Goal: Information Seeking & Learning: Learn about a topic

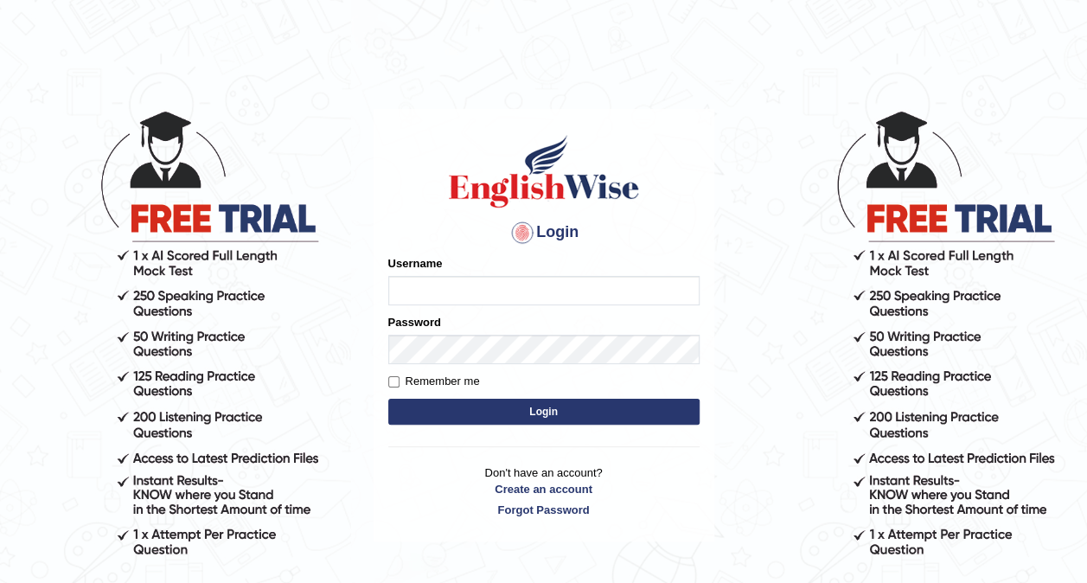
type input "Ellaine_9"
click at [557, 424] on form "Please fix the following errors: Username Ellaine_9 Password Remember me Login" at bounding box center [543, 342] width 311 height 174
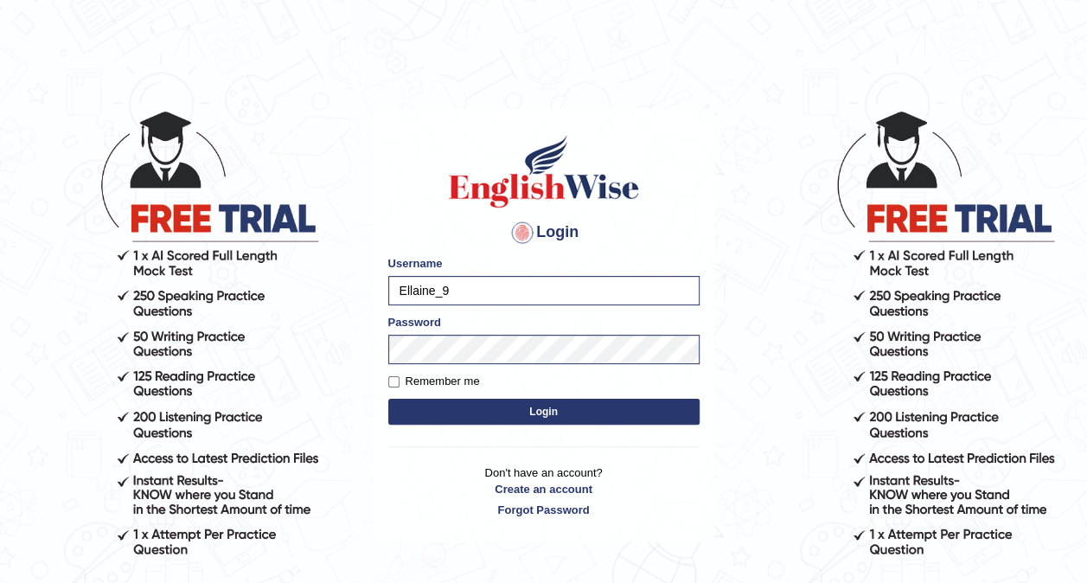
click at [560, 407] on button "Login" at bounding box center [543, 412] width 311 height 26
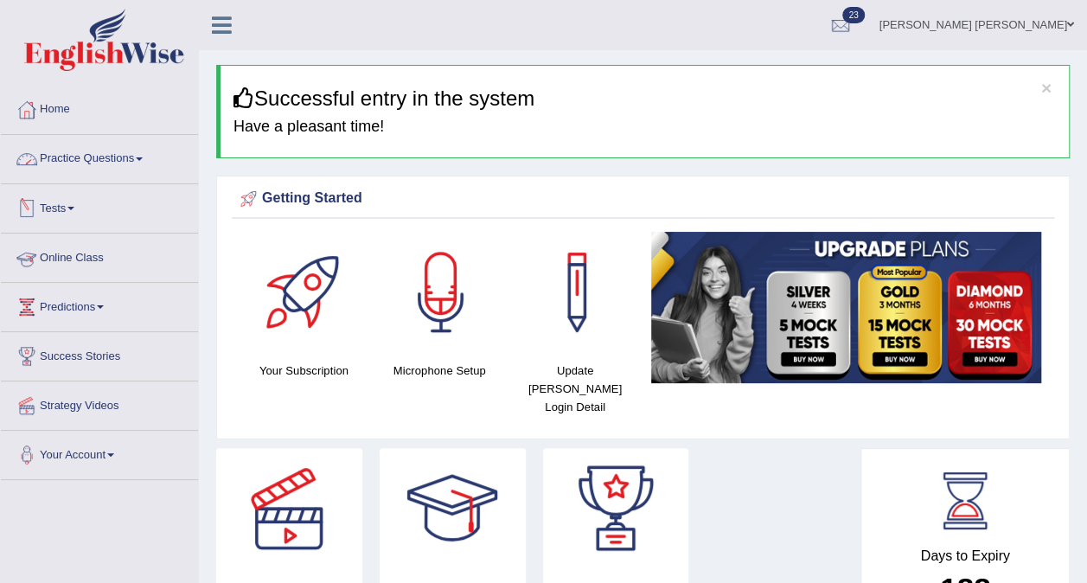
click at [83, 256] on link "Online Class" at bounding box center [99, 255] width 197 height 43
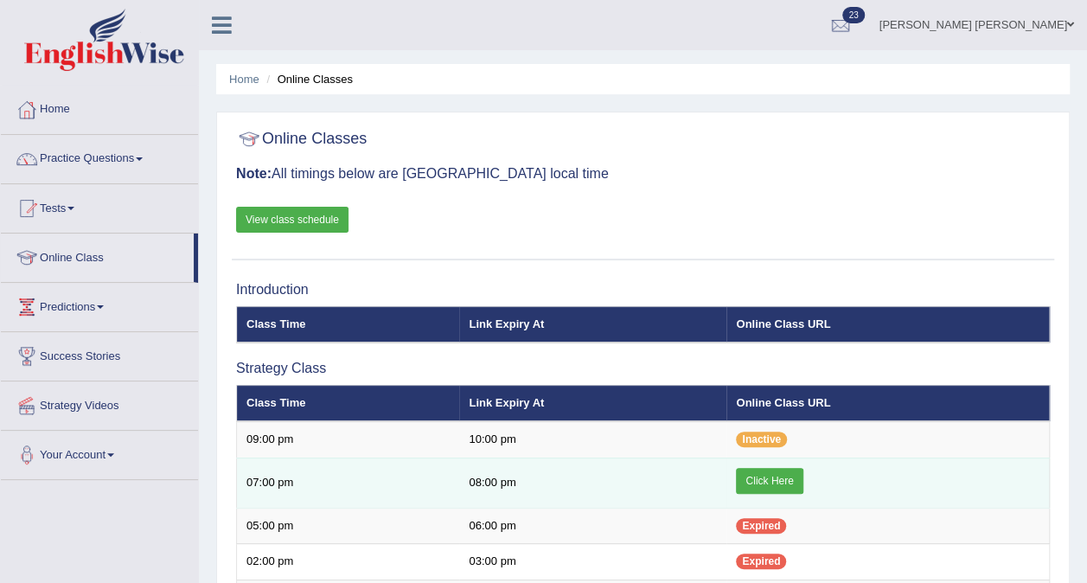
click at [766, 477] on link "Click Here" at bounding box center [769, 481] width 67 height 26
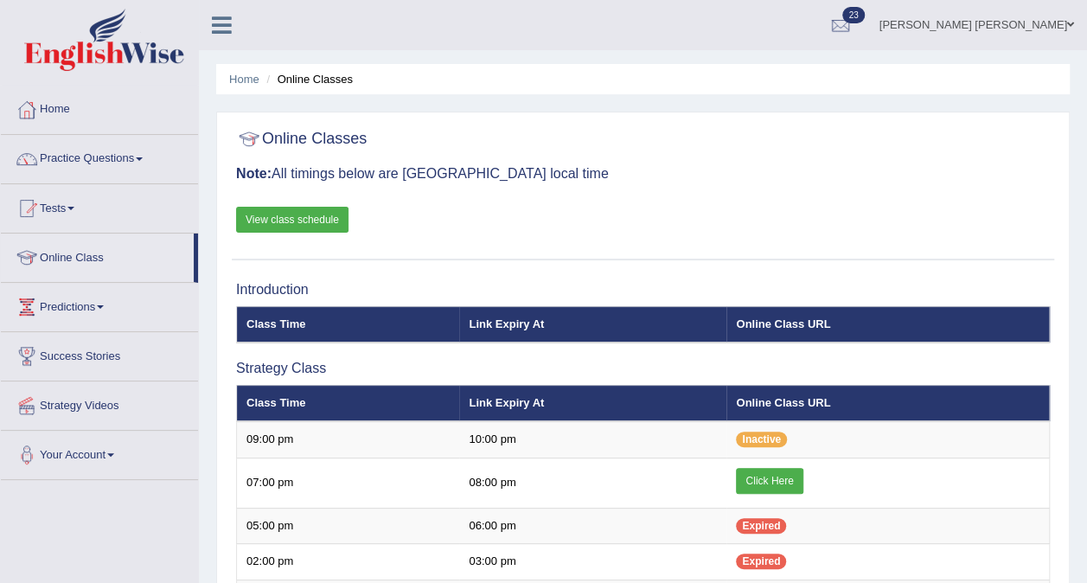
click at [279, 220] on link "View class schedule" at bounding box center [292, 220] width 112 height 26
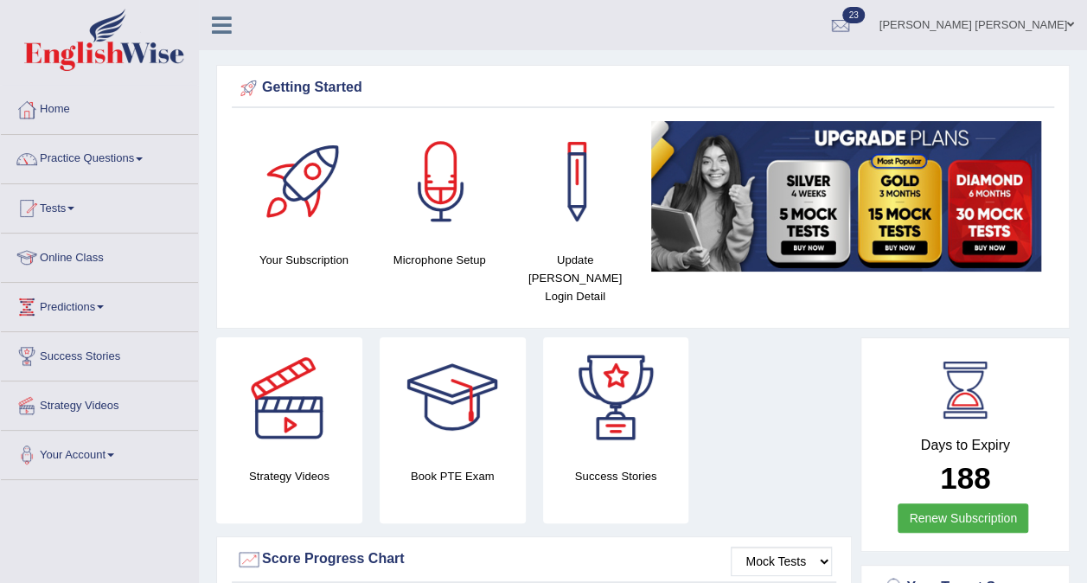
click at [102, 154] on link "Practice Questions" at bounding box center [99, 156] width 197 height 43
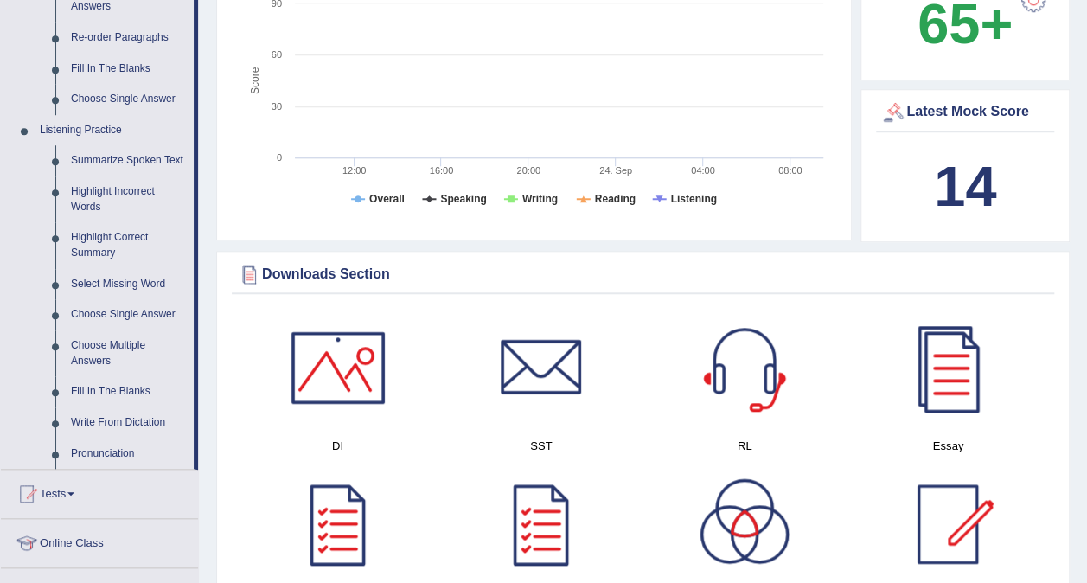
scroll to position [639, 0]
click at [92, 195] on link "Highlight Incorrect Words" at bounding box center [128, 199] width 131 height 46
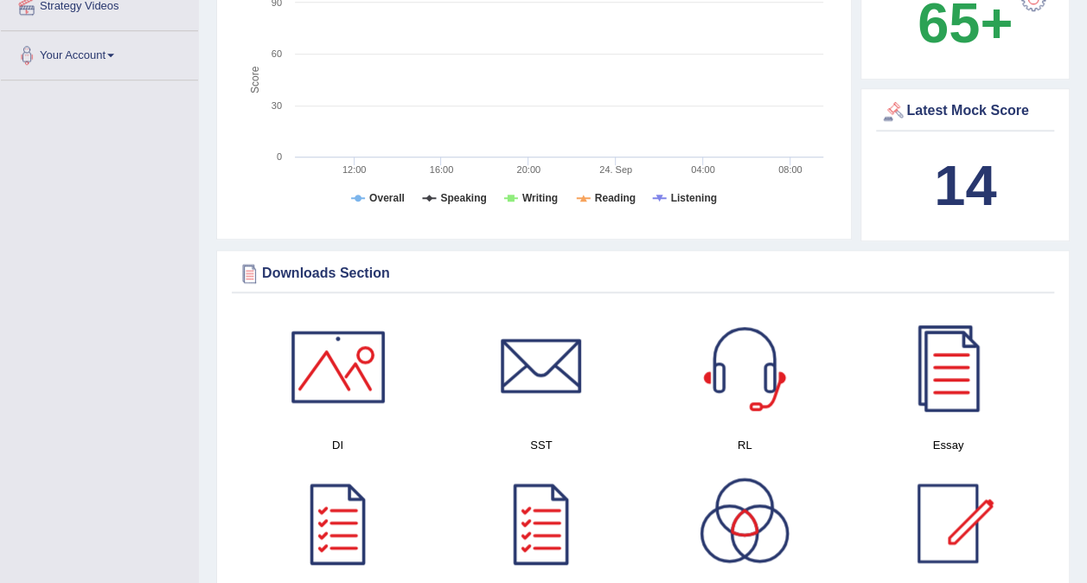
scroll to position [234, 0]
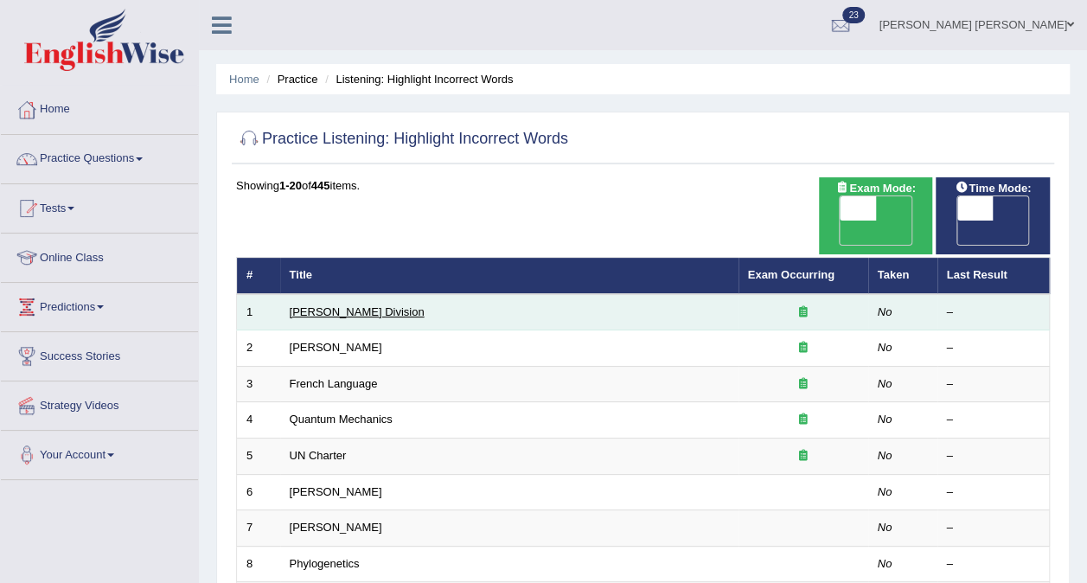
click at [312, 305] on link "Ward Division" at bounding box center [357, 311] width 135 height 13
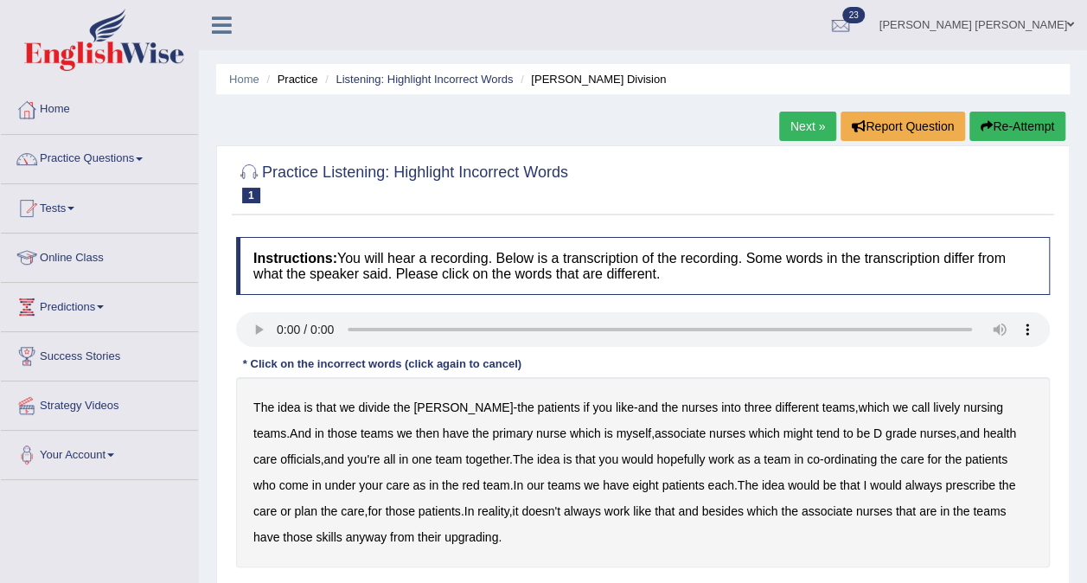
click at [933, 408] on b "lively" at bounding box center [946, 407] width 27 height 14
click at [320, 452] on b "officials" at bounding box center [300, 459] width 40 height 14
click at [632, 483] on b "eight" at bounding box center [645, 485] width 26 height 14
click at [445, 532] on b "upgrading" at bounding box center [472, 537] width 54 height 14
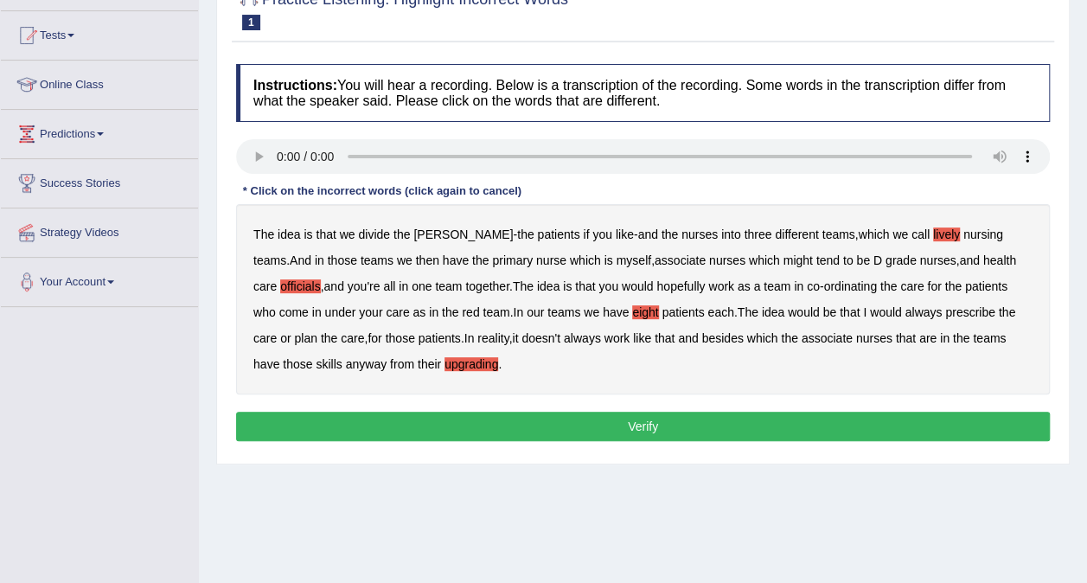
scroll to position [180, 0]
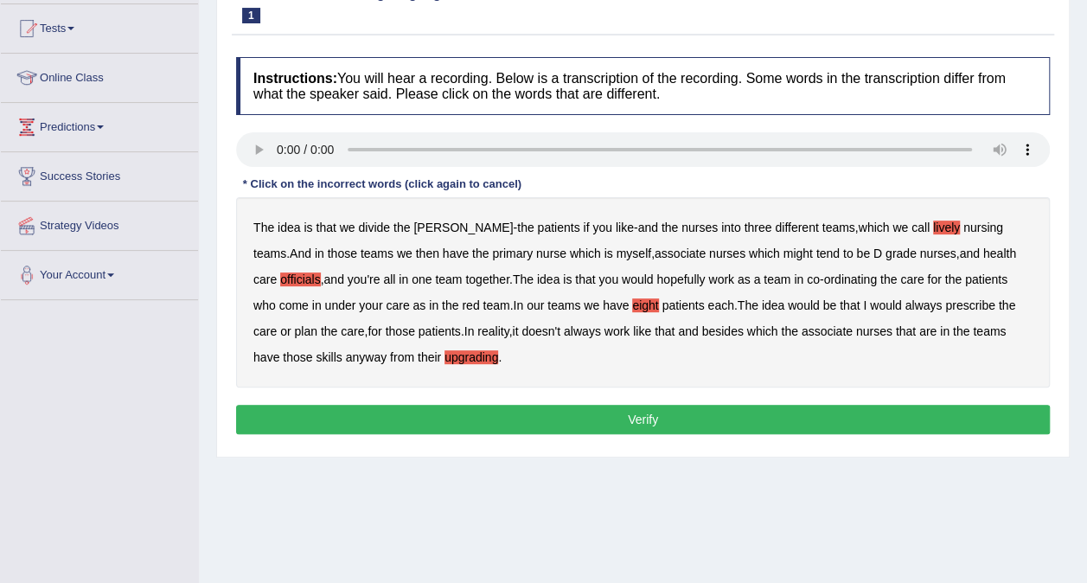
click at [631, 415] on button "Verify" at bounding box center [643, 419] width 814 height 29
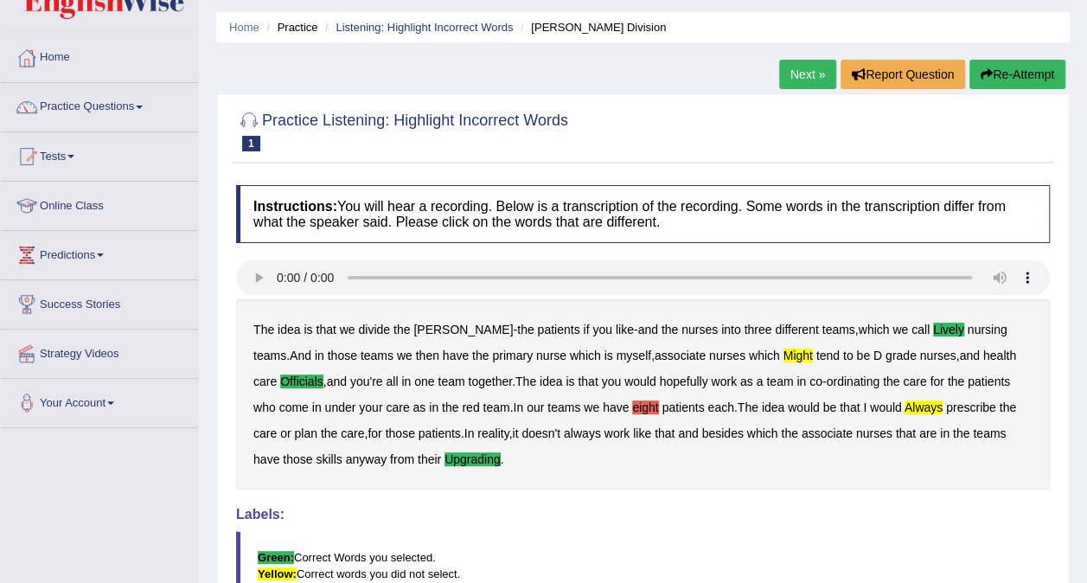
scroll to position [51, 0]
click at [818, 73] on link "Next »" at bounding box center [807, 75] width 57 height 29
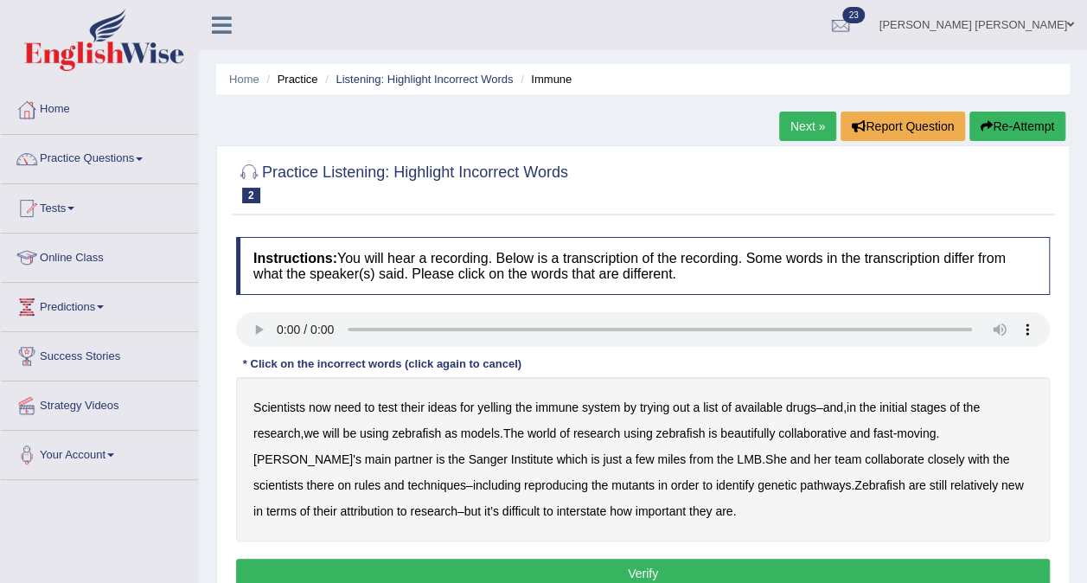
click at [503, 409] on b "yelling" at bounding box center [494, 407] width 35 height 14
click at [355, 487] on b "rules" at bounding box center [368, 485] width 26 height 14
click at [624, 567] on button "Verify" at bounding box center [643, 573] width 814 height 29
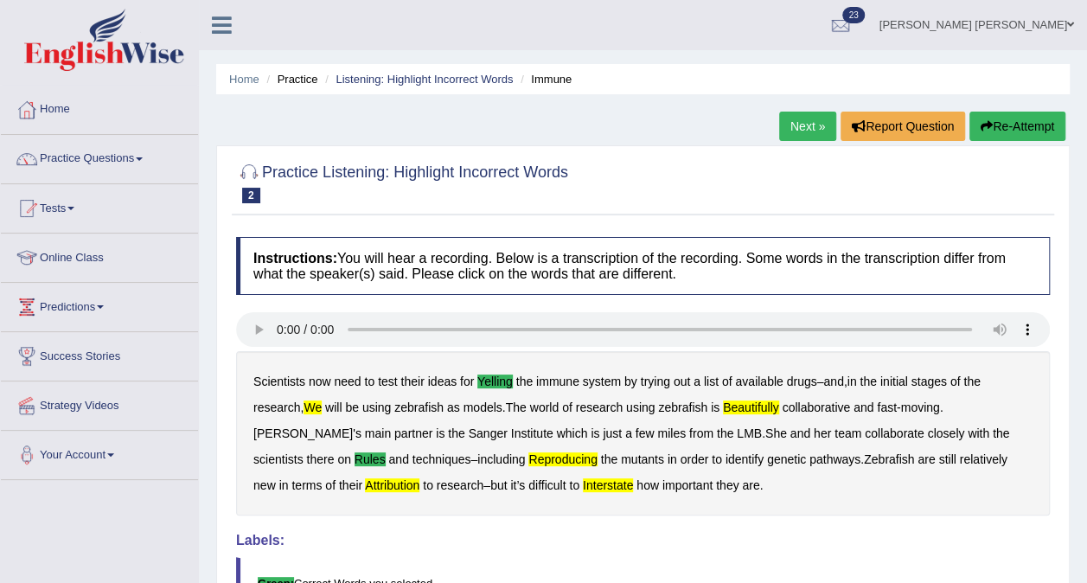
click at [808, 119] on link "Next »" at bounding box center [807, 126] width 57 height 29
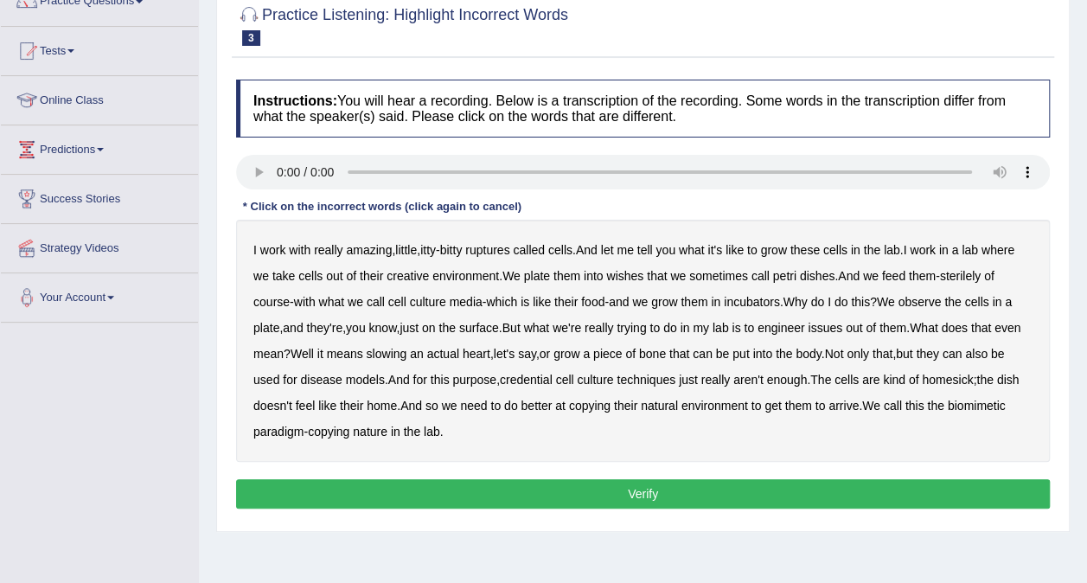
scroll to position [159, 0]
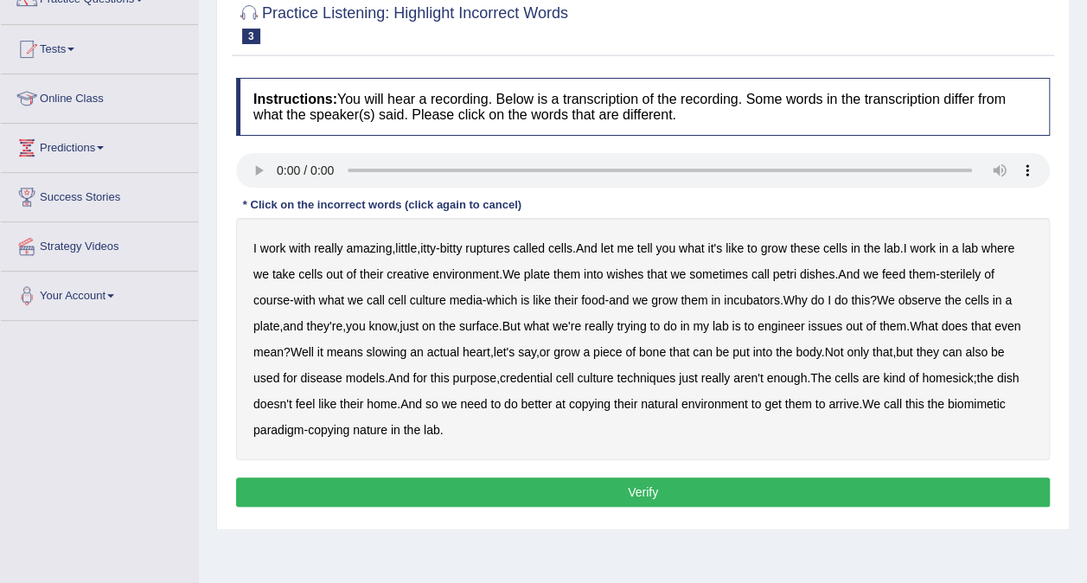
click at [253, 247] on b "I" at bounding box center [254, 248] width 3 height 14
click at [454, 252] on b "bitty" at bounding box center [451, 248] width 22 height 14
click at [434, 252] on b "itty" at bounding box center [428, 248] width 16 height 14
click at [439, 298] on b "culture" at bounding box center [428, 300] width 36 height 14
click at [407, 355] on b "slowing" at bounding box center [387, 352] width 41 height 14
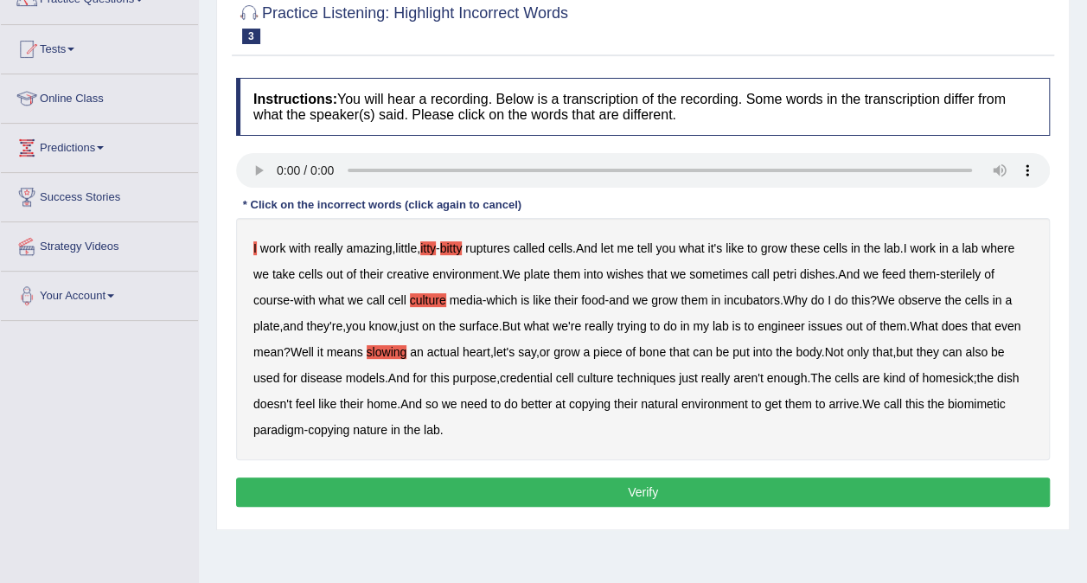
click at [547, 379] on b "credential" at bounding box center [526, 378] width 53 height 14
click at [304, 432] on b "paradigm" at bounding box center [278, 430] width 50 height 14
click at [529, 483] on button "Verify" at bounding box center [643, 491] width 814 height 29
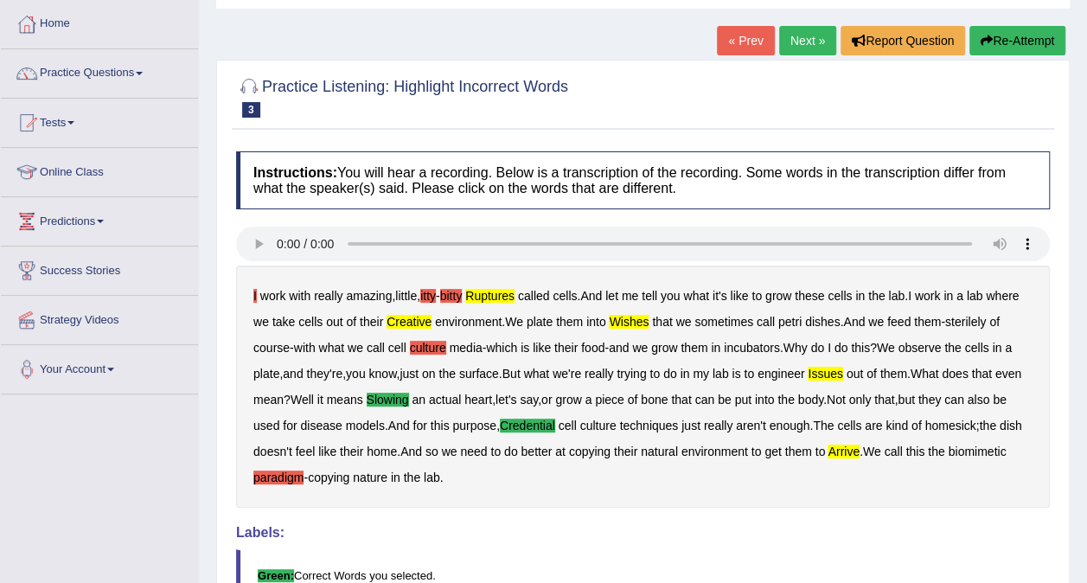
scroll to position [51, 0]
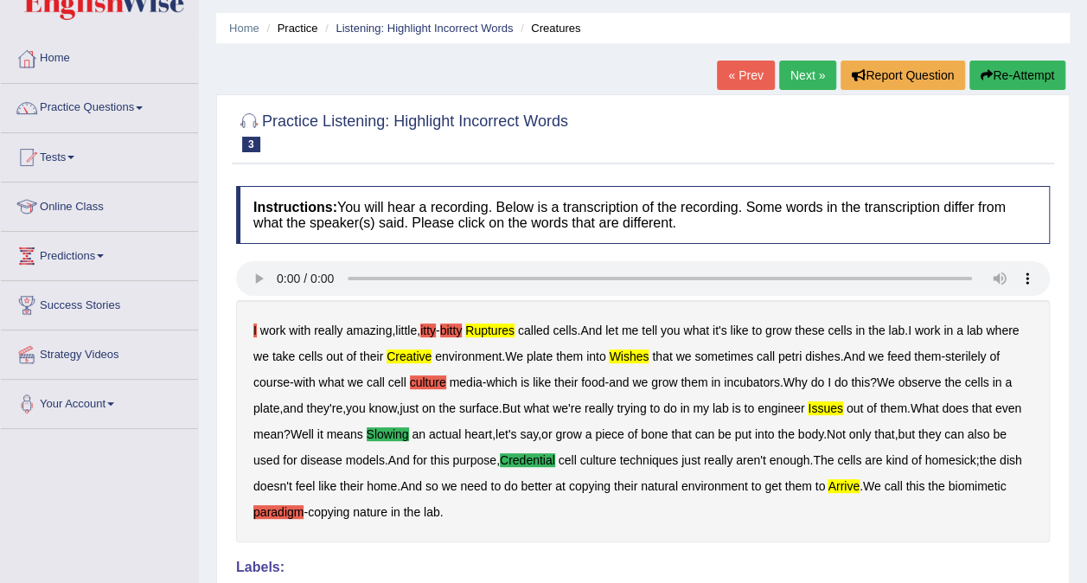
click at [800, 68] on link "Next »" at bounding box center [807, 75] width 57 height 29
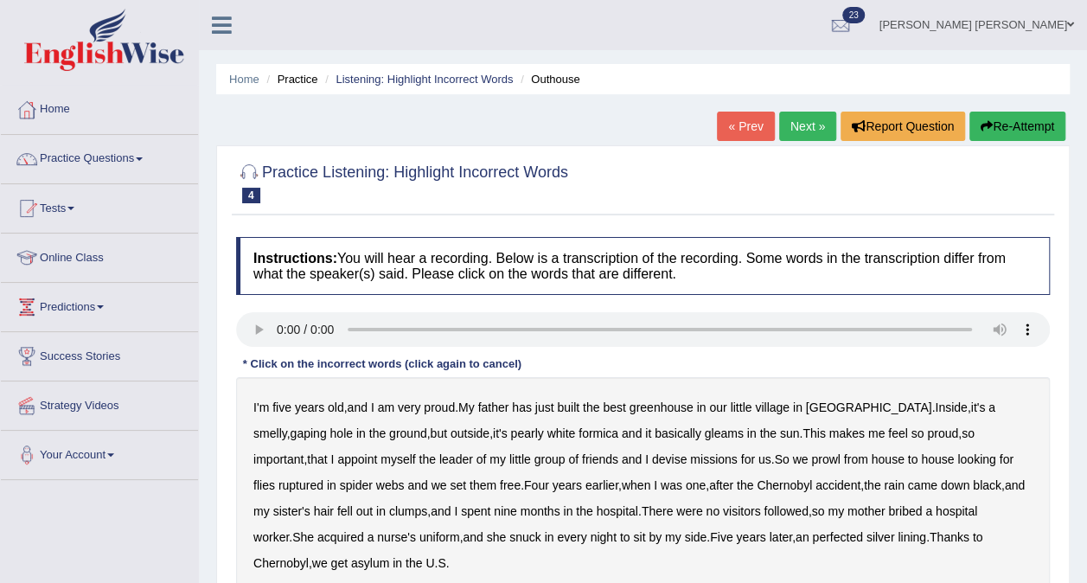
click at [748, 116] on link "« Prev" at bounding box center [745, 126] width 57 height 29
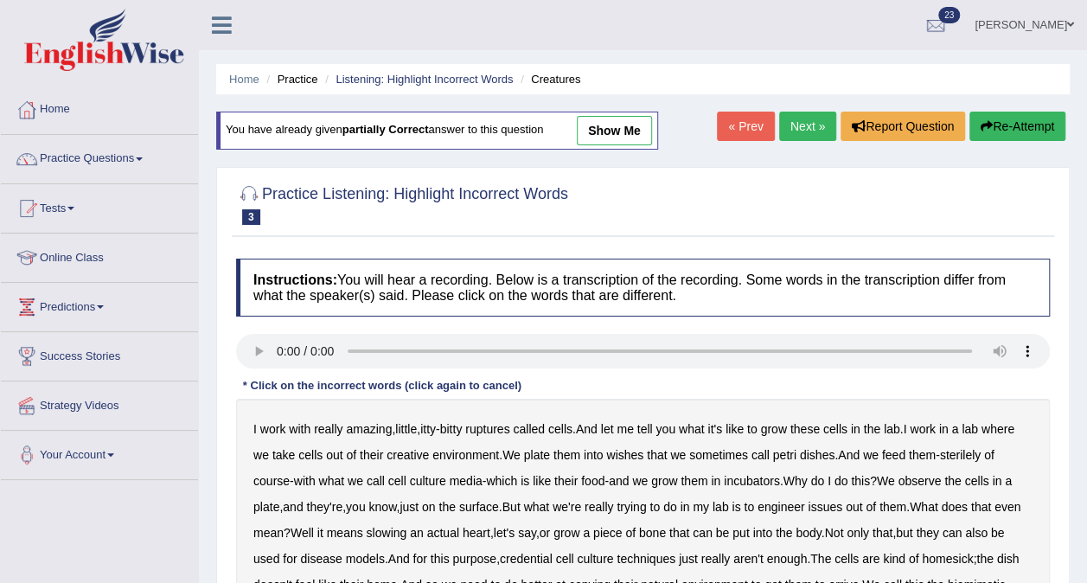
click at [748, 119] on link "« Prev" at bounding box center [745, 126] width 57 height 29
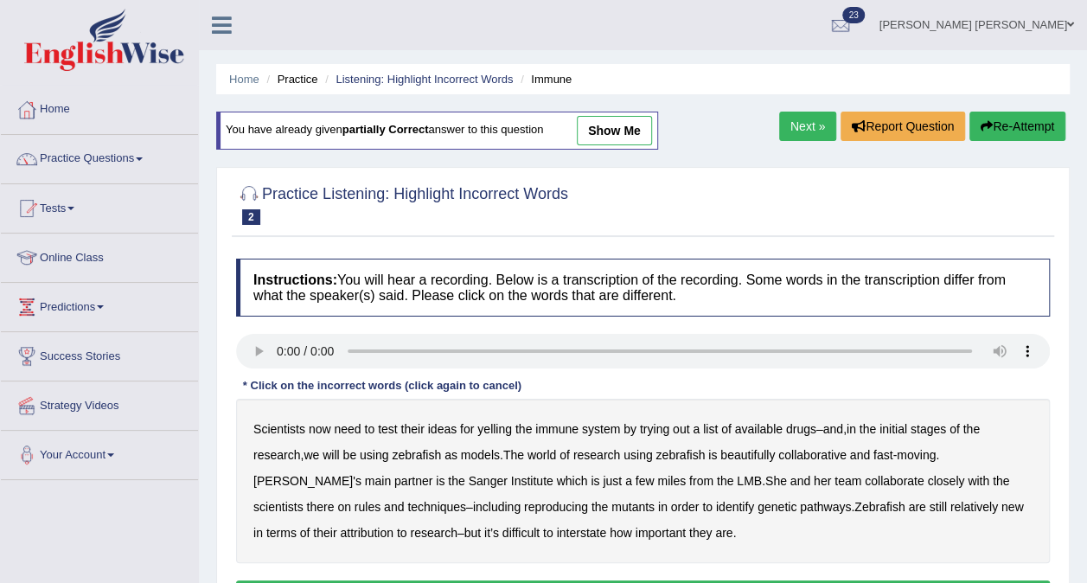
click at [602, 131] on link "show me" at bounding box center [614, 130] width 75 height 29
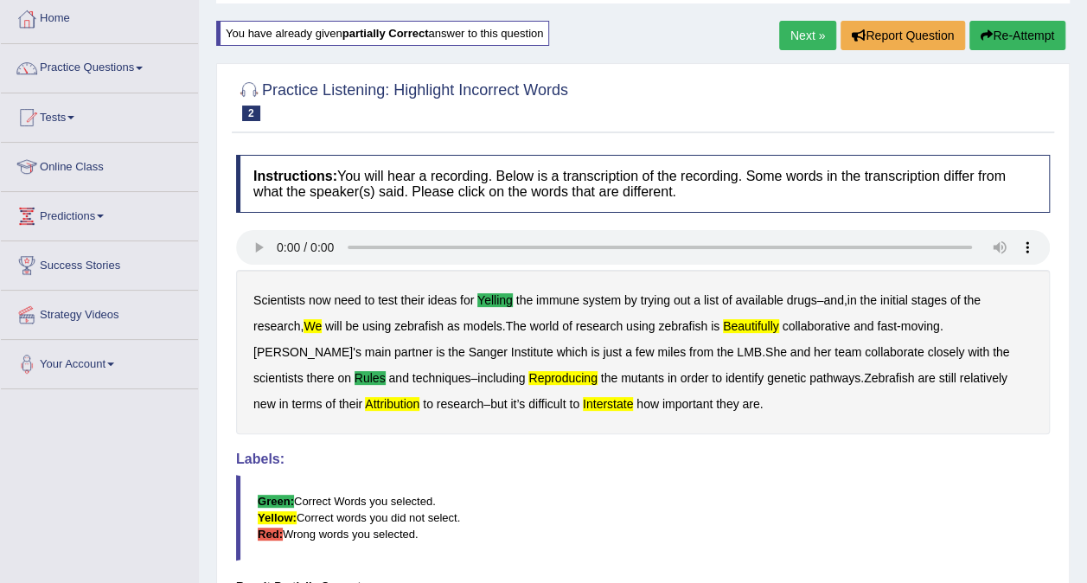
scroll to position [90, 0]
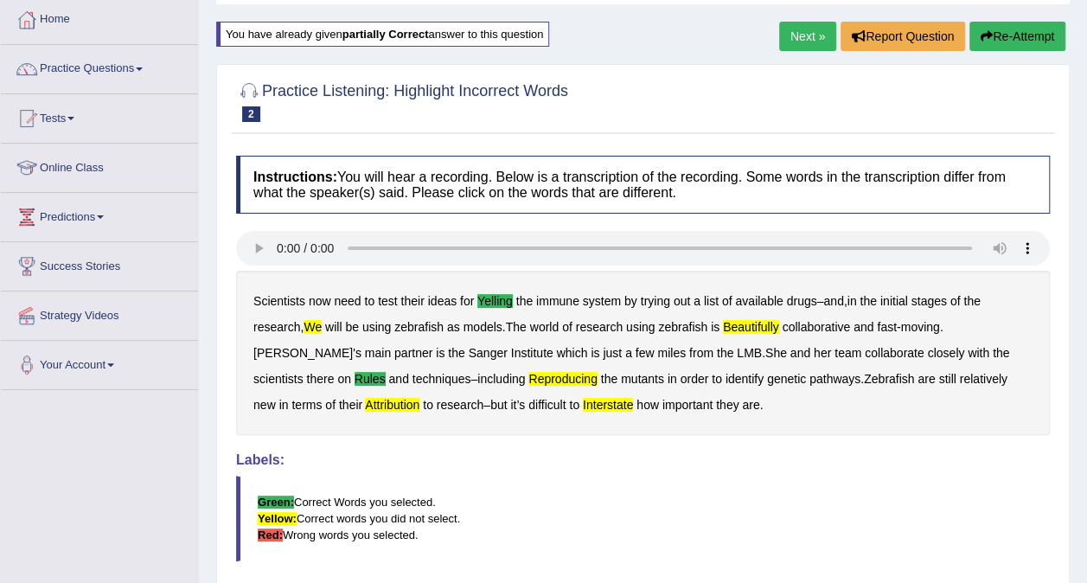
click at [813, 34] on link "Next »" at bounding box center [807, 36] width 57 height 29
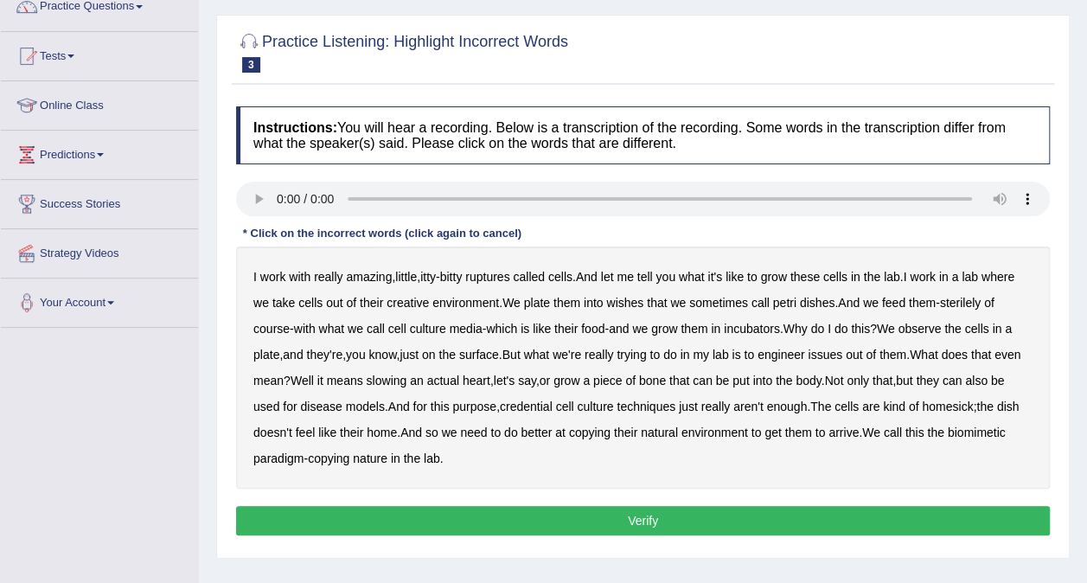
scroll to position [154, 0]
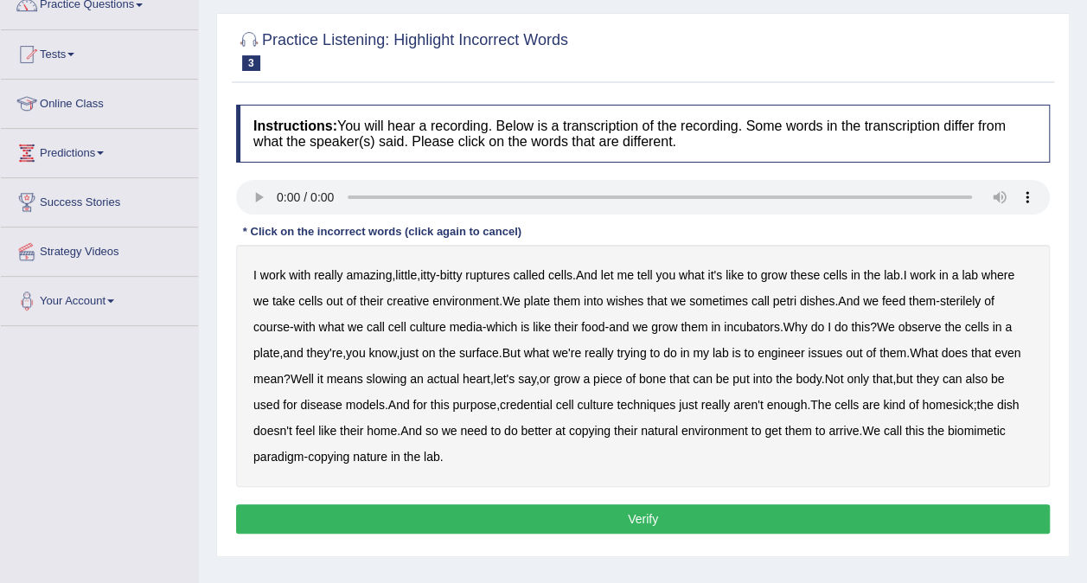
click at [253, 270] on b "I" at bounding box center [254, 275] width 3 height 14
click at [494, 278] on b "ruptures" at bounding box center [487, 275] width 44 height 14
click at [619, 299] on b "wishes" at bounding box center [624, 301] width 37 height 14
click at [842, 353] on b "issues" at bounding box center [825, 353] width 35 height 14
click at [407, 374] on b "slowing" at bounding box center [387, 379] width 41 height 14
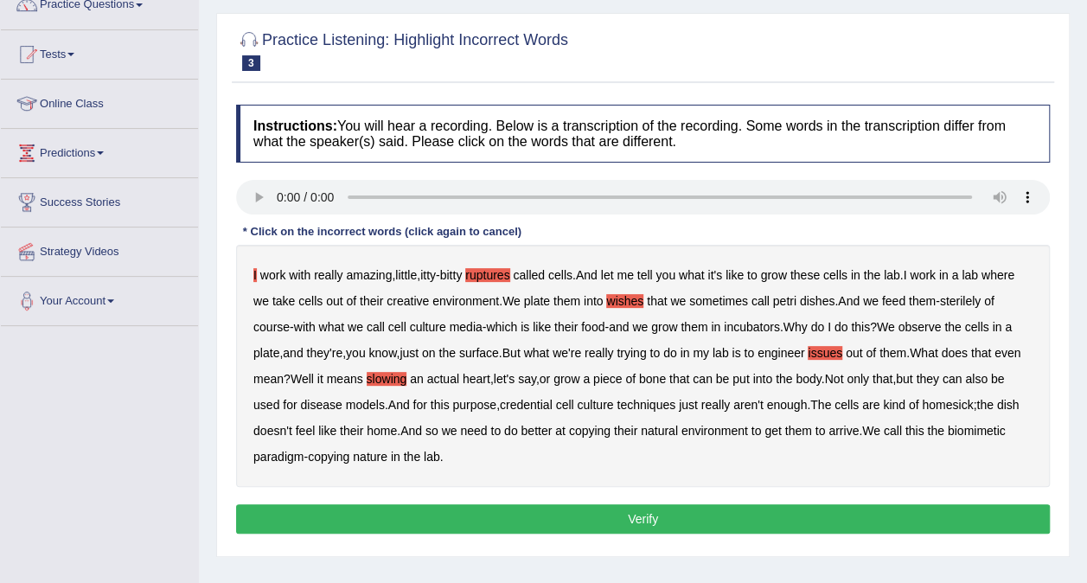
click at [553, 407] on b "credential" at bounding box center [526, 405] width 53 height 14
click at [304, 455] on b "paradigm" at bounding box center [278, 457] width 50 height 14
click at [545, 515] on button "Verify" at bounding box center [643, 518] width 814 height 29
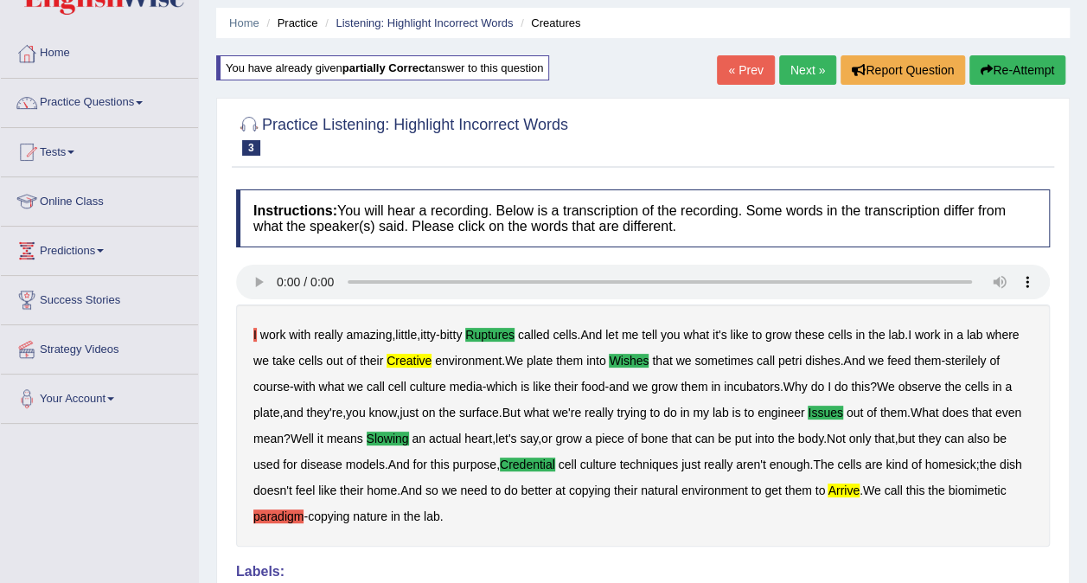
scroll to position [55, 0]
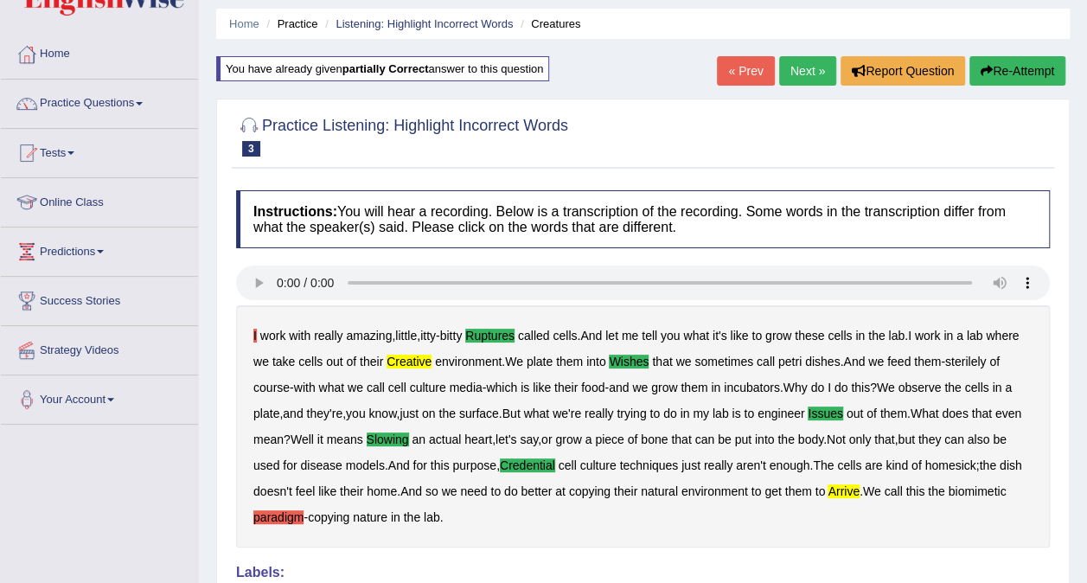
click at [808, 76] on link "Next »" at bounding box center [807, 70] width 57 height 29
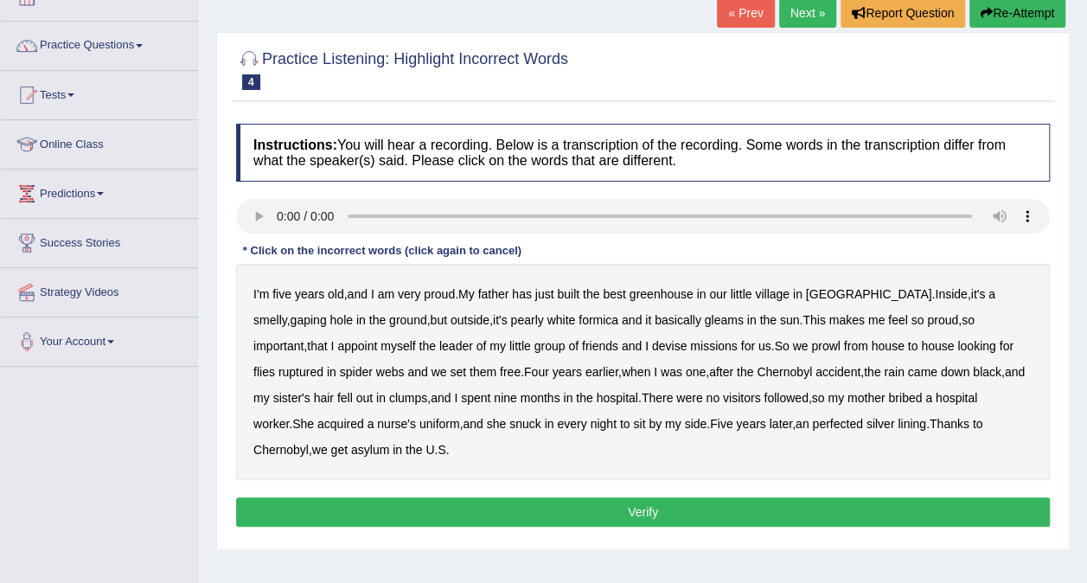
scroll to position [116, 0]
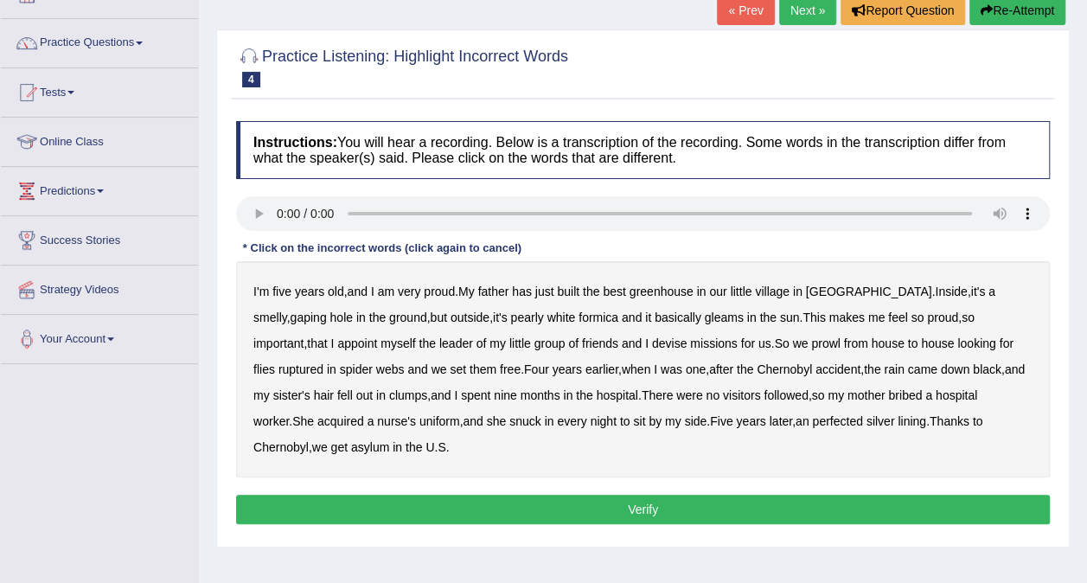
click at [662, 294] on b "greenhouse" at bounding box center [662, 292] width 64 height 14
click at [655, 316] on b "basically" at bounding box center [678, 318] width 47 height 14
click at [811, 341] on b "prowl" at bounding box center [825, 343] width 29 height 14
click at [275, 362] on b "flies" at bounding box center [264, 369] width 22 height 14
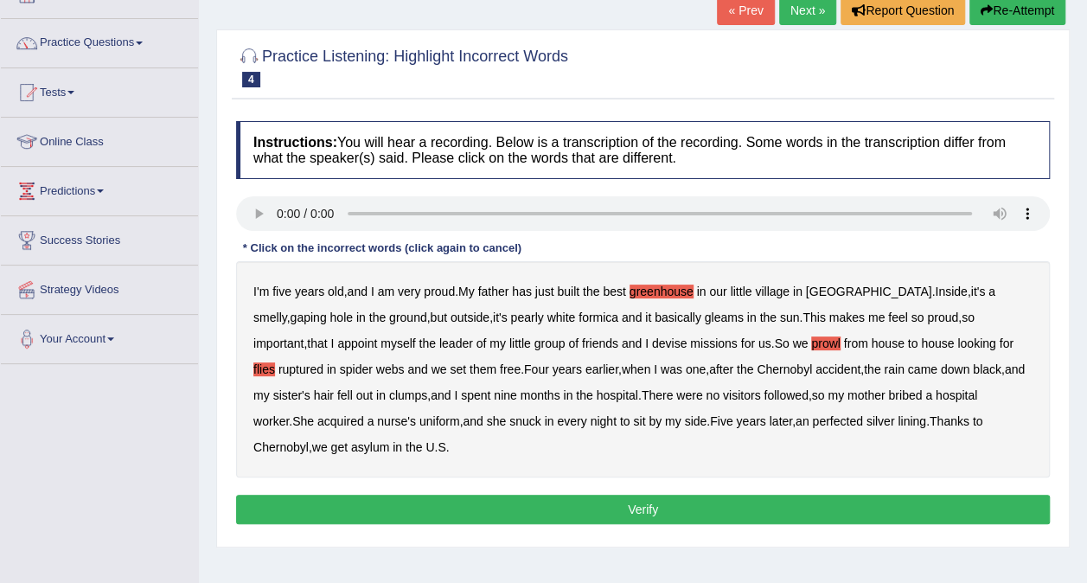
click at [275, 362] on b "flies" at bounding box center [264, 369] width 22 height 14
click at [764, 399] on b "followed" at bounding box center [786, 395] width 44 height 14
click at [509, 419] on b "snuck" at bounding box center [525, 421] width 32 height 14
click at [309, 440] on b "Chernobyl" at bounding box center [280, 447] width 55 height 14
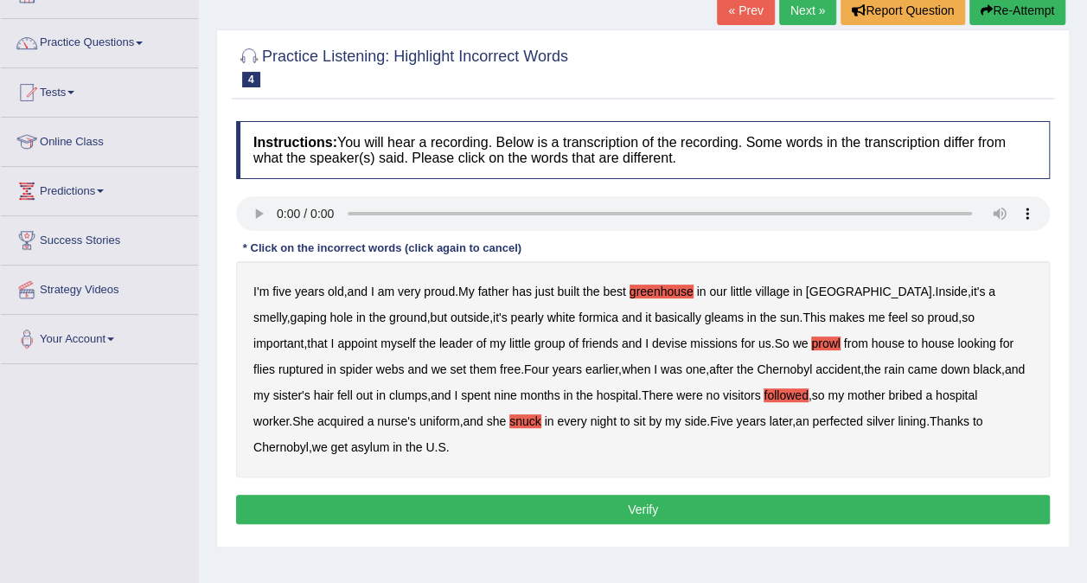
click at [742, 496] on button "Verify" at bounding box center [643, 509] width 814 height 29
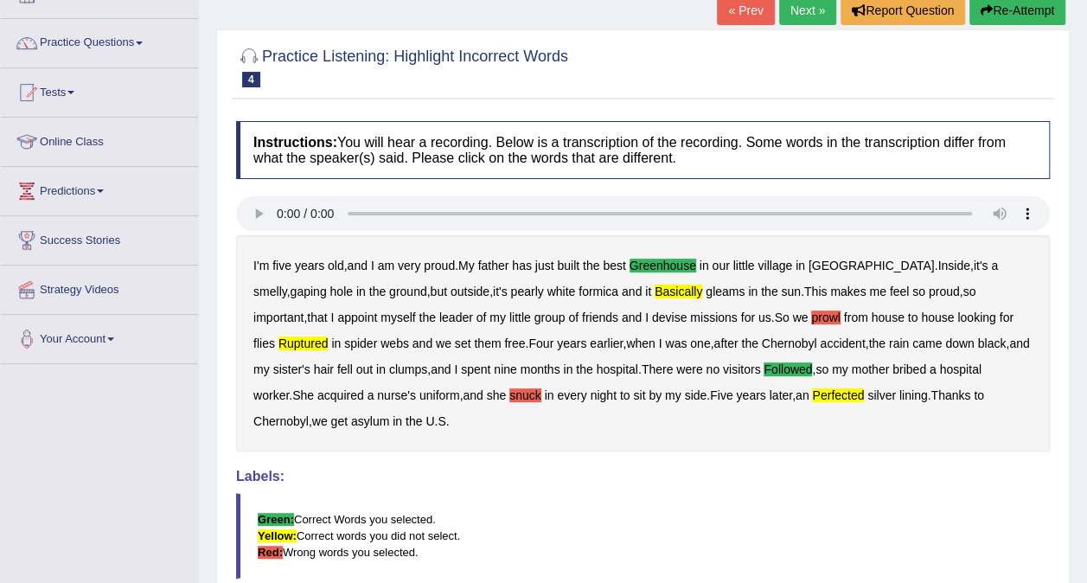
click at [807, 12] on link "Next »" at bounding box center [807, 10] width 57 height 29
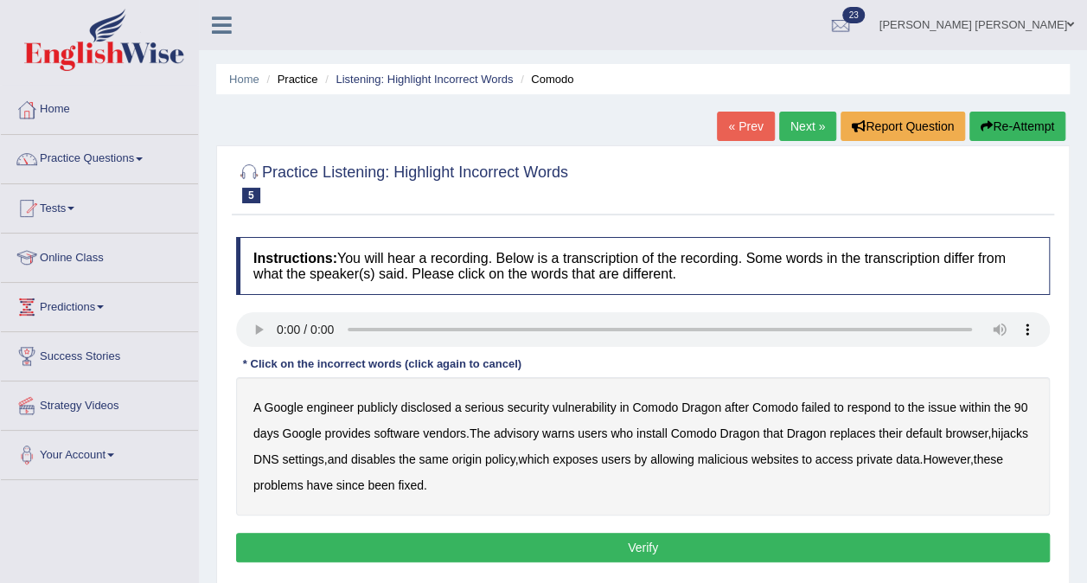
click at [436, 408] on b "disclosed" at bounding box center [426, 407] width 50 height 14
click at [550, 432] on b "warns" at bounding box center [558, 433] width 32 height 14
click at [861, 435] on b "replaces" at bounding box center [852, 433] width 46 height 14
click at [1003, 426] on b "hijacks" at bounding box center [1009, 433] width 37 height 14
click at [816, 550] on button "Verify" at bounding box center [643, 547] width 814 height 29
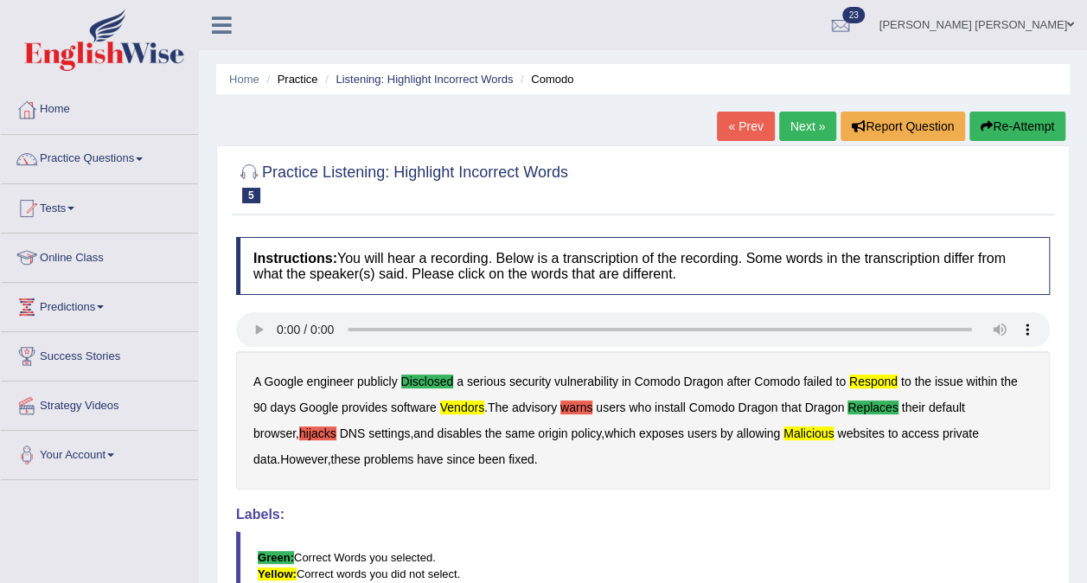
click at [802, 116] on link "Next »" at bounding box center [807, 126] width 57 height 29
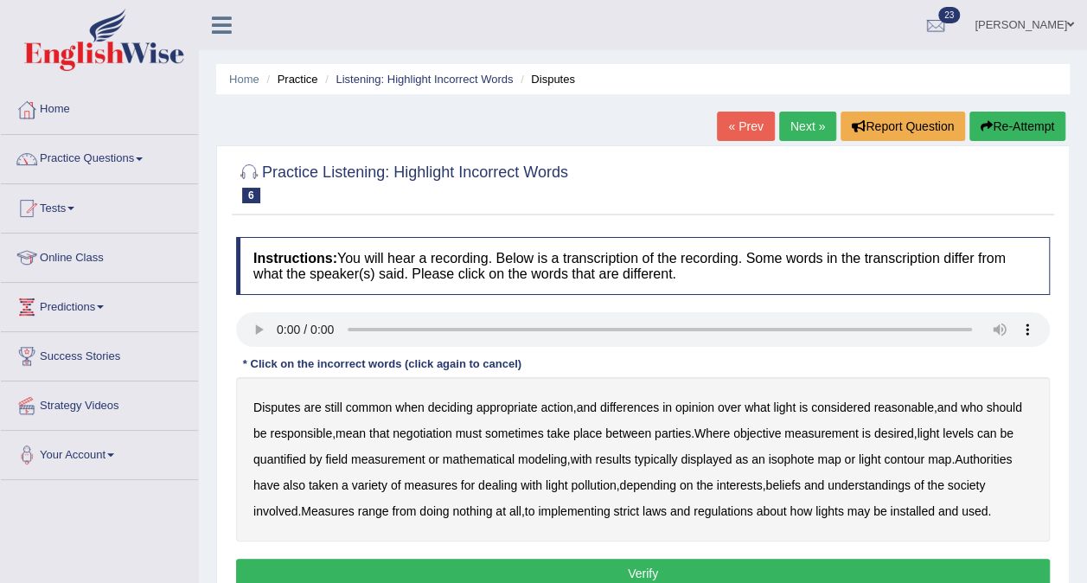
click at [746, 137] on link "« Prev" at bounding box center [745, 126] width 57 height 29
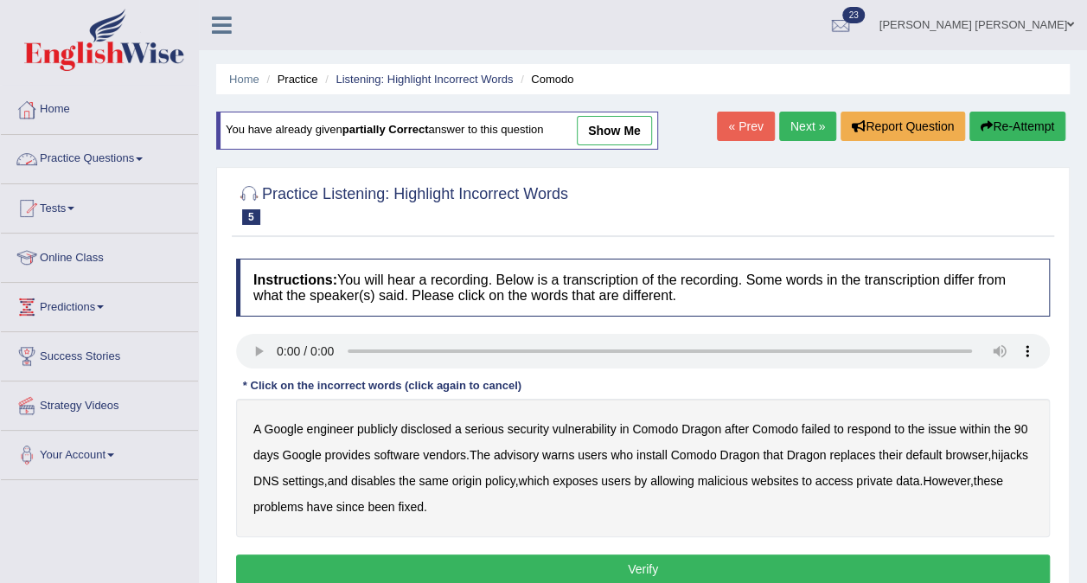
click at [137, 160] on link "Practice Questions" at bounding box center [99, 156] width 197 height 43
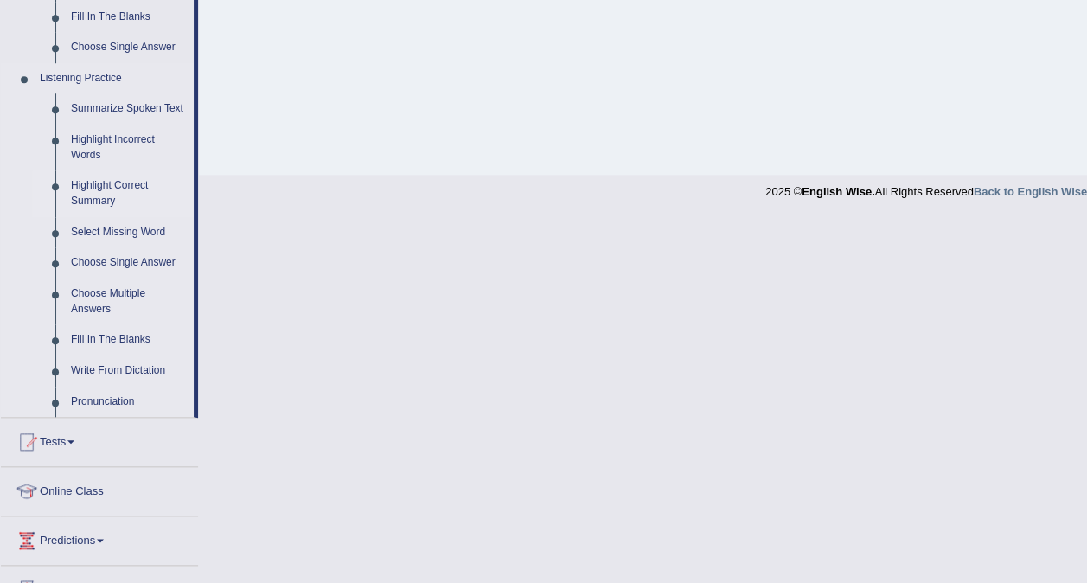
scroll to position [694, 0]
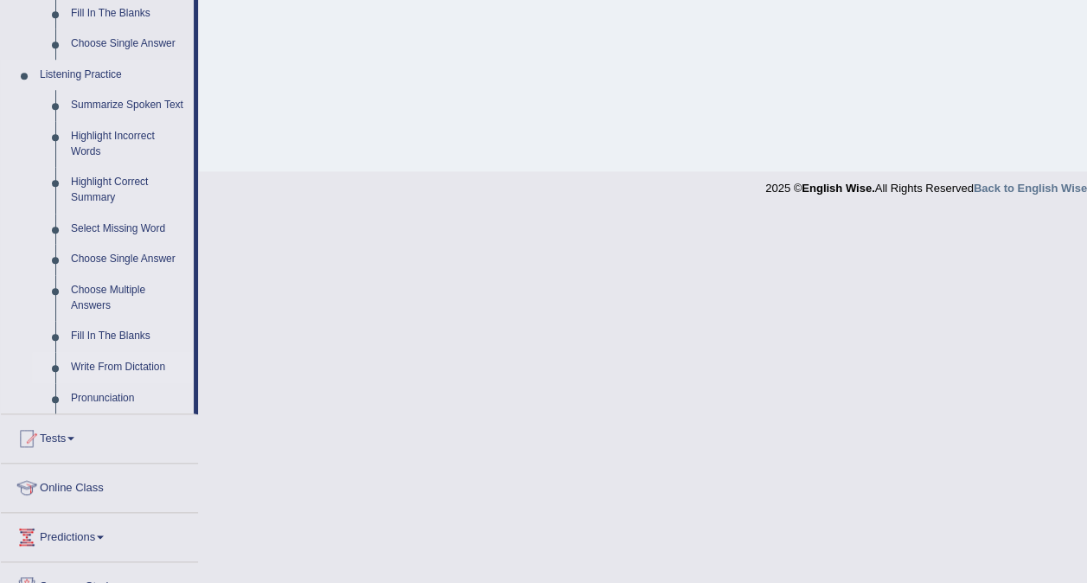
click at [104, 362] on link "Write From Dictation" at bounding box center [128, 367] width 131 height 31
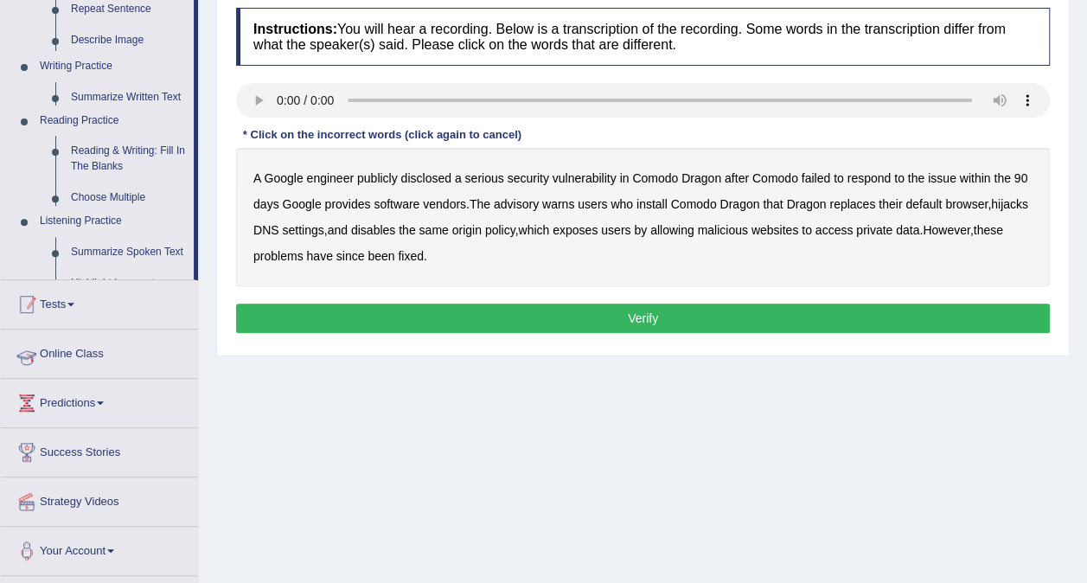
scroll to position [194, 0]
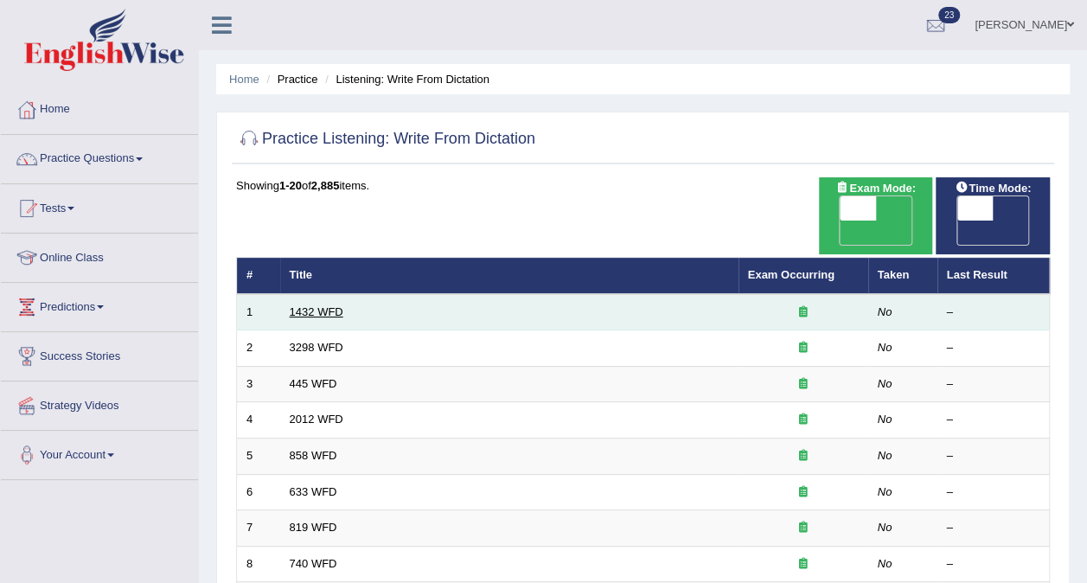
click at [330, 305] on link "1432 WFD" at bounding box center [317, 311] width 54 height 13
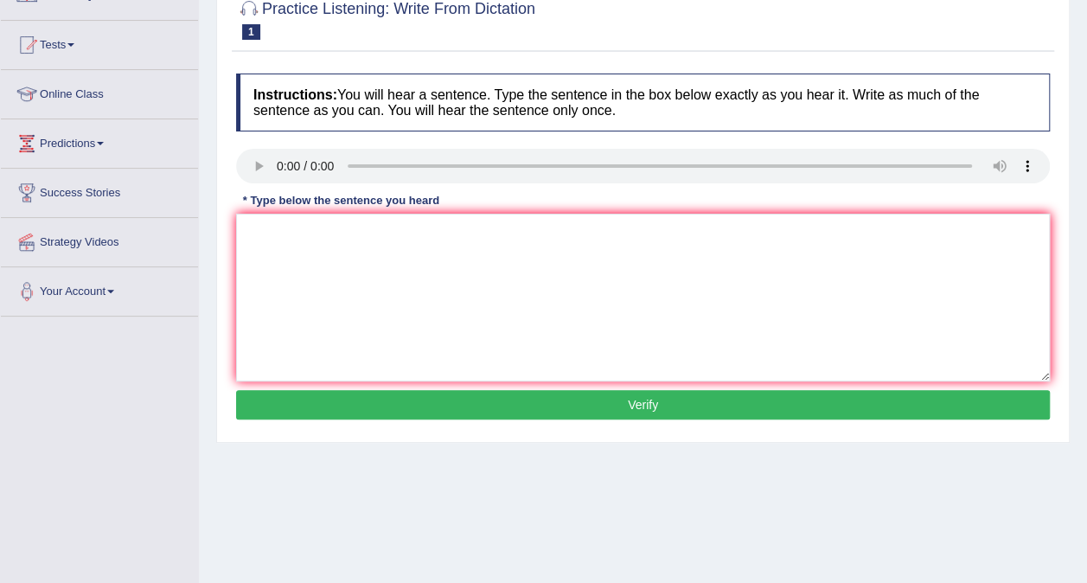
scroll to position [157, 0]
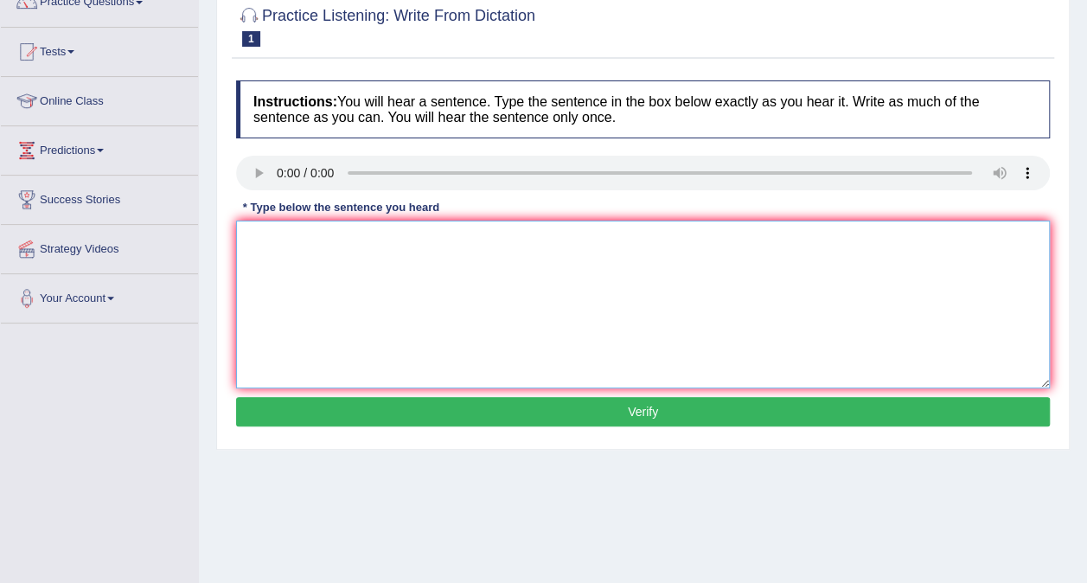
click at [298, 251] on textarea at bounding box center [643, 305] width 814 height 168
type textarea "More physical activity beneficiary to your self"
click at [580, 410] on button "Verify" at bounding box center [643, 411] width 814 height 29
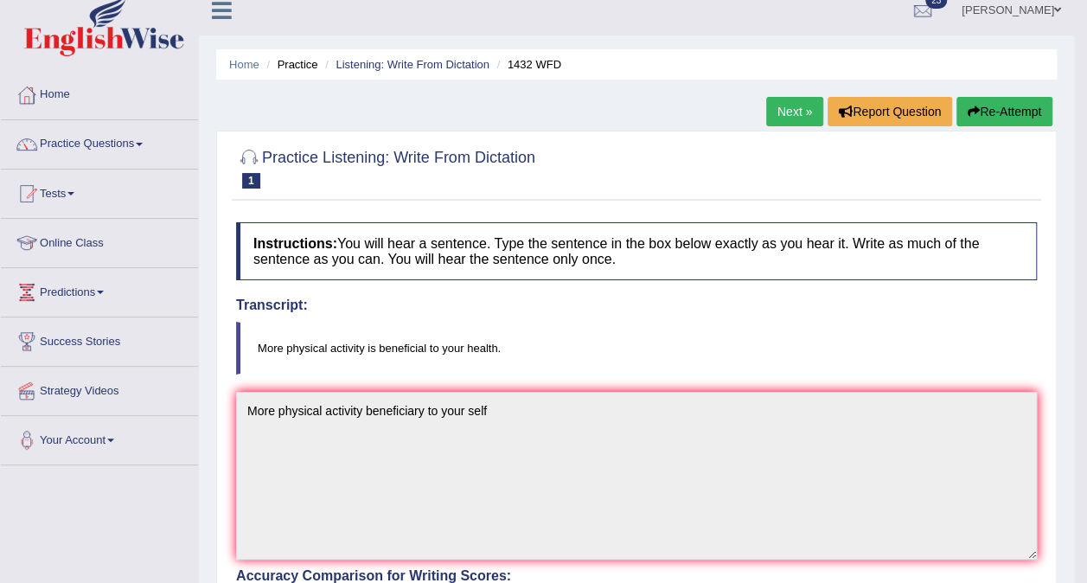
scroll to position [14, 0]
click at [807, 106] on link "Next »" at bounding box center [794, 112] width 57 height 29
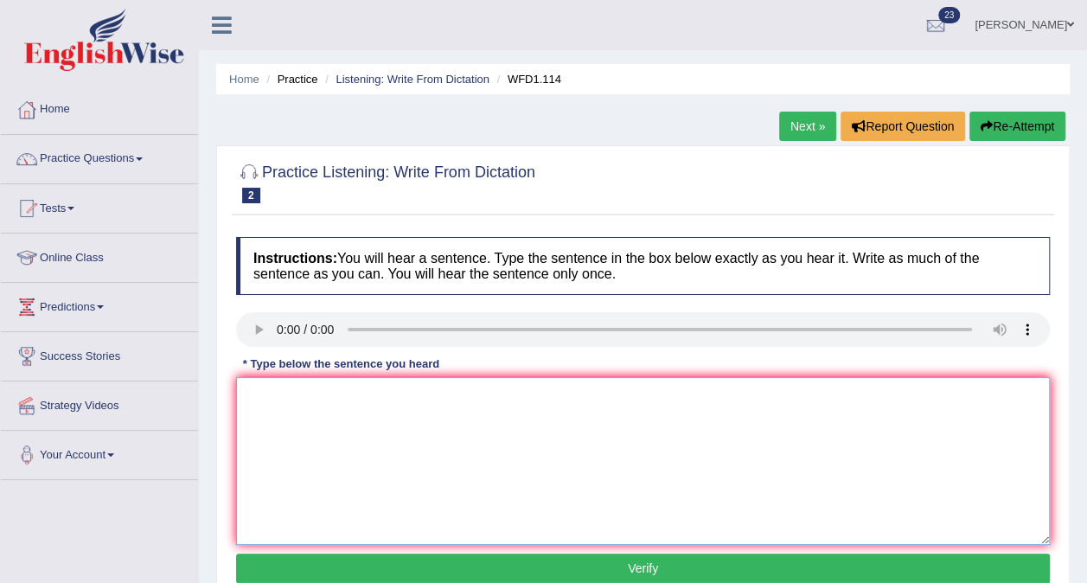
click at [545, 429] on textarea at bounding box center [643, 461] width 814 height 168
click at [277, 412] on textarea at bounding box center [643, 461] width 814 height 168
click at [307, 391] on textarea "The author works" at bounding box center [643, 461] width 814 height 168
click at [392, 400] on textarea "The author early works" at bounding box center [643, 461] width 814 height 168
type textarea "The author early works in the author"
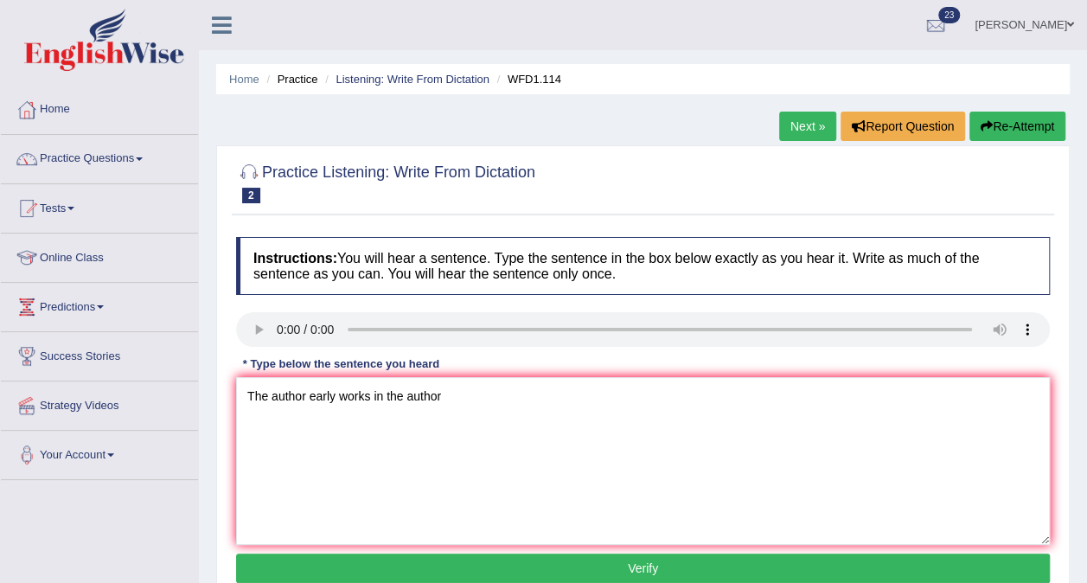
click at [548, 568] on button "Verify" at bounding box center [643, 568] width 814 height 29
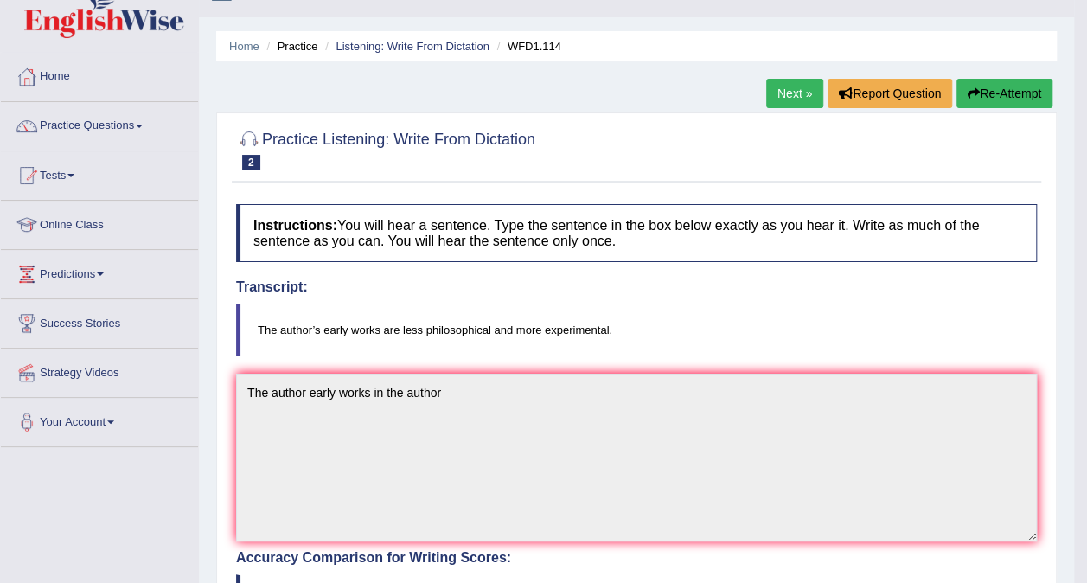
scroll to position [29, 0]
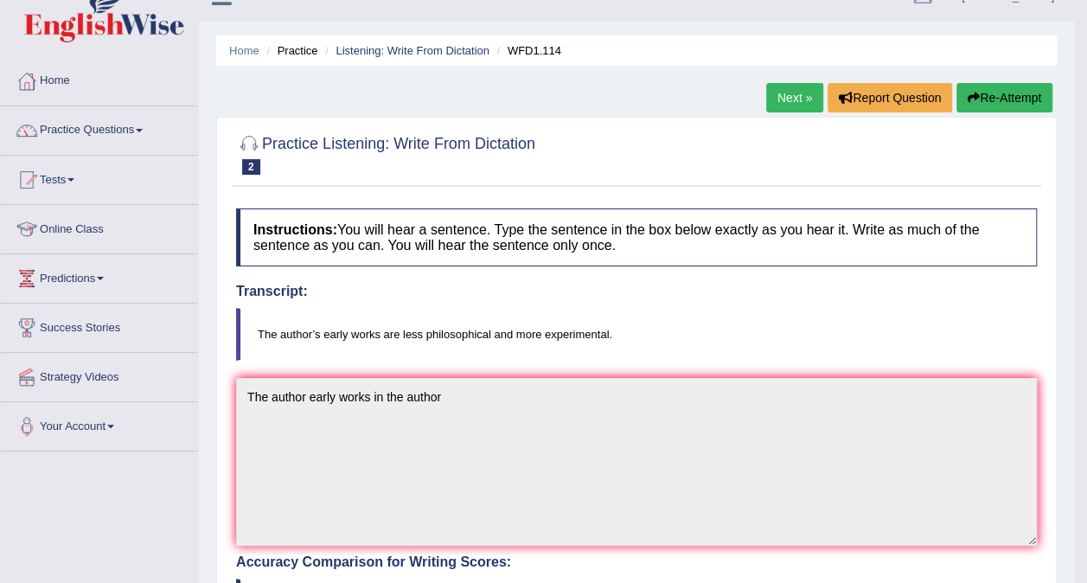
click at [799, 99] on link "Next »" at bounding box center [794, 97] width 57 height 29
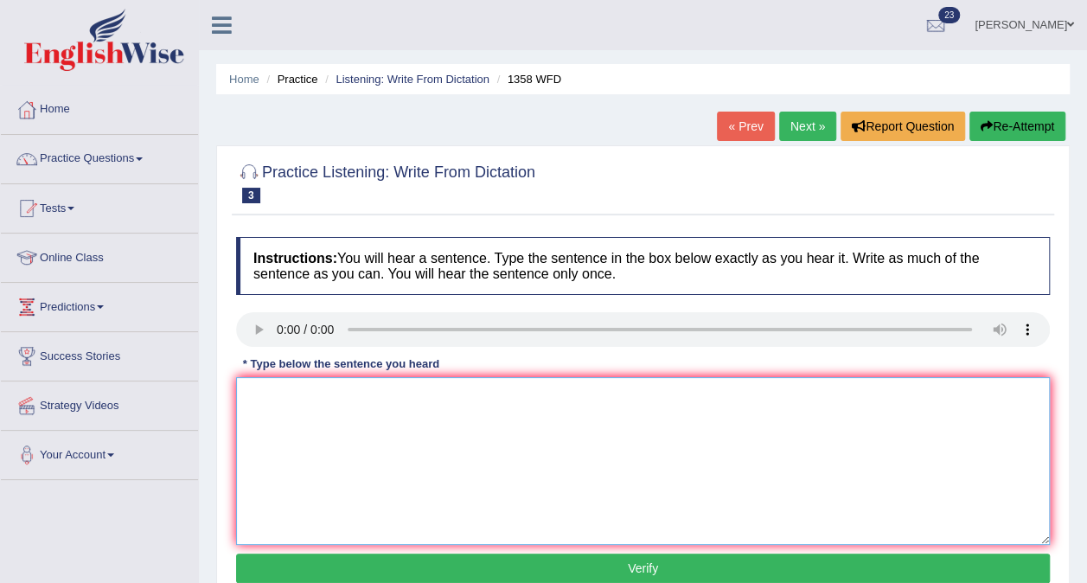
click at [290, 425] on textarea at bounding box center [643, 461] width 814 height 168
type textarea "V"
type textarea "Communication skill works in comunicate."
click at [439, 559] on button "Verify" at bounding box center [643, 568] width 814 height 29
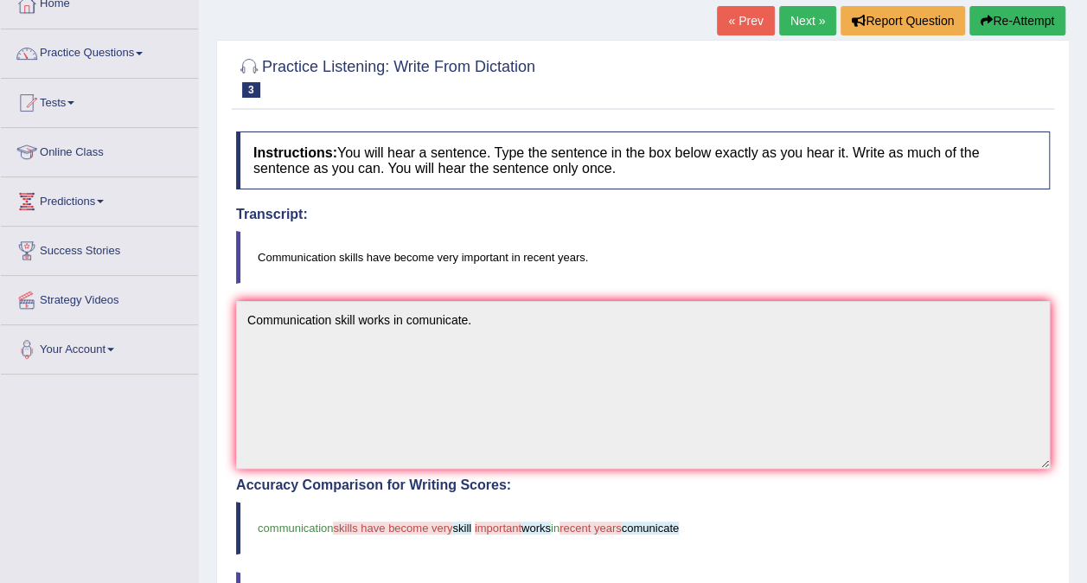
scroll to position [99, 0]
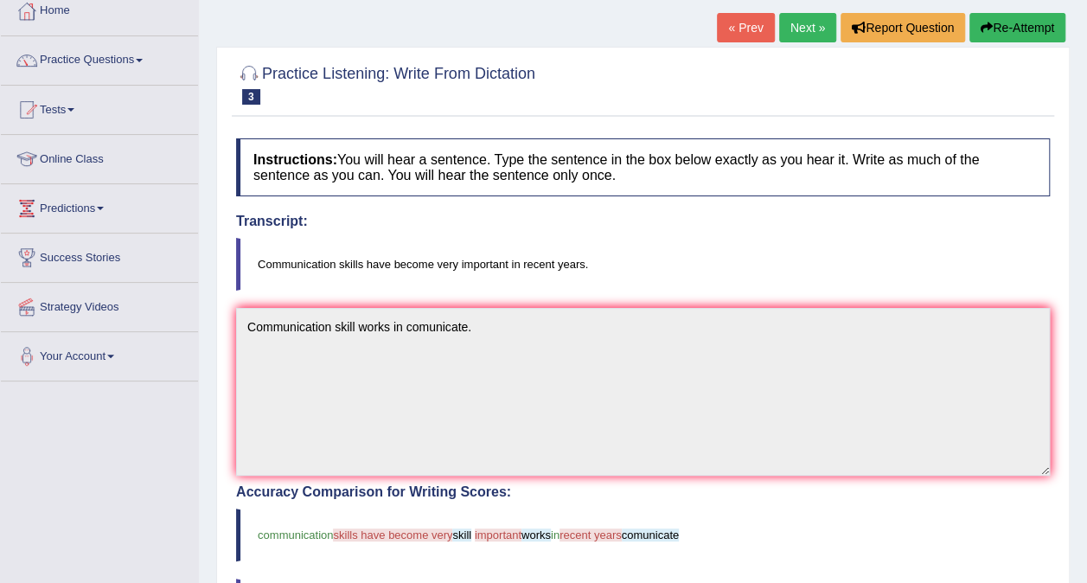
click at [797, 27] on link "Next »" at bounding box center [807, 27] width 57 height 29
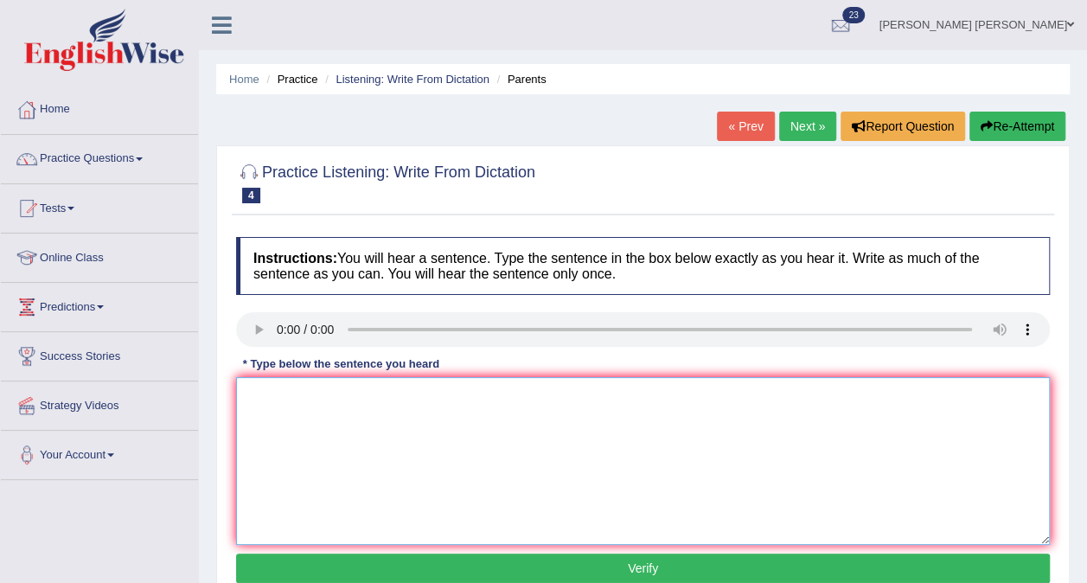
click at [277, 387] on textarea at bounding box center [643, 461] width 814 height 168
type textarea "Parents today are involve in there childrens."
click at [473, 559] on button "Verify" at bounding box center [643, 568] width 814 height 29
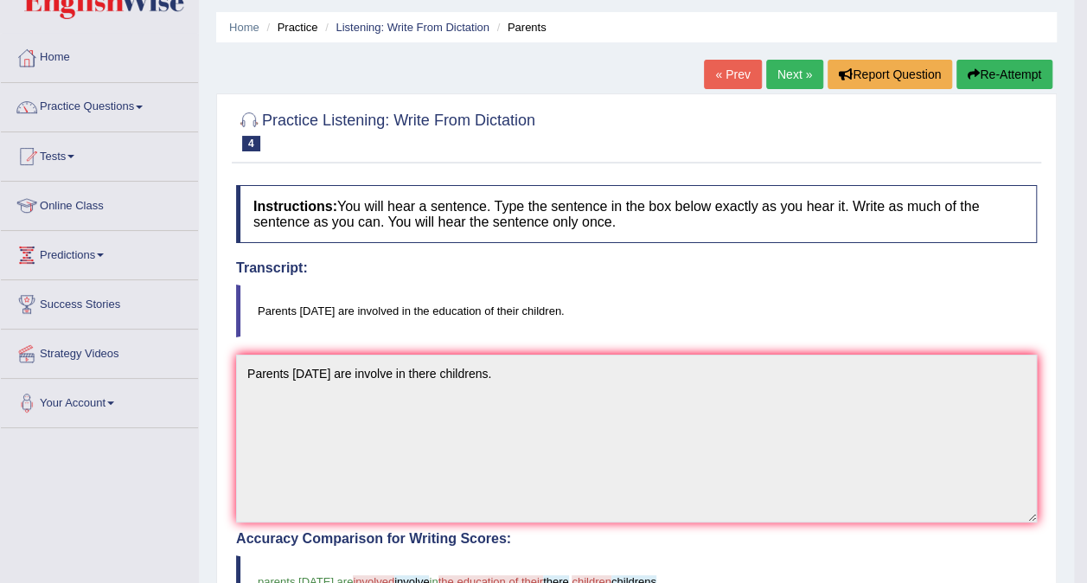
scroll to position [48, 0]
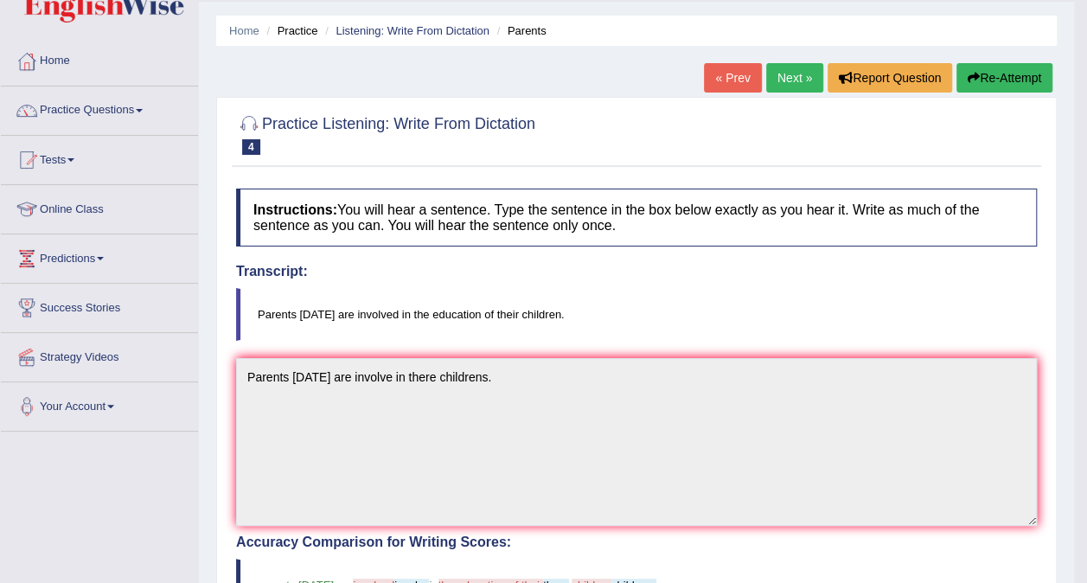
click at [788, 76] on link "Next »" at bounding box center [794, 77] width 57 height 29
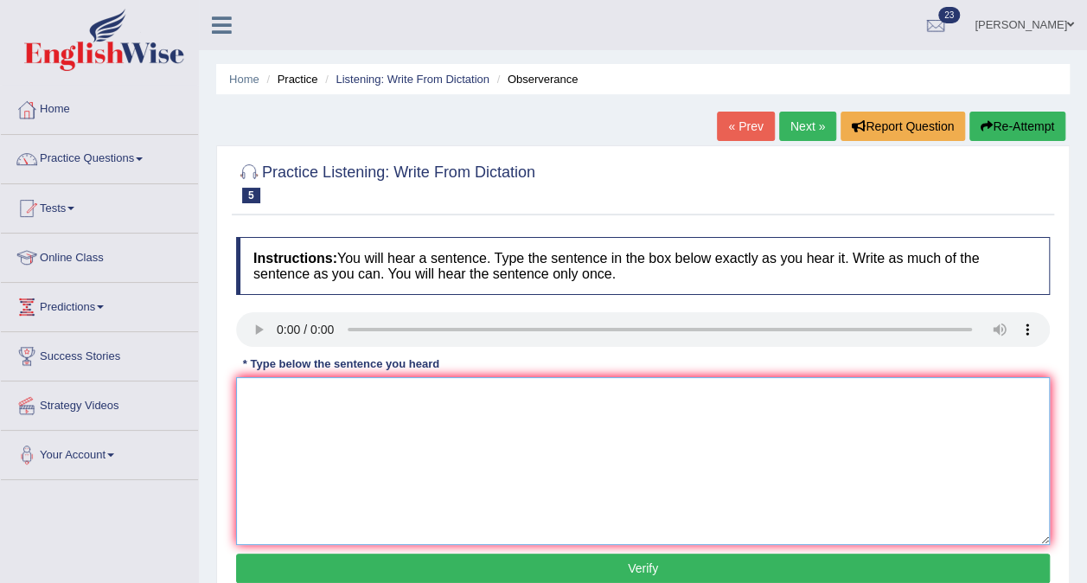
click at [298, 416] on textarea at bounding box center [643, 461] width 814 height 168
click at [252, 426] on textarea at bounding box center [643, 461] width 814 height 168
click at [296, 390] on textarea "Observer wait for they concert" at bounding box center [643, 461] width 814 height 168
type textarea "Observers obey to wait for they concert"
click at [554, 557] on button "Verify" at bounding box center [643, 568] width 814 height 29
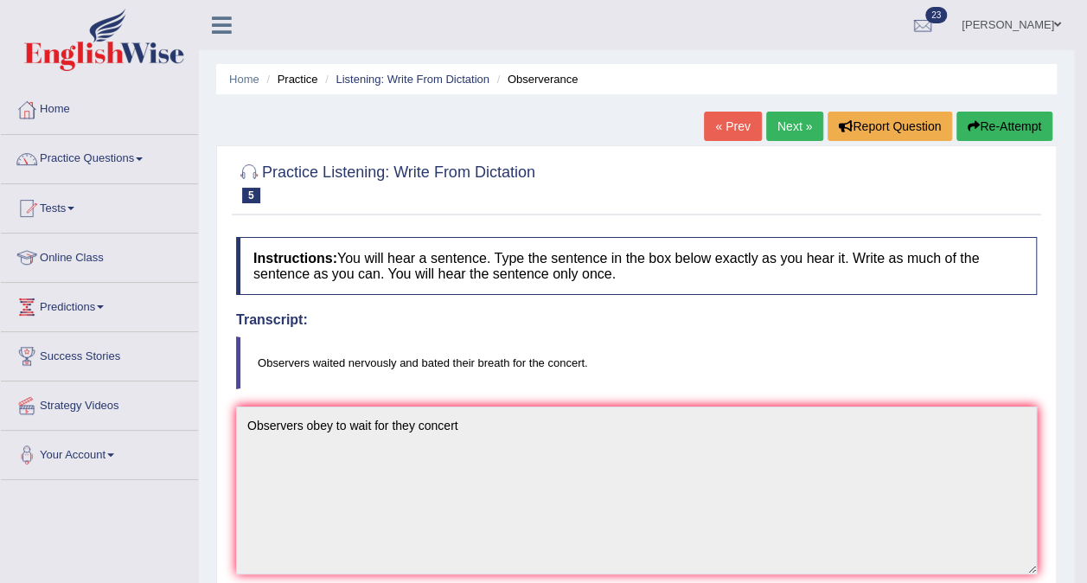
click at [797, 121] on link "Next »" at bounding box center [794, 126] width 57 height 29
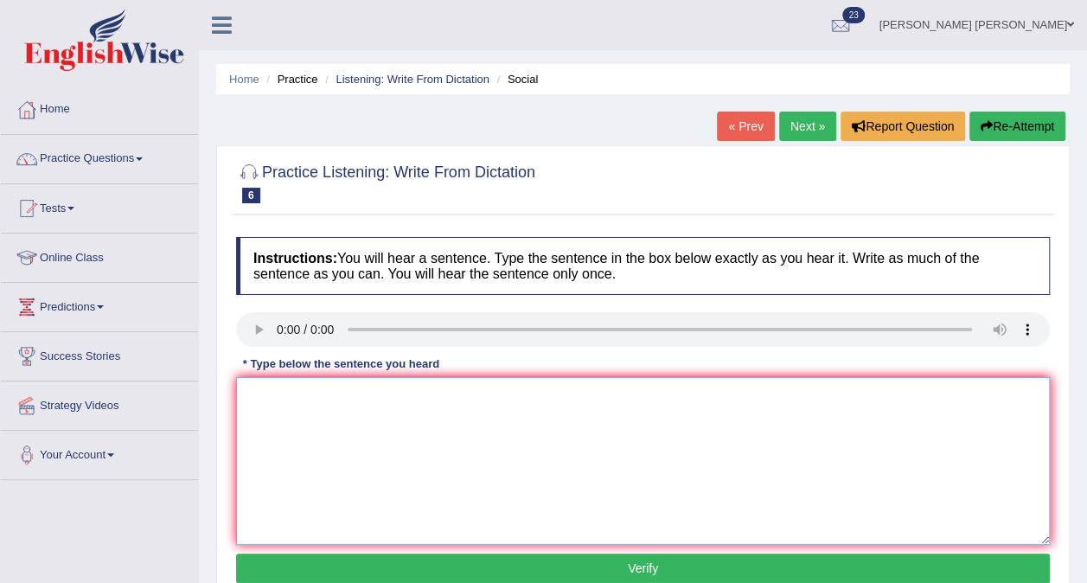
click at [289, 413] on textarea at bounding box center [643, 461] width 814 height 168
click at [291, 394] on textarea "Social p" at bounding box center [643, 461] width 814 height 168
click at [337, 400] on textarea "Social policies" at bounding box center [643, 461] width 814 height 168
type textarea "Social policies discrive they needs."
click at [360, 560] on button "Verify" at bounding box center [643, 568] width 814 height 29
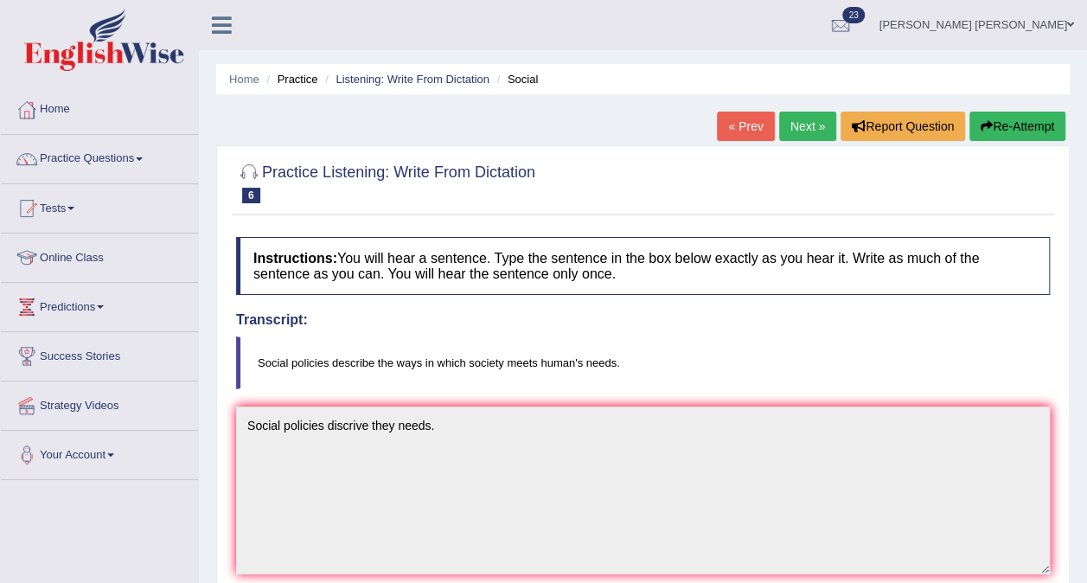
click at [801, 130] on link "Next »" at bounding box center [807, 126] width 57 height 29
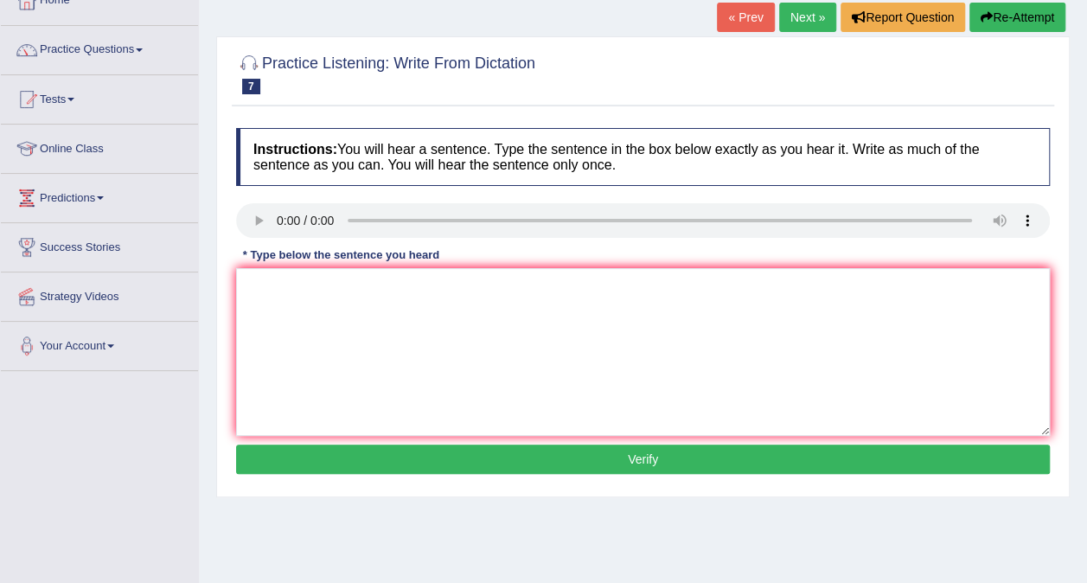
scroll to position [115, 0]
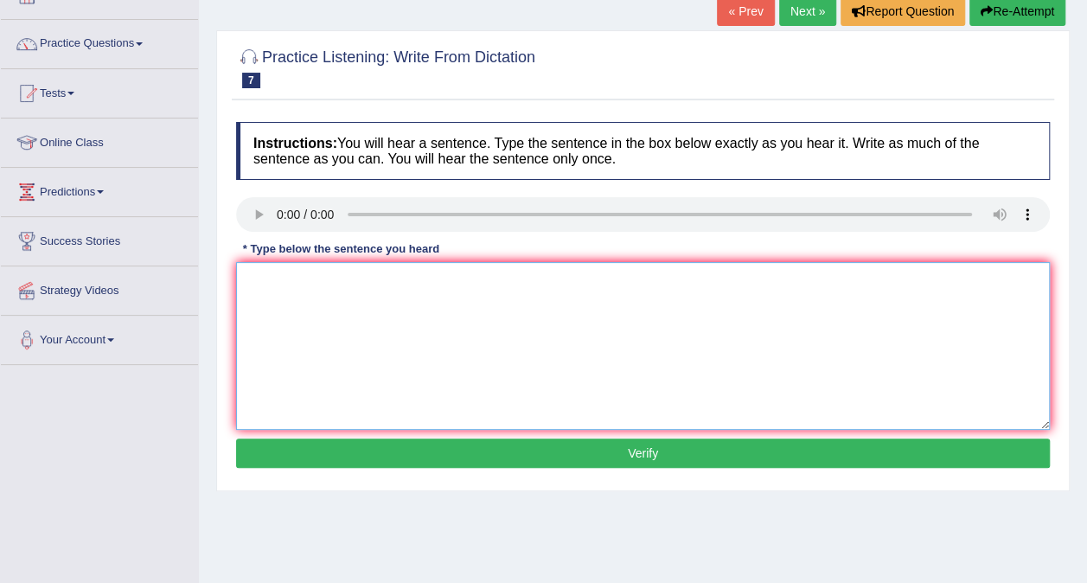
click at [291, 294] on textarea at bounding box center [643, 346] width 814 height 168
type textarea "t"
click at [426, 277] on textarea "The skill of knowledge today cant be tough." at bounding box center [643, 346] width 814 height 168
type textarea "The skill of knowledge today cant cannot be tough."
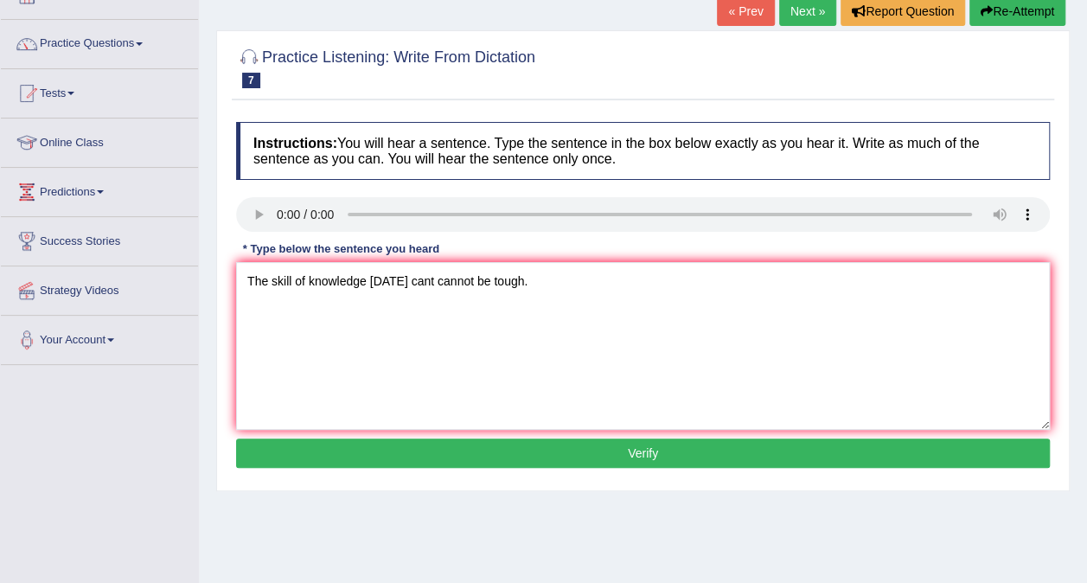
click at [459, 446] on button "Verify" at bounding box center [643, 453] width 814 height 29
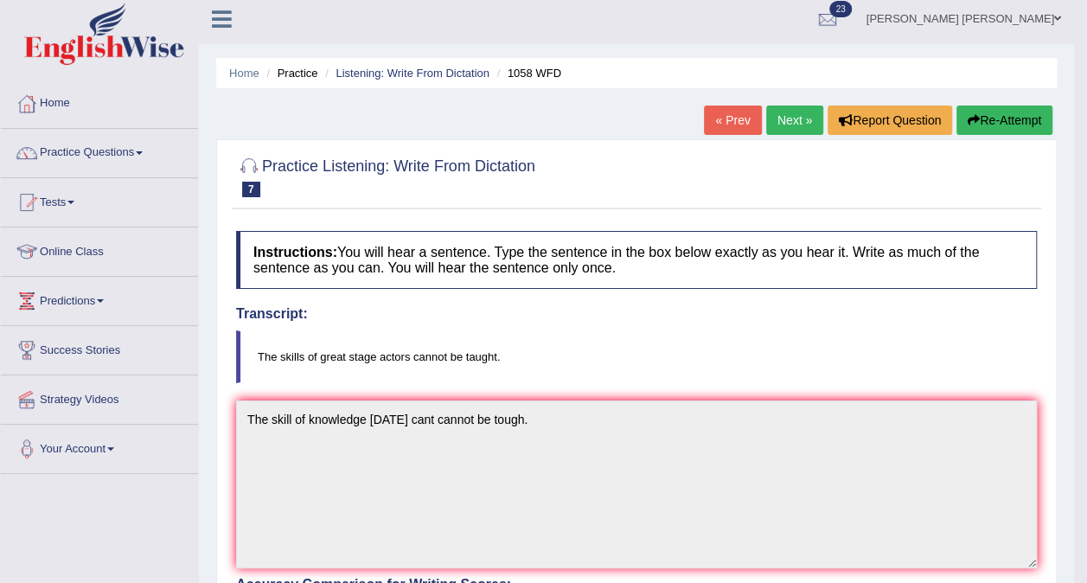
scroll to position [3, 0]
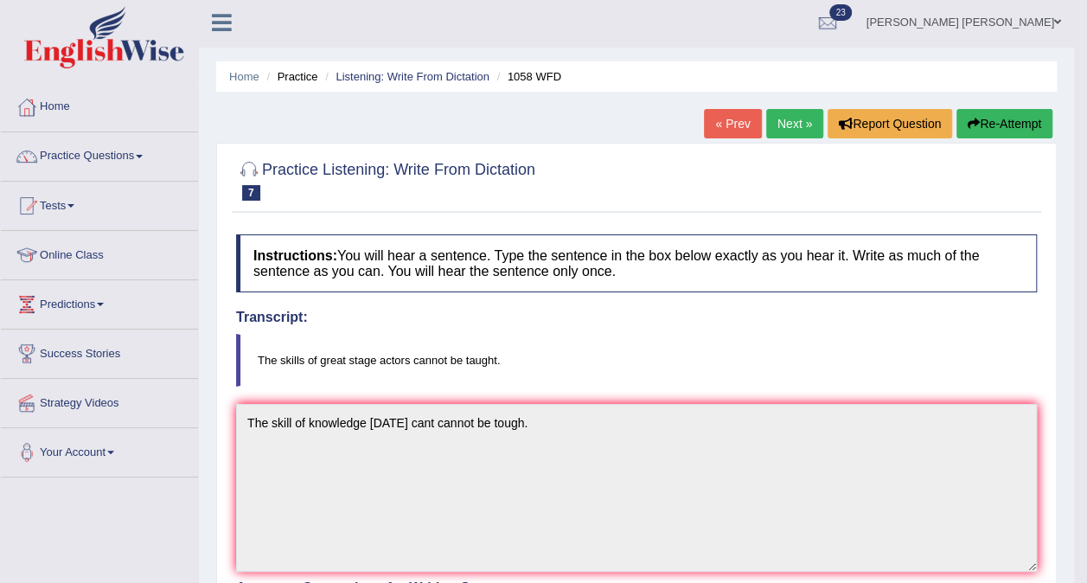
click at [804, 115] on link "Next »" at bounding box center [794, 123] width 57 height 29
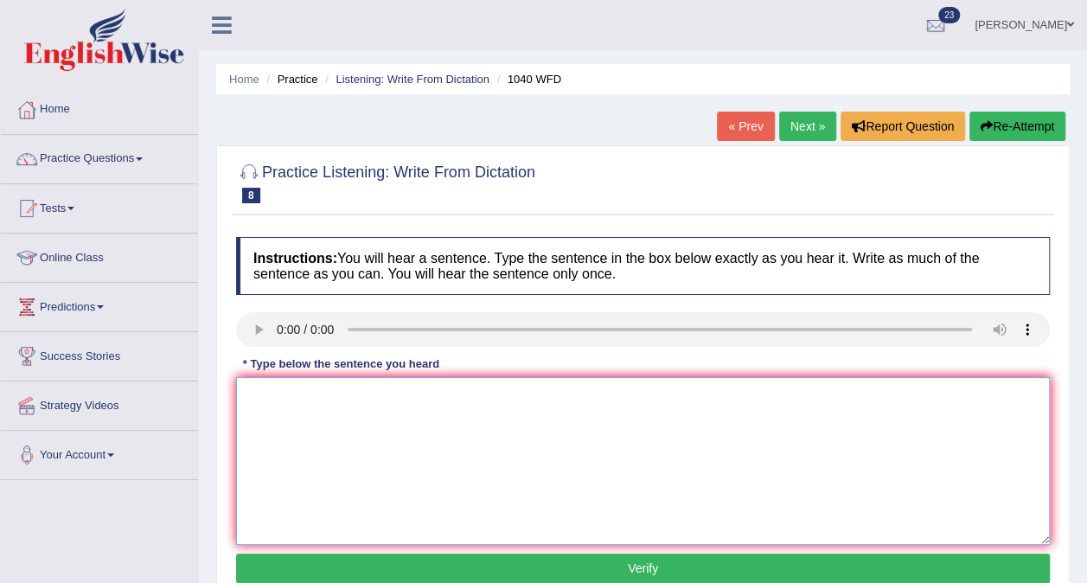
click at [268, 402] on textarea at bounding box center [643, 461] width 814 height 168
type textarea "Extra activity more they need more talents."
click at [400, 562] on button "Verify" at bounding box center [643, 568] width 814 height 29
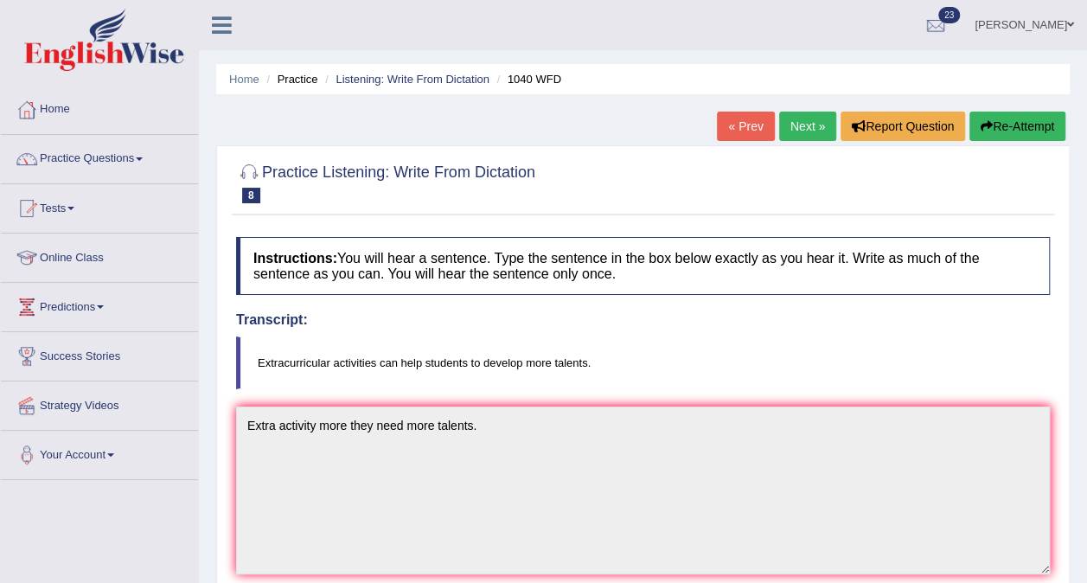
click at [804, 126] on link "Next »" at bounding box center [807, 126] width 57 height 29
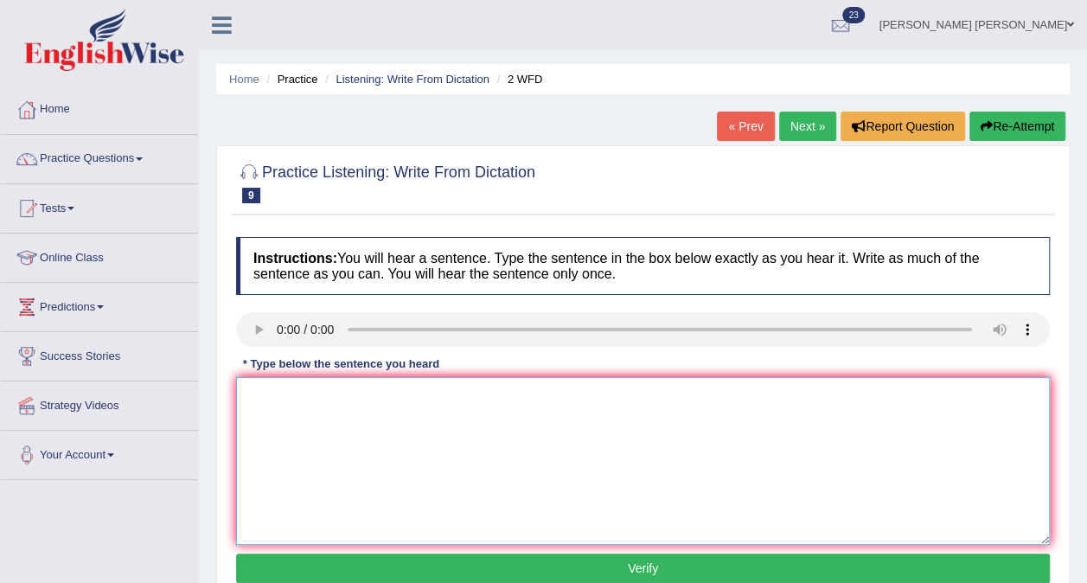
click at [272, 427] on textarea at bounding box center [643, 461] width 814 height 168
click at [327, 394] on textarea "Please conforned that you recieve the textbook." at bounding box center [643, 461] width 814 height 168
click at [328, 395] on textarea "Please confred that you recieve the textbook." at bounding box center [643, 461] width 814 height 168
click at [424, 393] on textarea "Please confimed that you recieve the textbook." at bounding box center [643, 461] width 814 height 168
type textarea "Please confimed that you recieved the textbook."
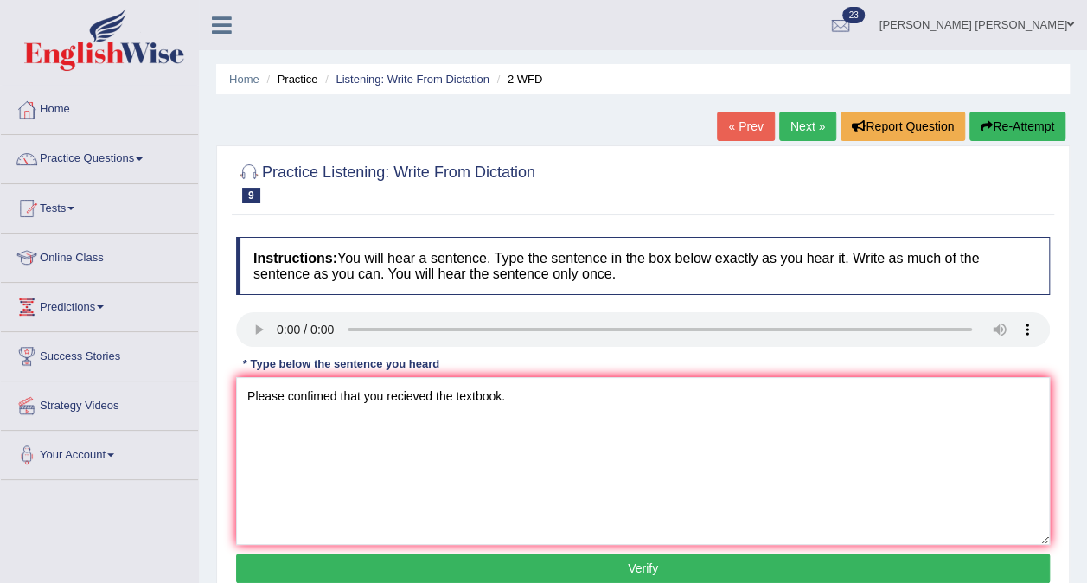
click at [523, 569] on button "Verify" at bounding box center [643, 568] width 814 height 29
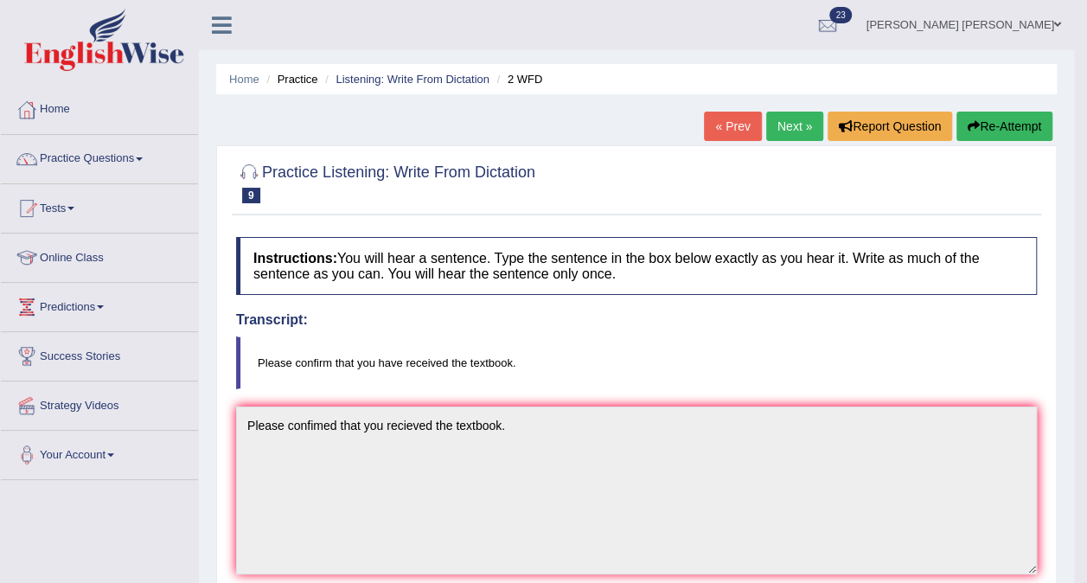
click at [784, 127] on link "Next »" at bounding box center [794, 126] width 57 height 29
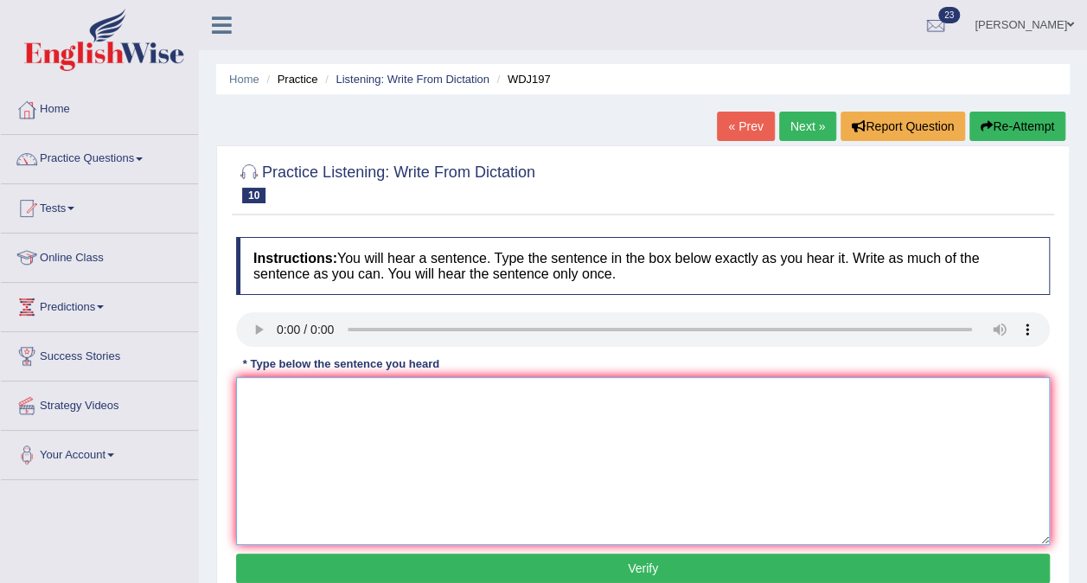
click at [269, 426] on textarea at bounding box center [643, 461] width 814 height 168
click at [252, 395] on textarea "Selebrate the con" at bounding box center [643, 461] width 814 height 168
click at [346, 405] on textarea "Celebrate the con" at bounding box center [643, 461] width 814 height 168
type textarea "Celebrate the con is the great consire controversy."
click at [542, 573] on button "Verify" at bounding box center [643, 568] width 814 height 29
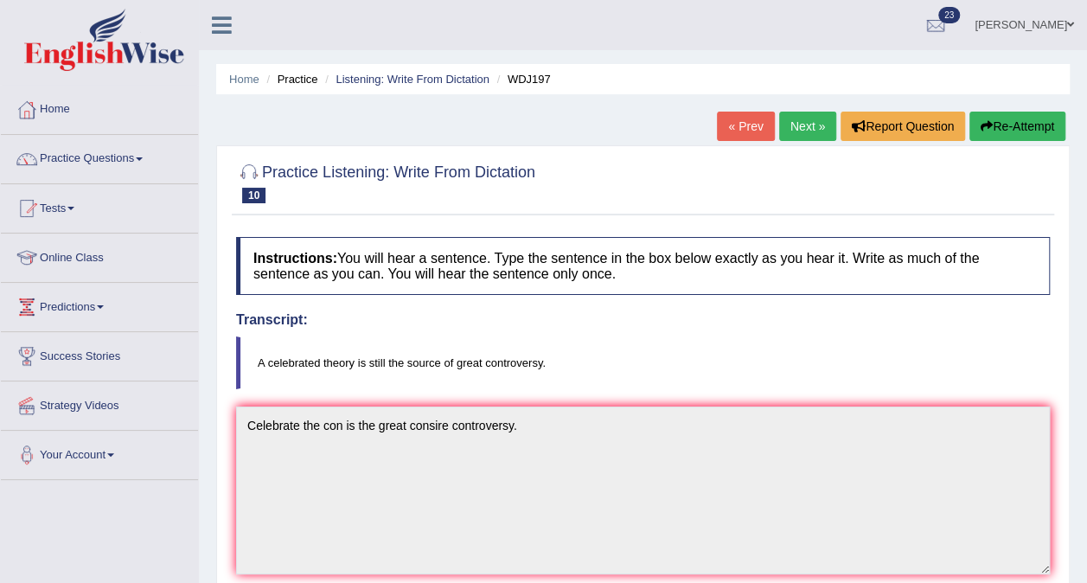
click at [813, 132] on link "Next »" at bounding box center [807, 126] width 57 height 29
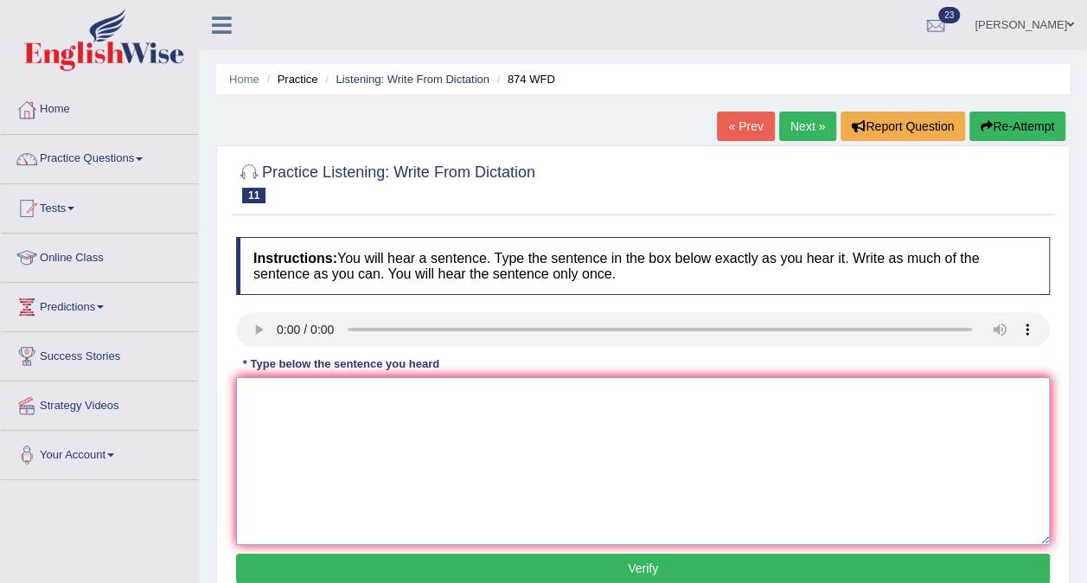
click at [269, 440] on textarea at bounding box center [643, 461] width 814 height 168
click at [299, 396] on textarea "Marine invronment" at bounding box center [643, 461] width 814 height 168
click at [372, 396] on textarea "Marine inveronment" at bounding box center [643, 461] width 814 height 168
click at [377, 402] on textarea "Marine inveronment" at bounding box center [643, 461] width 814 height 168
click at [352, 394] on textarea "Marine inveronment have be distroyed to environment" at bounding box center [643, 461] width 814 height 168
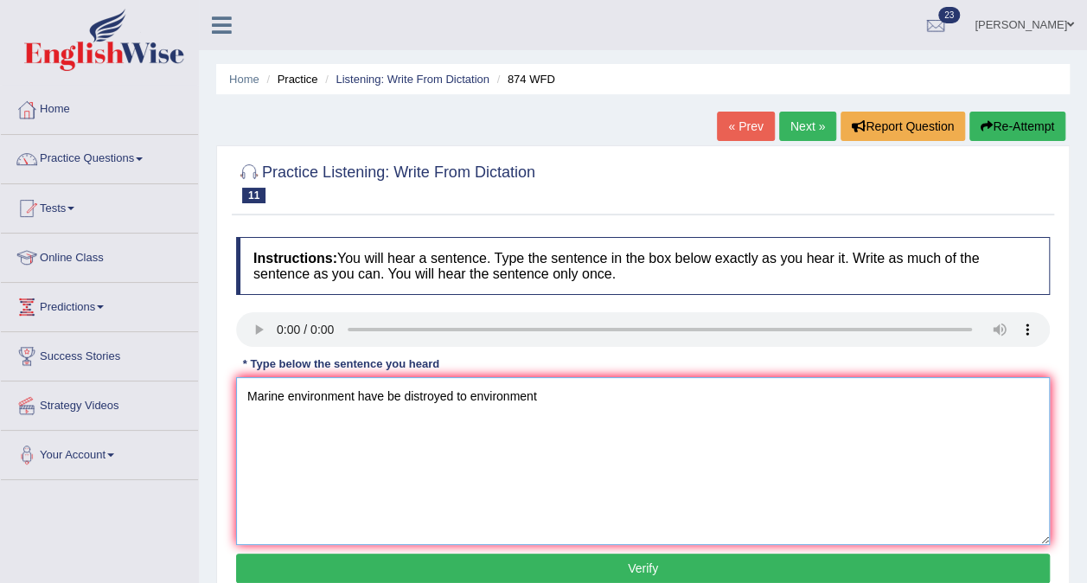
click at [451, 395] on textarea "Marine environment have be distroyed to environment" at bounding box center [643, 461] width 814 height 168
click at [593, 396] on textarea "Marine environment have be distroyed polotion and unsustian to environment" at bounding box center [643, 461] width 814 height 168
type textarea "Marine environment have be distroyed polotion and unsustian environment"
click at [650, 572] on button "Verify" at bounding box center [643, 568] width 814 height 29
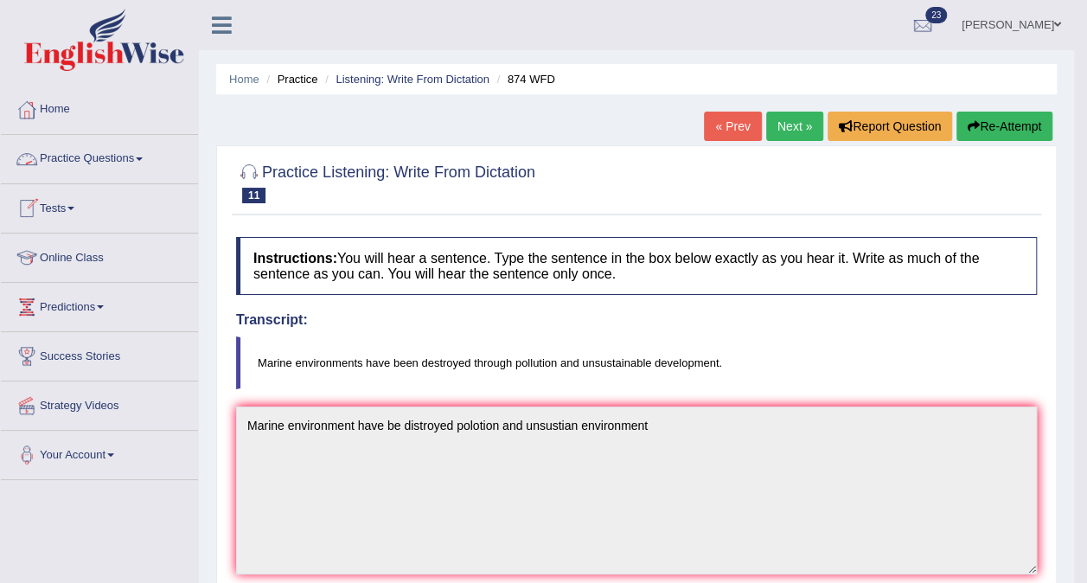
click at [109, 151] on link "Practice Questions" at bounding box center [99, 156] width 197 height 43
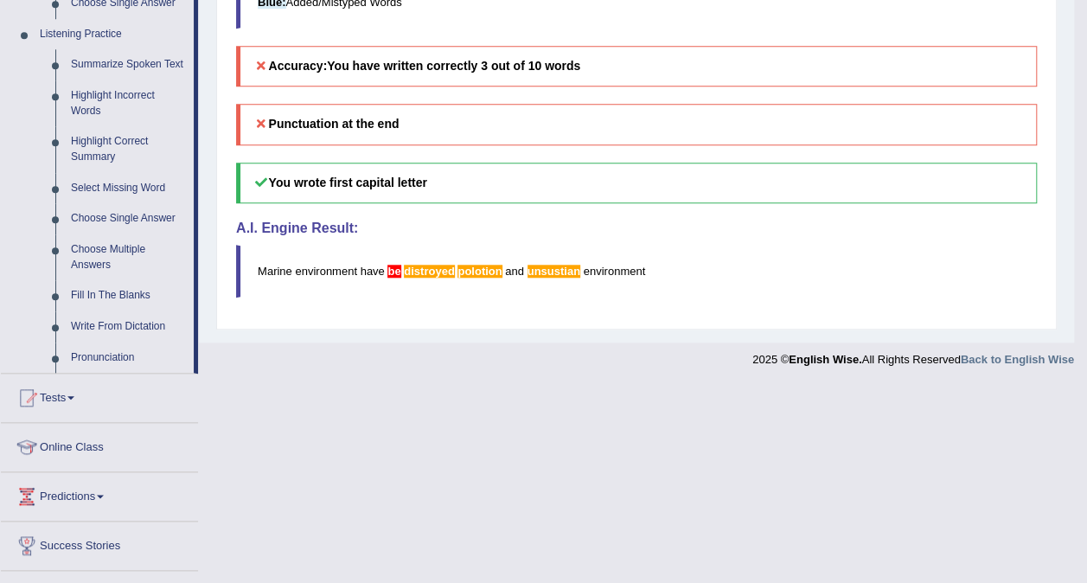
scroll to position [736, 0]
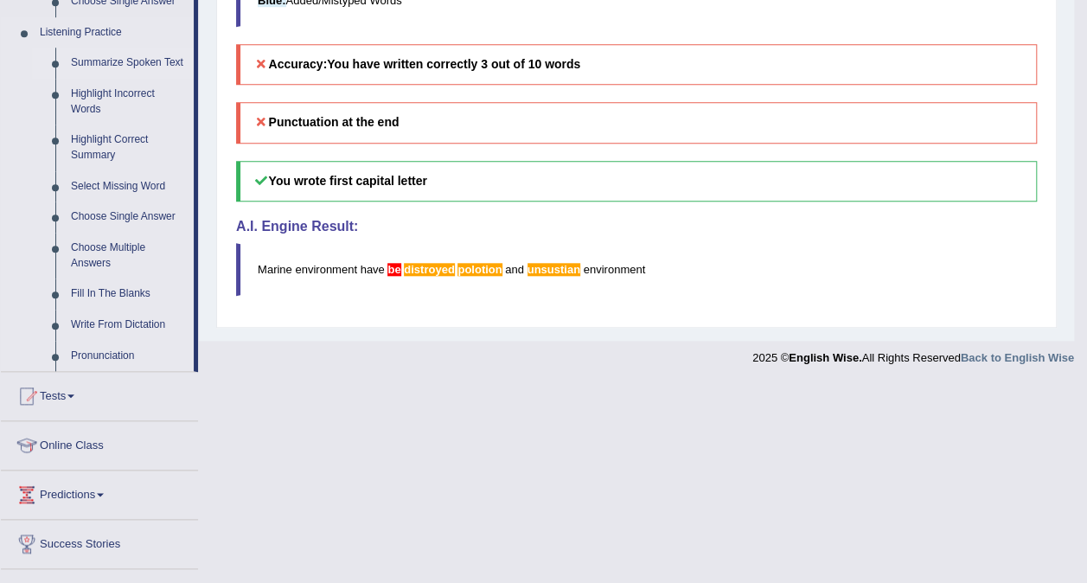
click at [127, 60] on link "Summarize Spoken Text" at bounding box center [128, 63] width 131 height 31
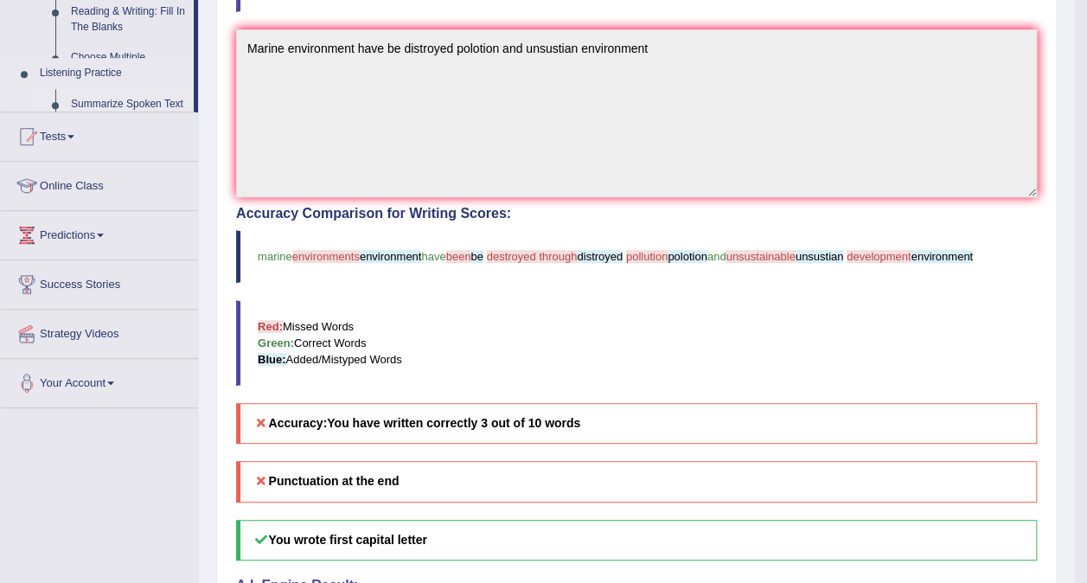
scroll to position [257, 0]
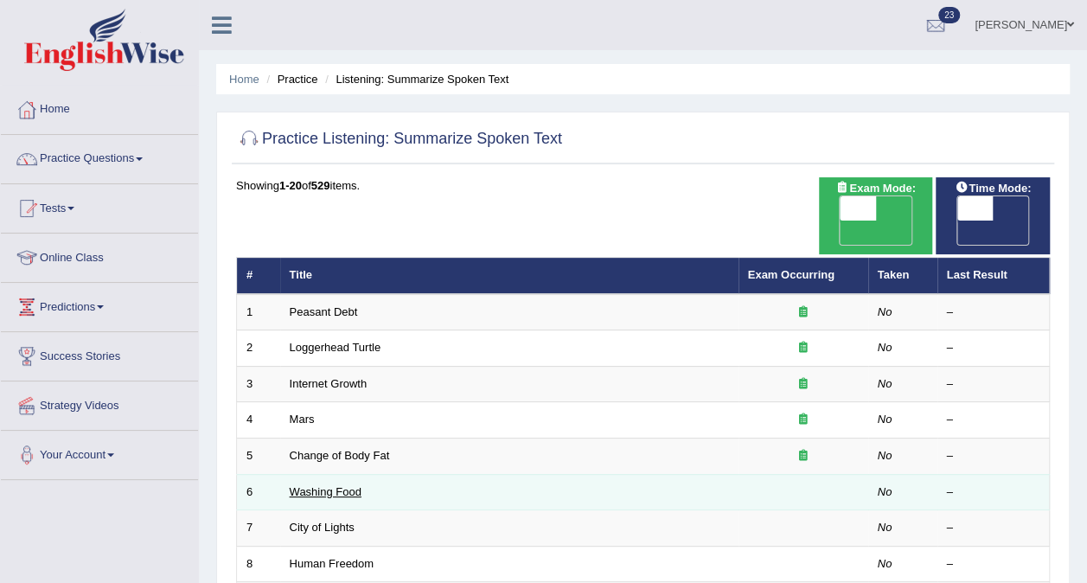
click at [322, 485] on link "Washing Food" at bounding box center [326, 491] width 72 height 13
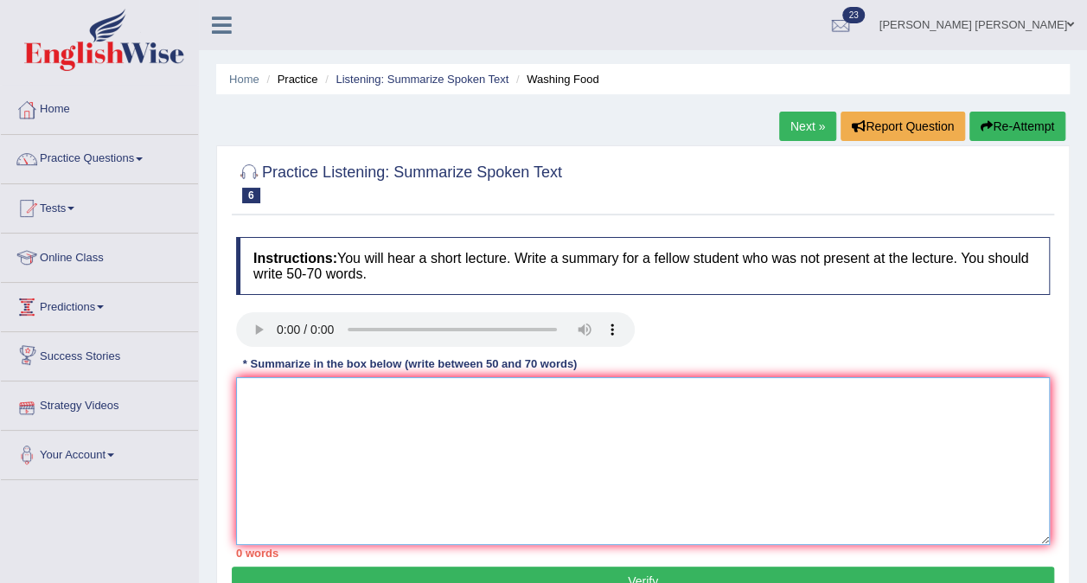
click at [296, 410] on textarea at bounding box center [643, 461] width 814 height 168
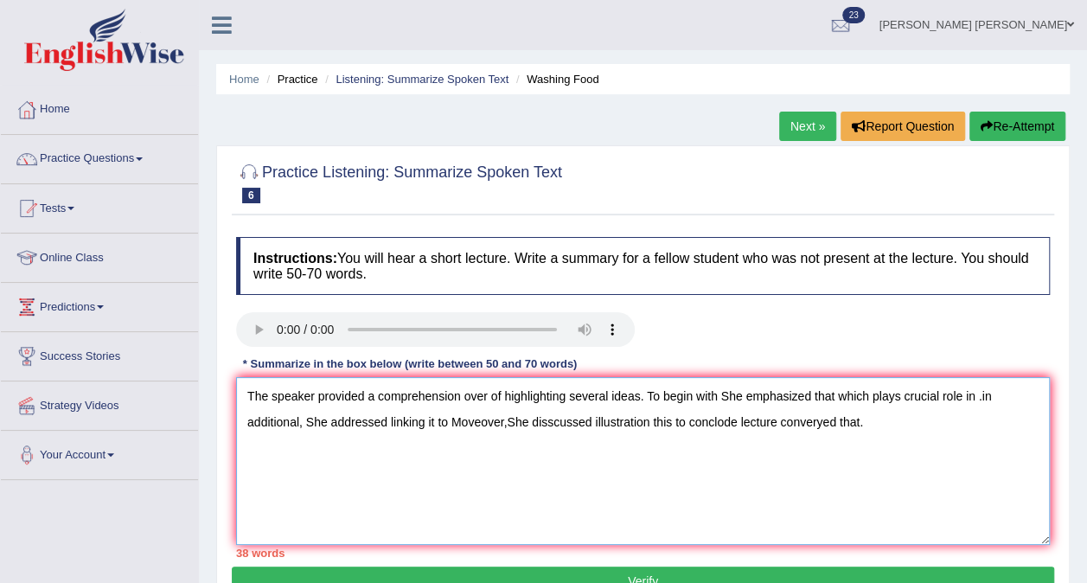
click at [482, 395] on textarea "The speaker provided a comprehension over of highlighting several ideas. To beg…" at bounding box center [643, 461] width 814 height 168
click at [484, 395] on textarea "The speaker provided a comprehension over of highlighting several ideas. To beg…" at bounding box center [643, 461] width 814 height 168
click at [528, 393] on textarea "The speaker provided a comprehension overview of highlighting several ideas. To…" at bounding box center [643, 461] width 814 height 168
click at [780, 391] on textarea "The speaker provided a comprehension overview of food safaty highlighting sever…" at bounding box center [643, 461] width 814 height 168
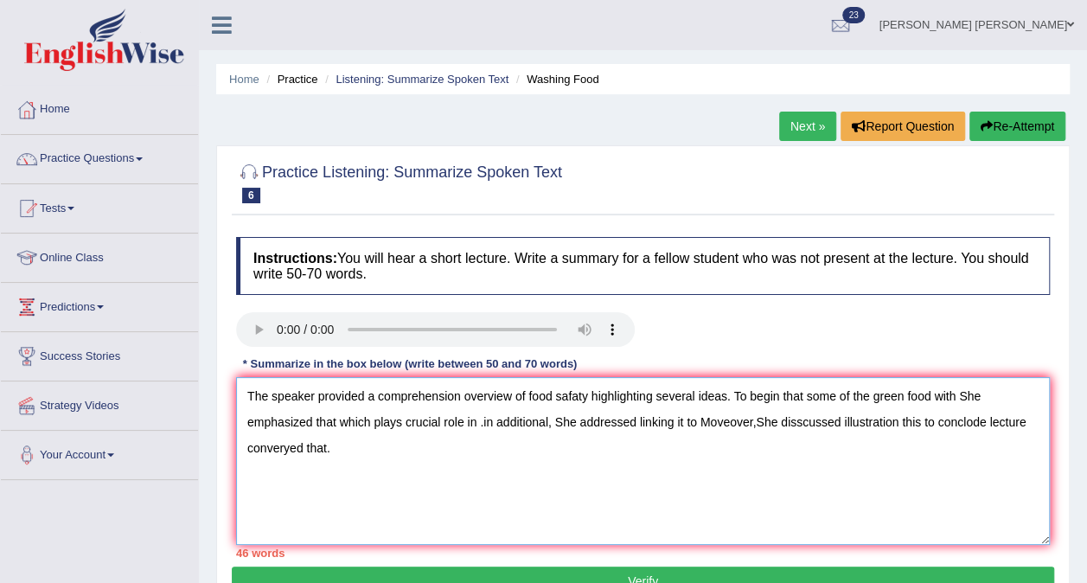
click at [337, 423] on textarea "The speaker provided a comprehension overview of food safaty highlighting sever…" at bounding box center [643, 461] width 814 height 168
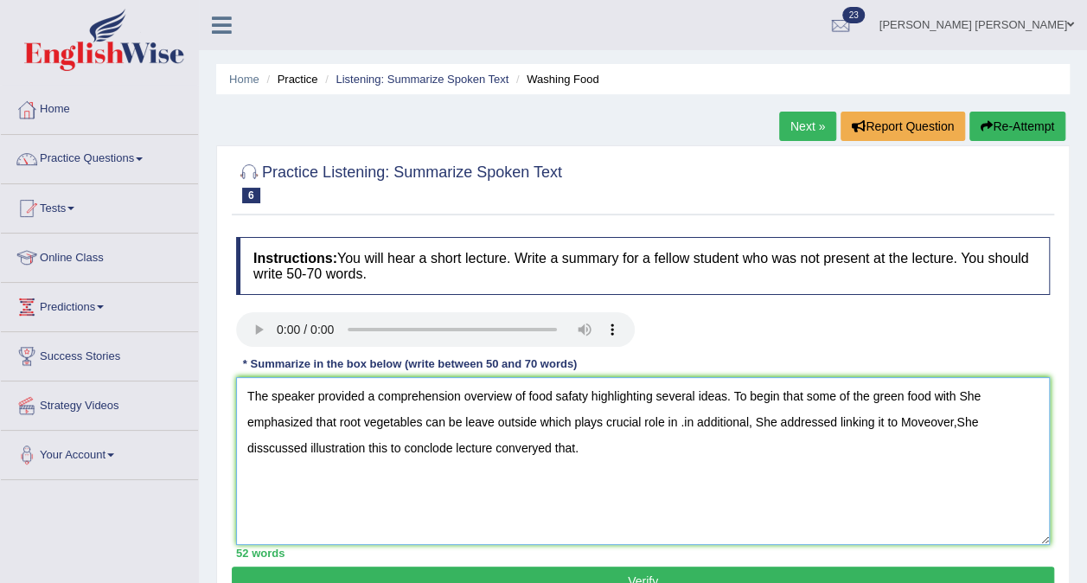
click at [676, 419] on textarea "The speaker provided a comprehension overview of food safaty highlighting sever…" at bounding box center [643, 461] width 814 height 168
click at [894, 422] on textarea "The speaker provided a comprehension overview of food safaty highlighting sever…" at bounding box center [643, 461] width 814 height 168
click at [367, 447] on textarea "The speaker provided a comprehension overview of food safaty highlighting sever…" at bounding box center [643, 461] width 814 height 168
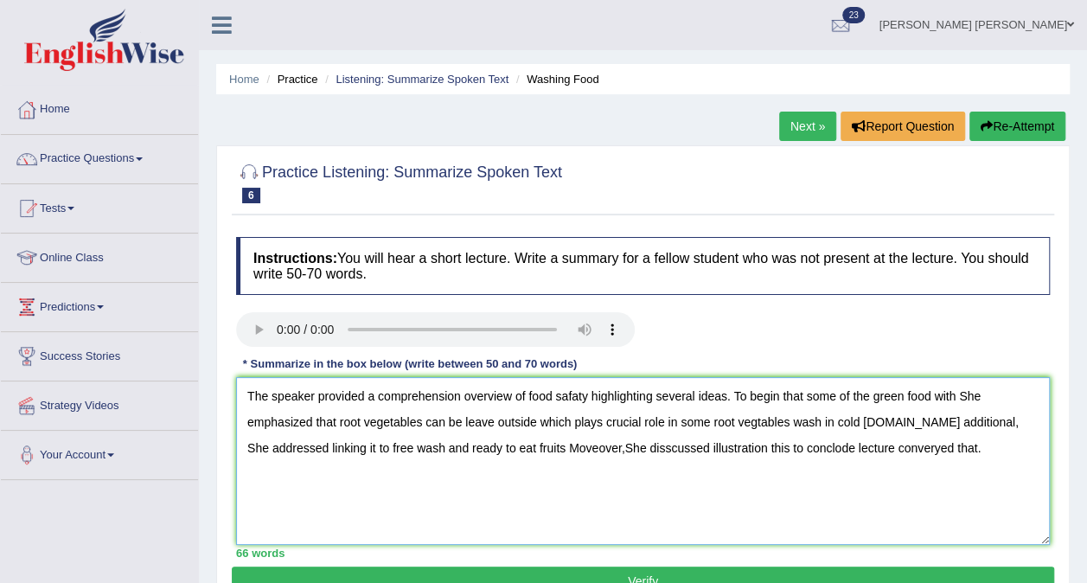
click at [684, 445] on textarea "The speaker provided a comprehension overview of food safaty highlighting sever…" at bounding box center [643, 461] width 814 height 168
click at [1007, 453] on textarea "The speaker provided a comprehension overview of food safaty highlighting sever…" at bounding box center [643, 461] width 814 height 168
click at [733, 446] on textarea "The speaker provided a comprehension overview of food safaty highlighting sever…" at bounding box center [643, 461] width 814 height 168
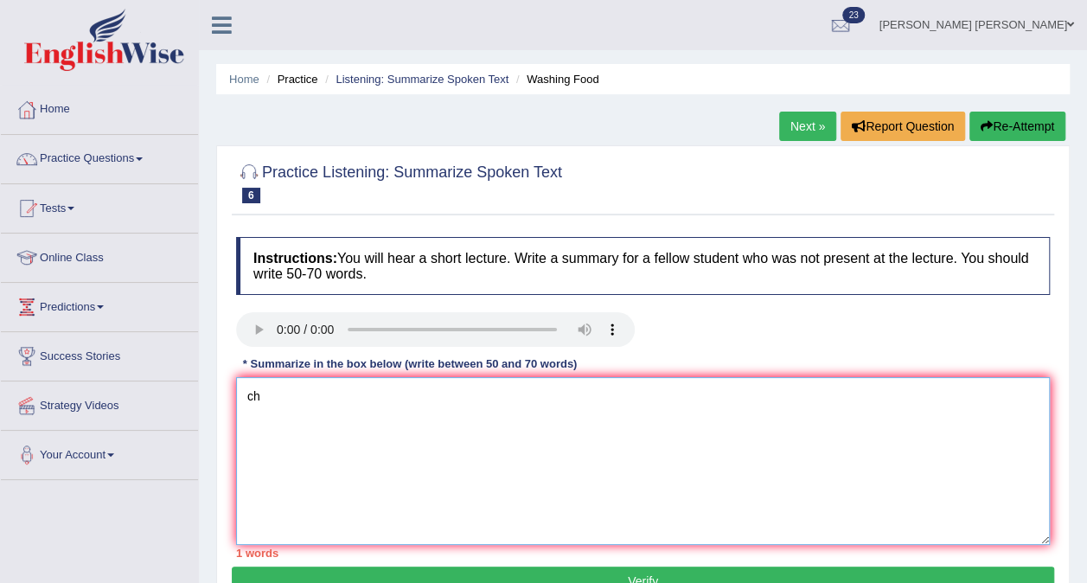
type textarea "c"
click at [119, 199] on link "Tests" at bounding box center [99, 205] width 197 height 43
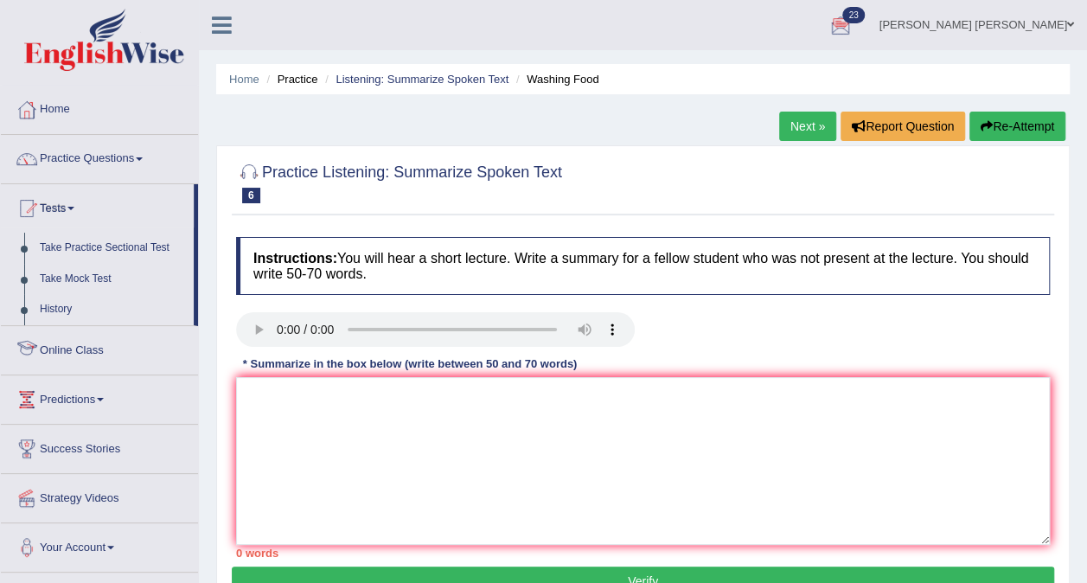
click at [55, 348] on link "Online Class" at bounding box center [99, 347] width 197 height 43
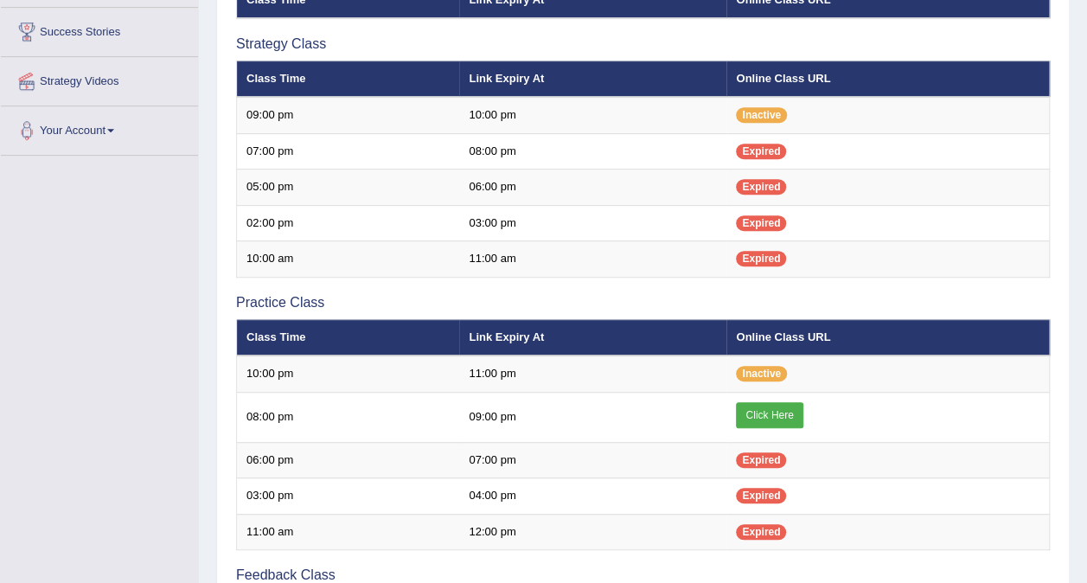
scroll to position [362, 0]
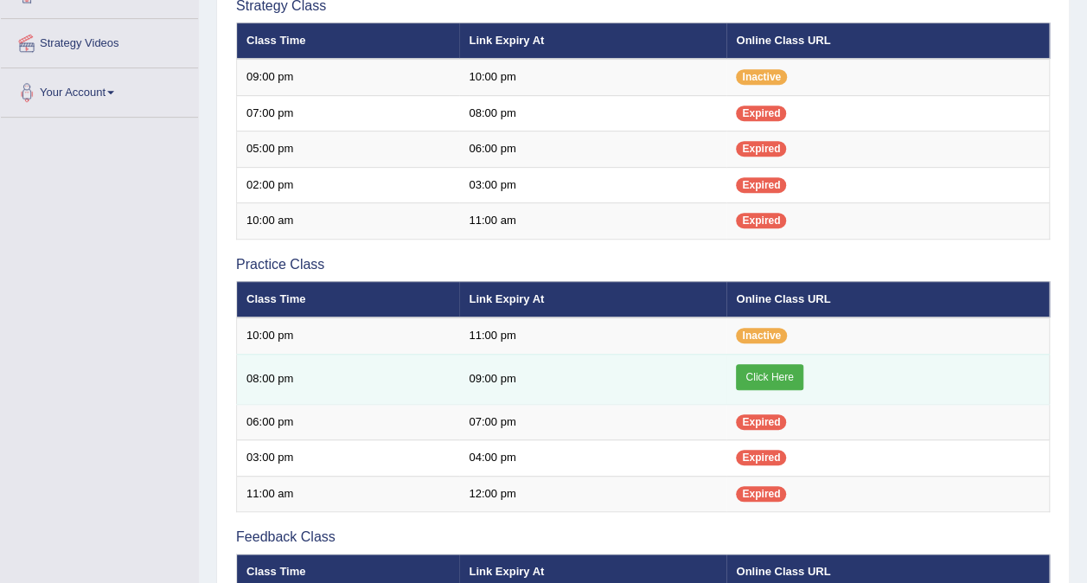
click at [776, 368] on link "Click Here" at bounding box center [769, 377] width 67 height 26
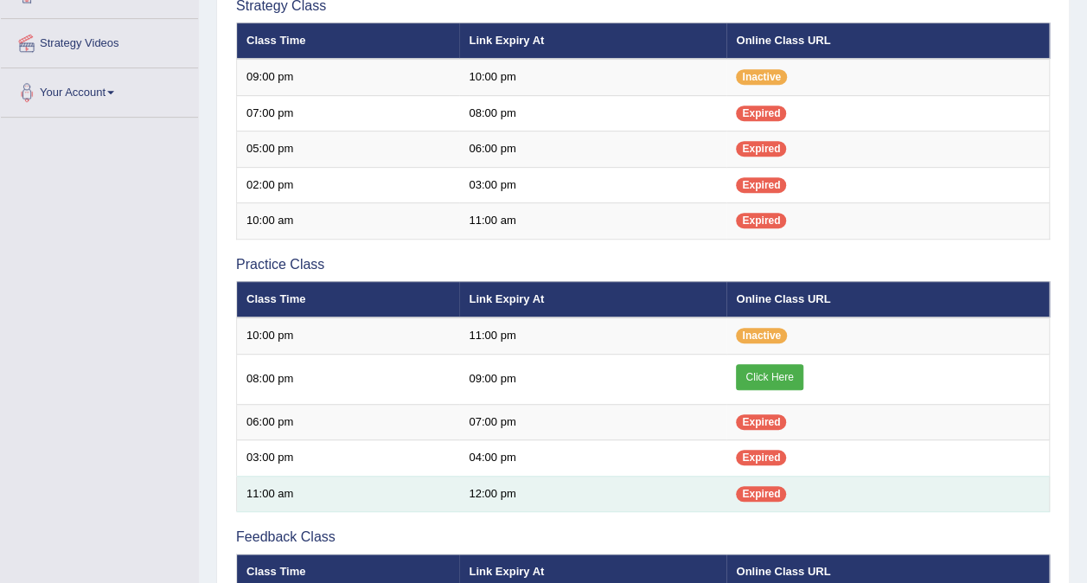
scroll to position [432, 0]
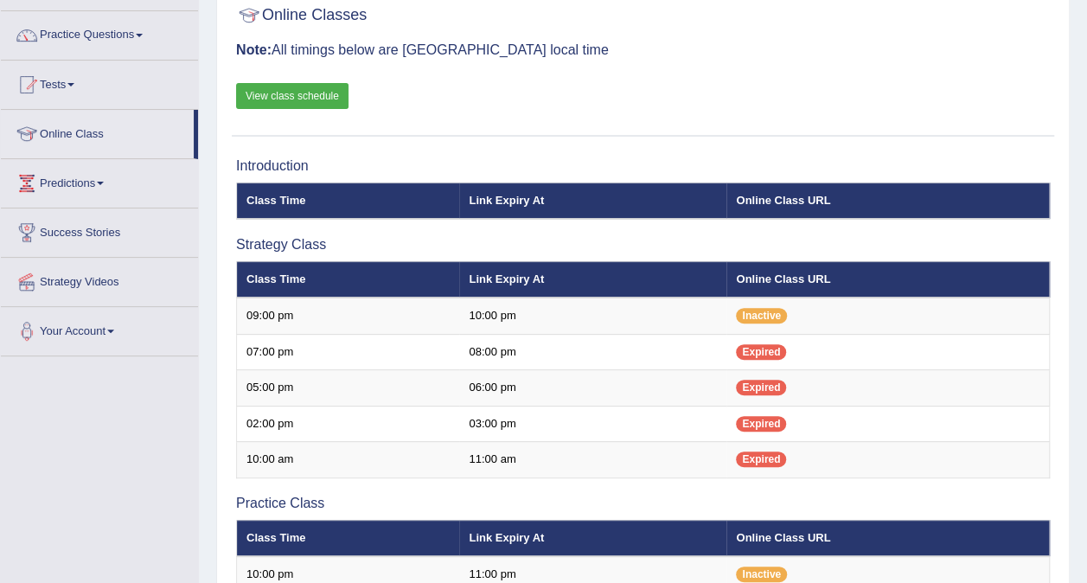
scroll to position [123, 0]
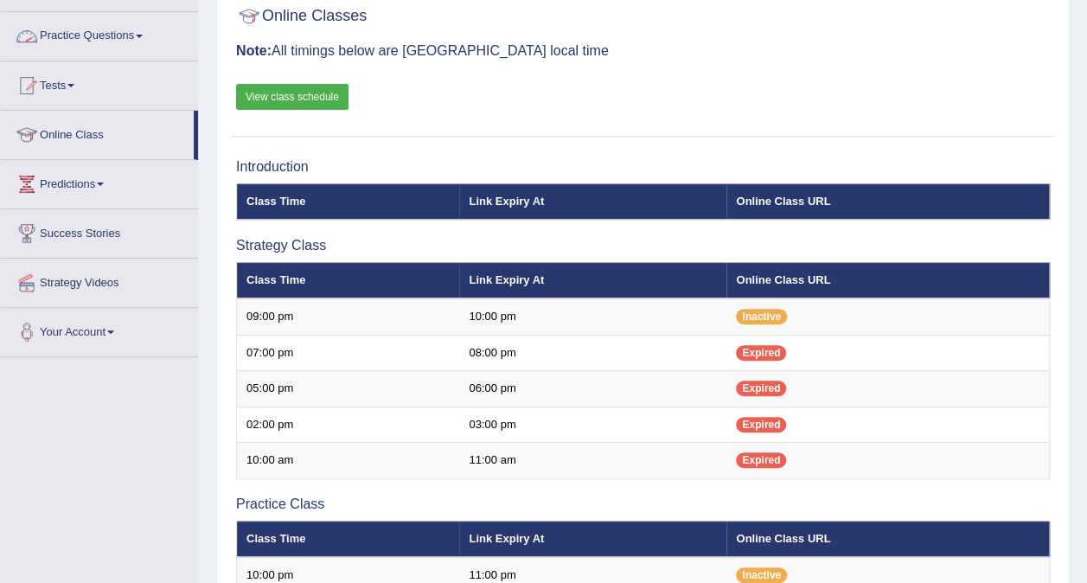
click at [92, 38] on link "Practice Questions" at bounding box center [99, 33] width 197 height 43
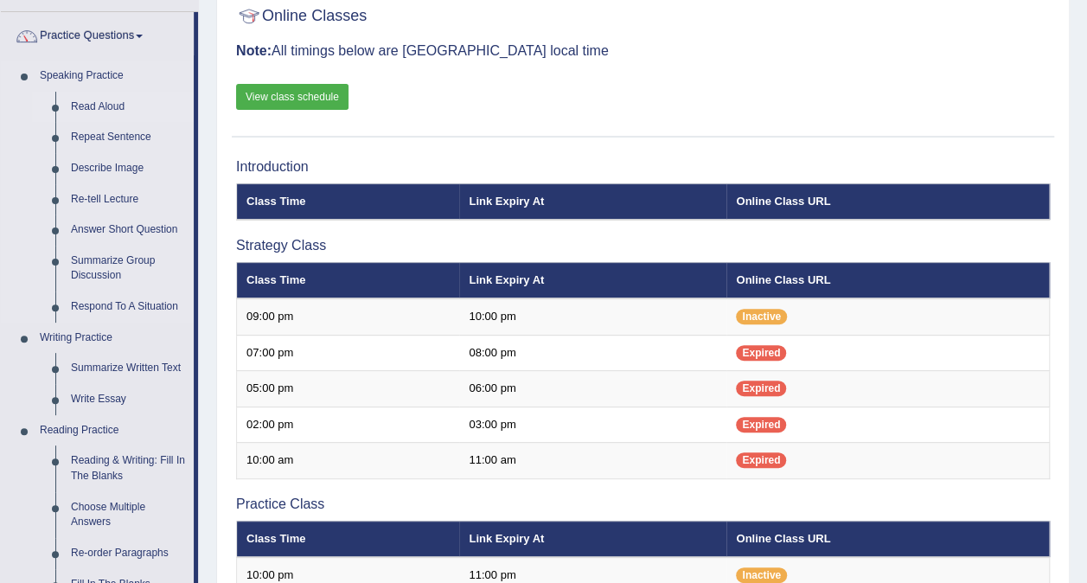
click at [111, 103] on link "Read Aloud" at bounding box center [128, 107] width 131 height 31
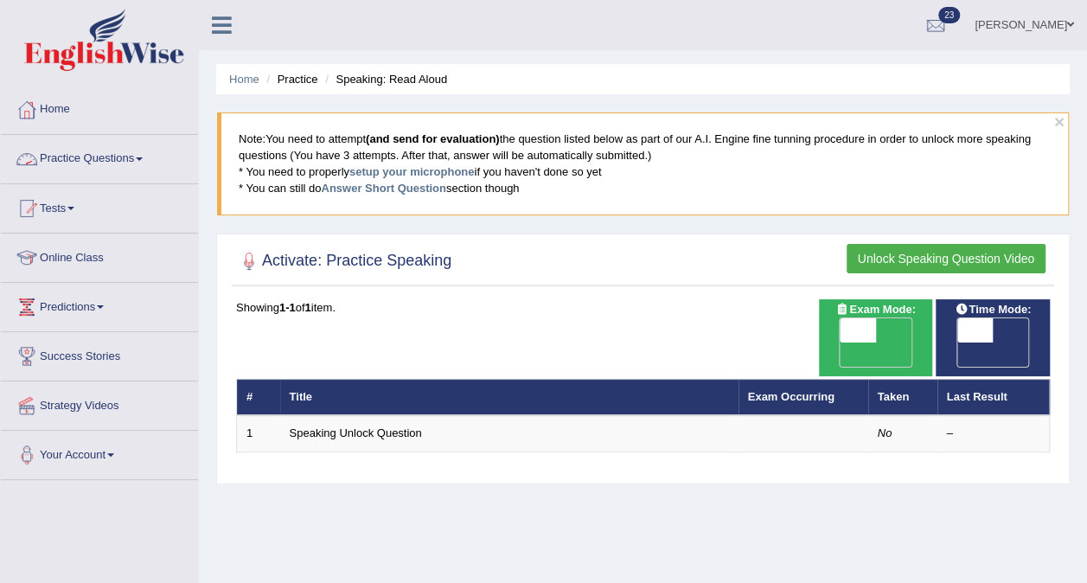
click at [138, 160] on link "Practice Questions" at bounding box center [99, 156] width 197 height 43
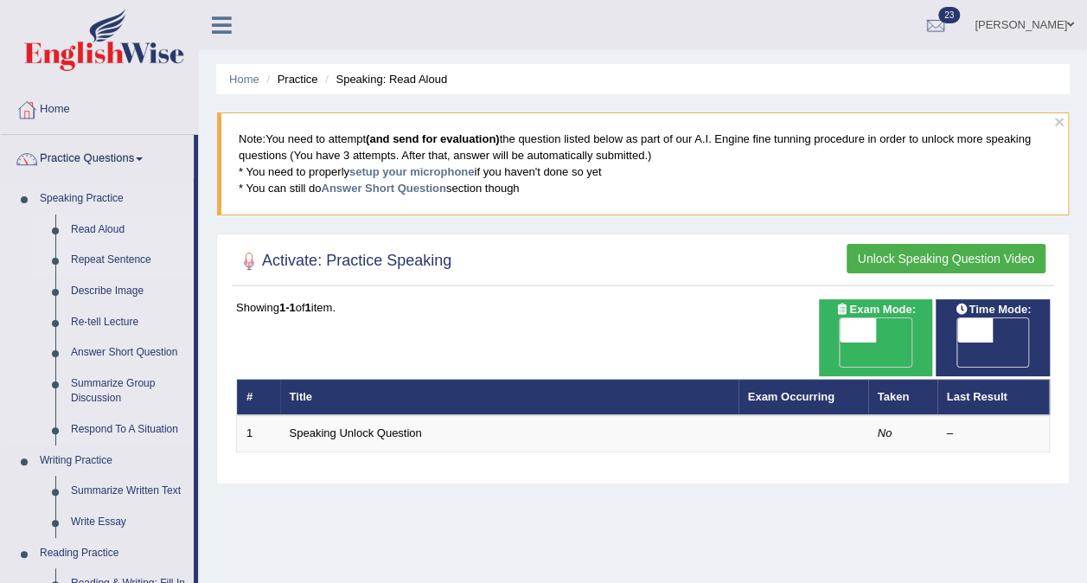
click at [121, 261] on link "Repeat Sentence" at bounding box center [128, 260] width 131 height 31
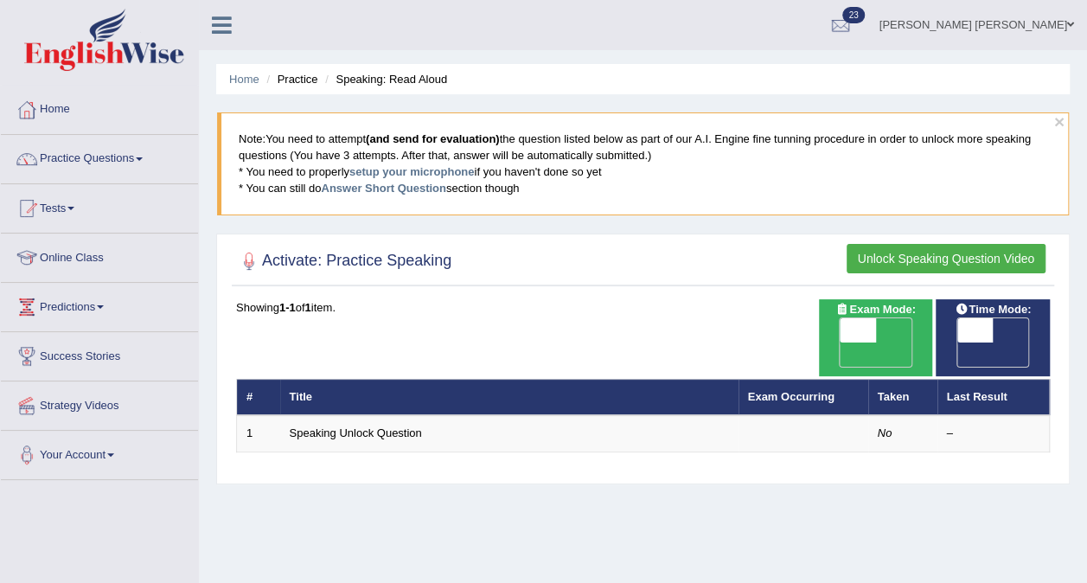
click at [100, 155] on link "Practice Questions" at bounding box center [99, 156] width 197 height 43
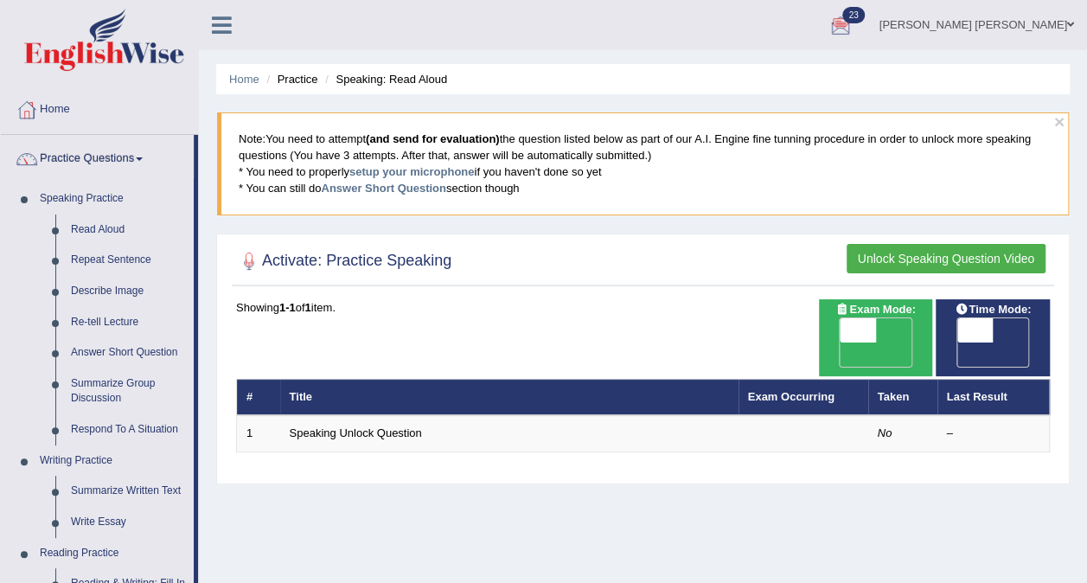
click at [854, 31] on div at bounding box center [841, 26] width 26 height 26
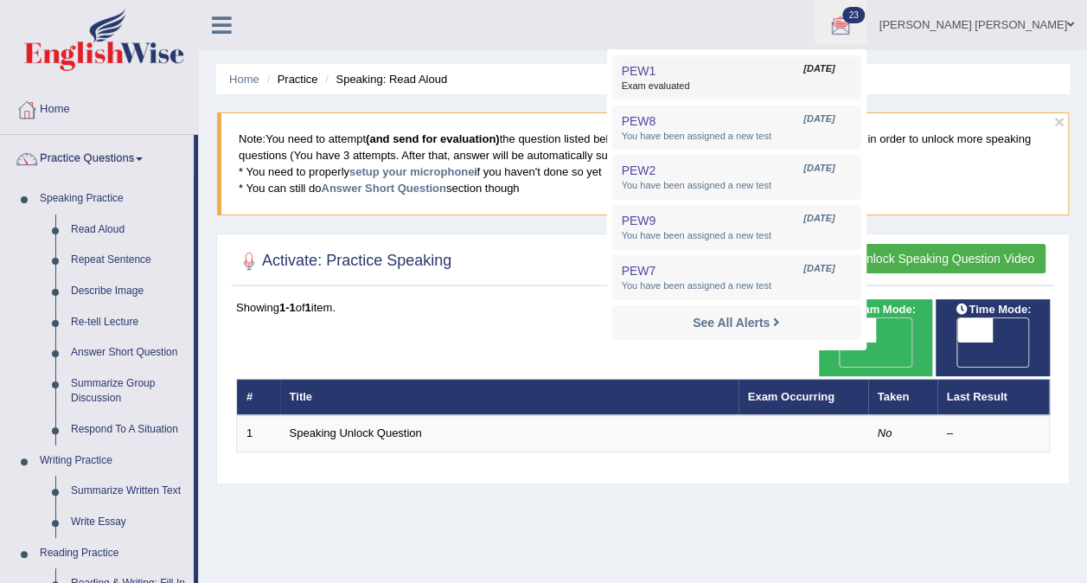
click at [746, 80] on span "Exam evaluated" at bounding box center [736, 87] width 230 height 14
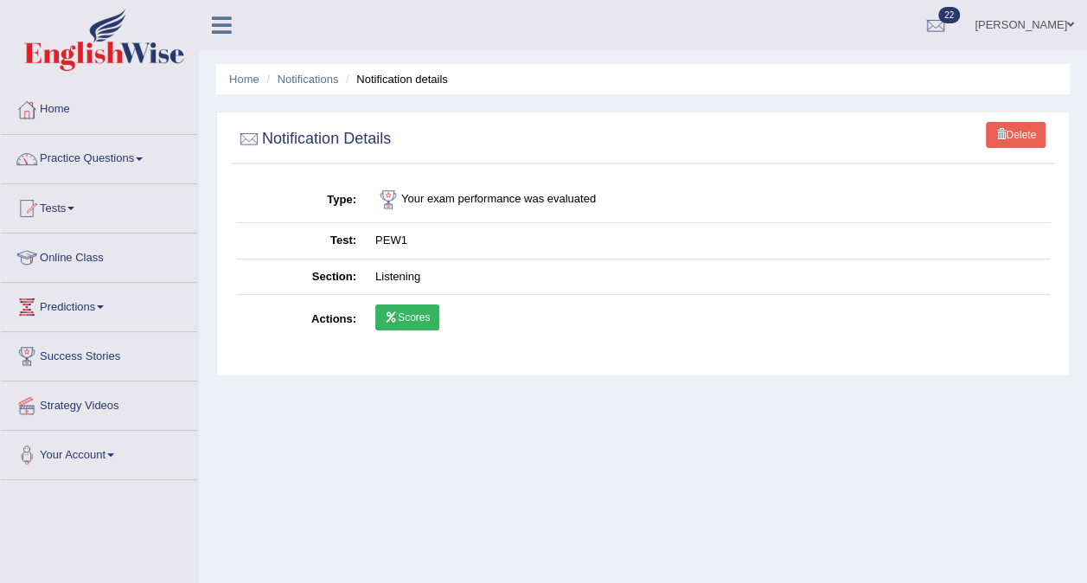
click at [420, 317] on link "Scores" at bounding box center [407, 317] width 64 height 26
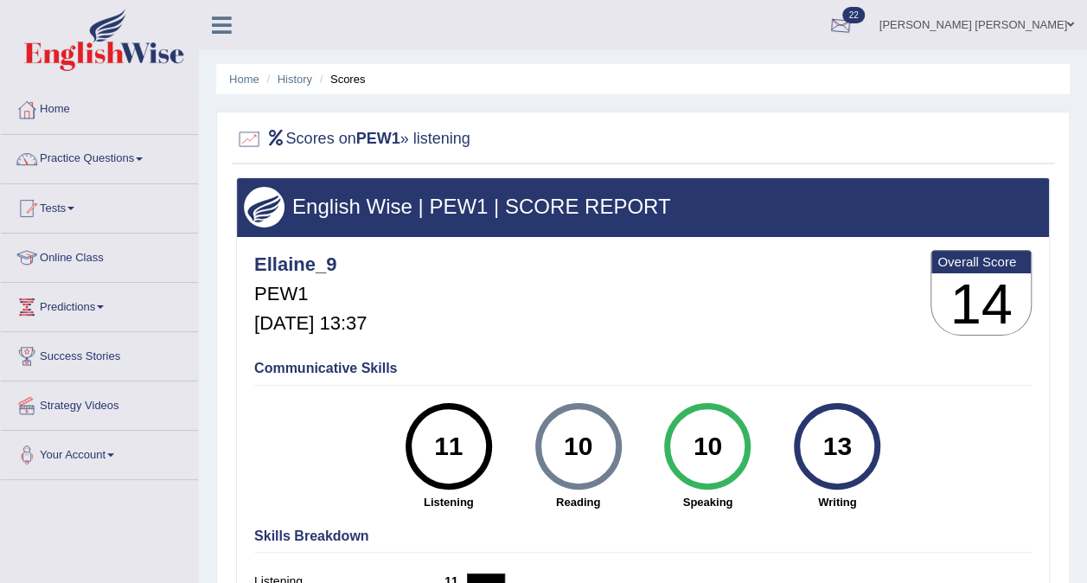
click at [854, 26] on div at bounding box center [841, 26] width 26 height 26
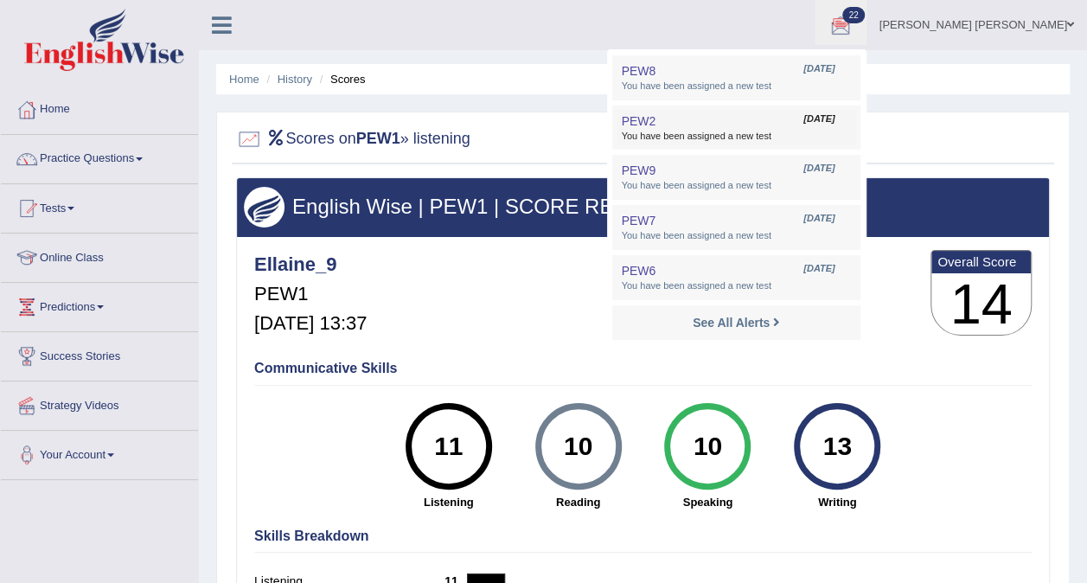
click at [796, 117] on link "PEW2 [DATE] You have been assigned a new test" at bounding box center [736, 128] width 239 height 36
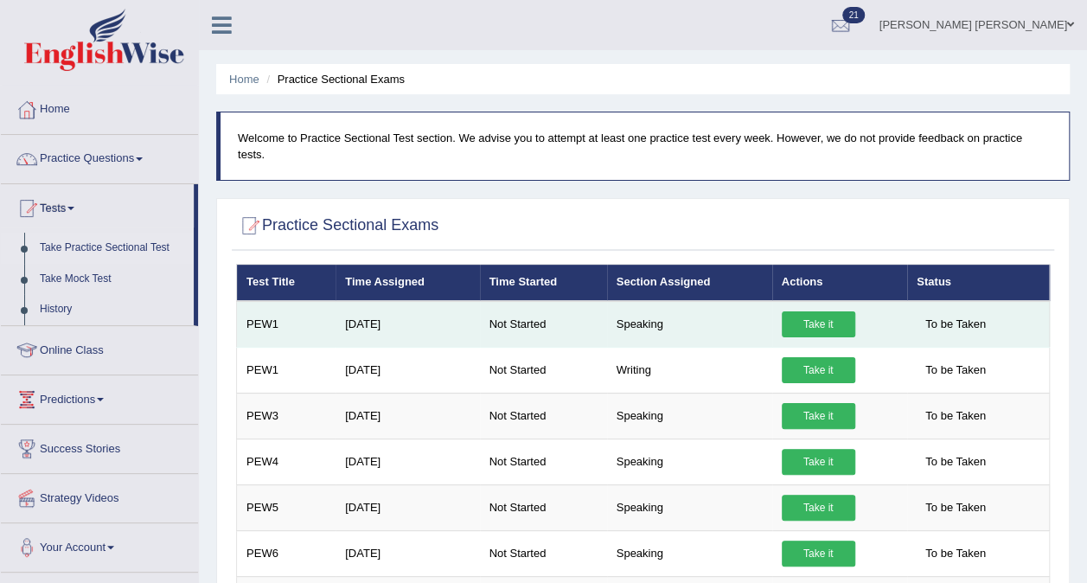
click at [804, 311] on link "Take it" at bounding box center [819, 324] width 74 height 26
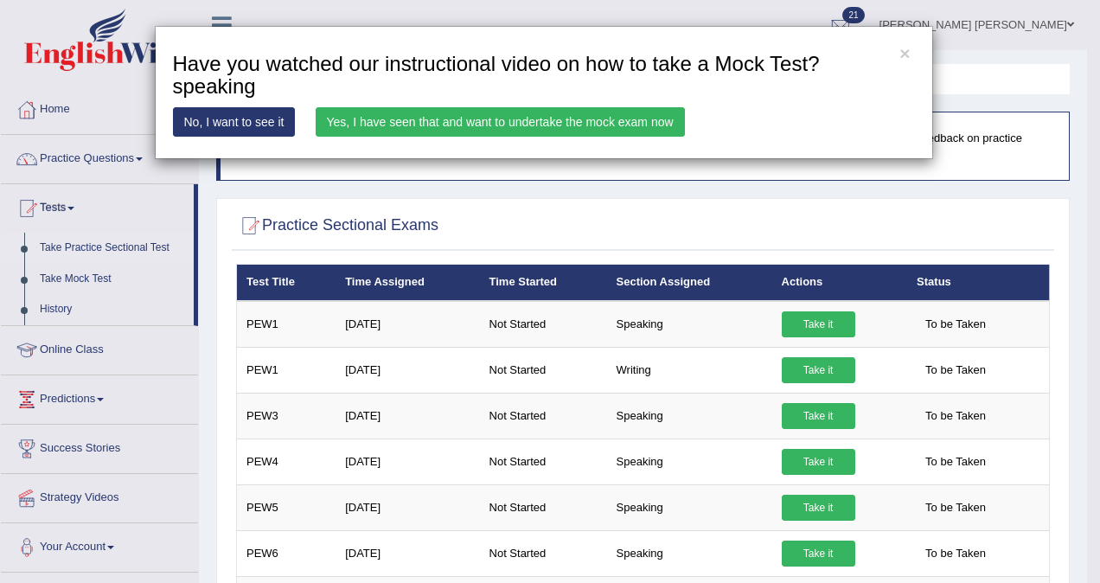
click at [431, 125] on link "Yes, I have seen that and want to undertake the mock exam now" at bounding box center [500, 121] width 369 height 29
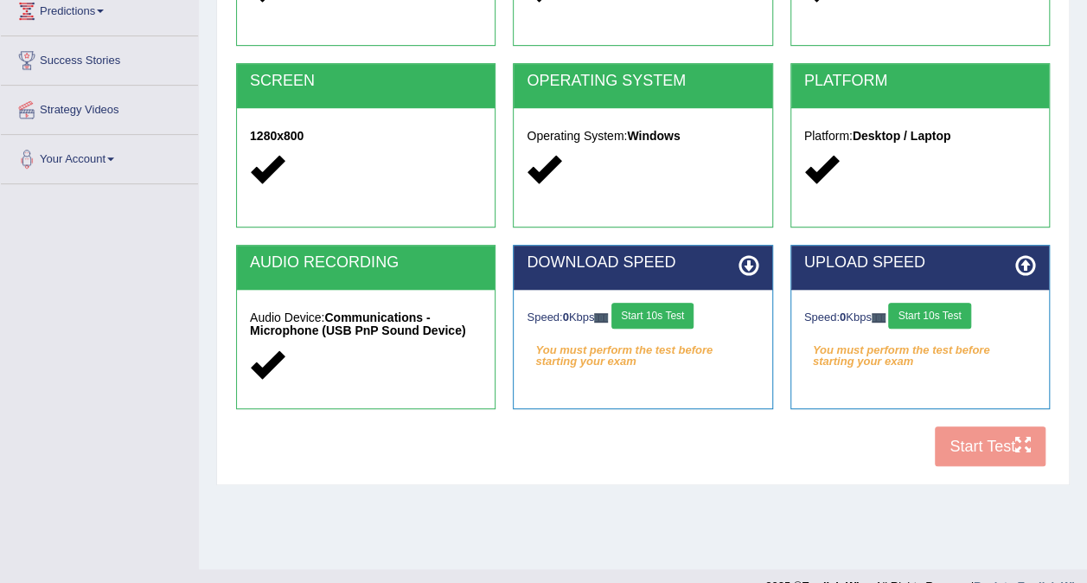
scroll to position [311, 0]
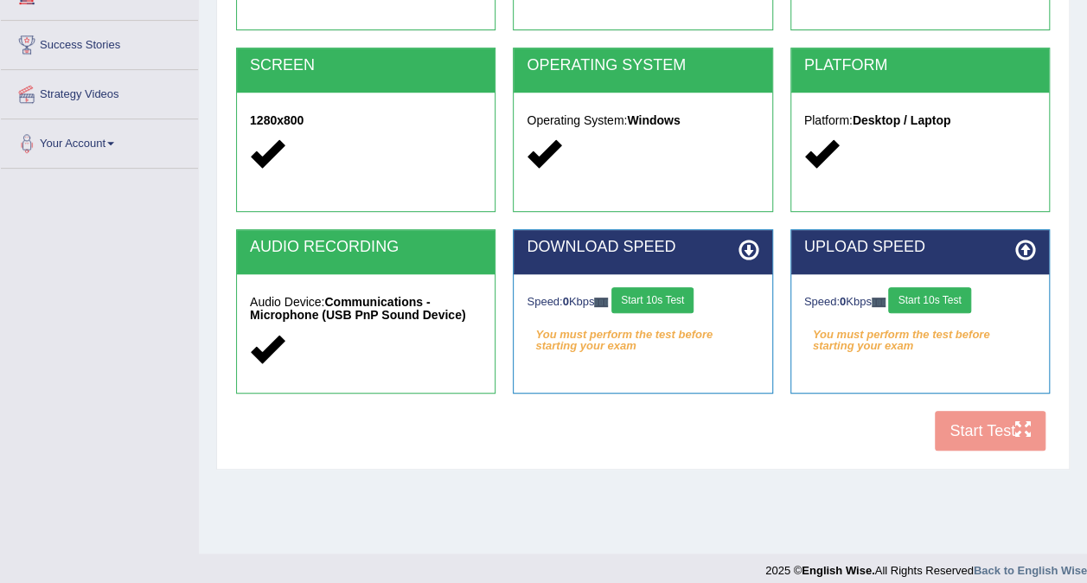
click at [659, 295] on button "Start 10s Test" at bounding box center [653, 300] width 82 height 26
click at [936, 296] on button "Start 10s Test" at bounding box center [929, 300] width 82 height 26
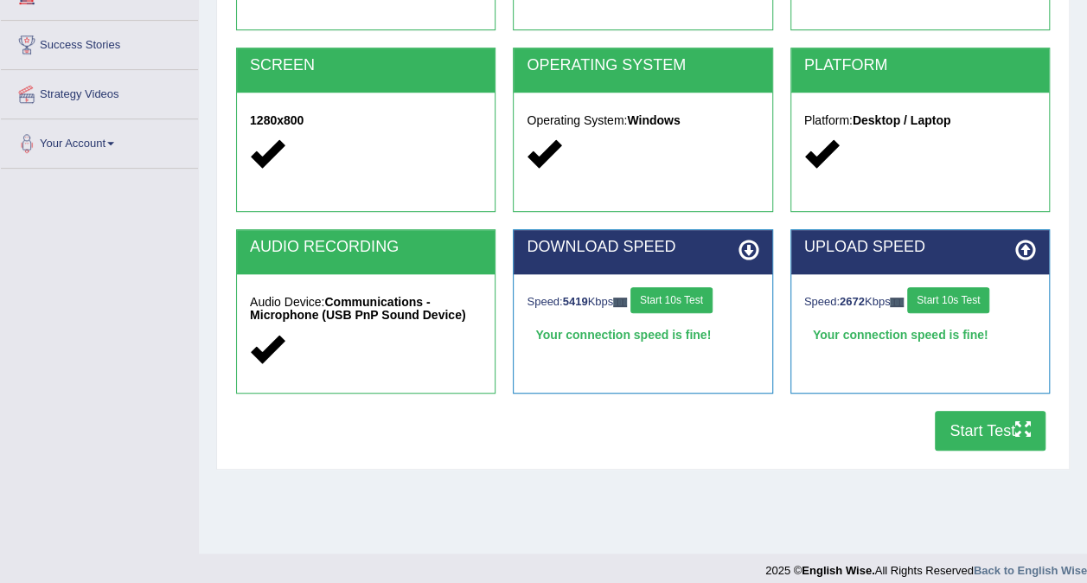
click at [974, 431] on button "Start Test" at bounding box center [990, 431] width 111 height 40
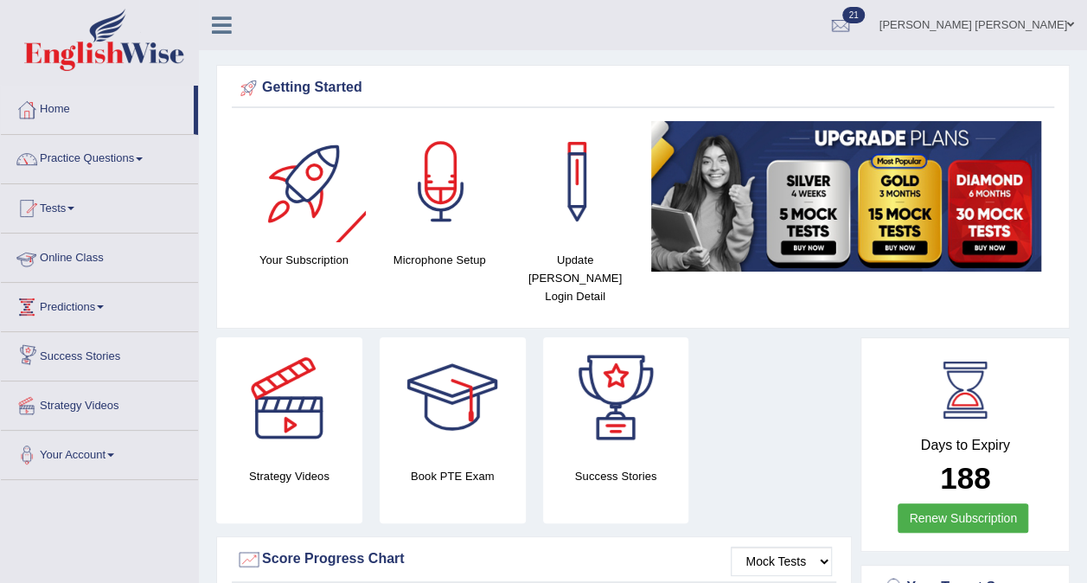
click at [85, 298] on link "Predictions" at bounding box center [99, 304] width 197 height 43
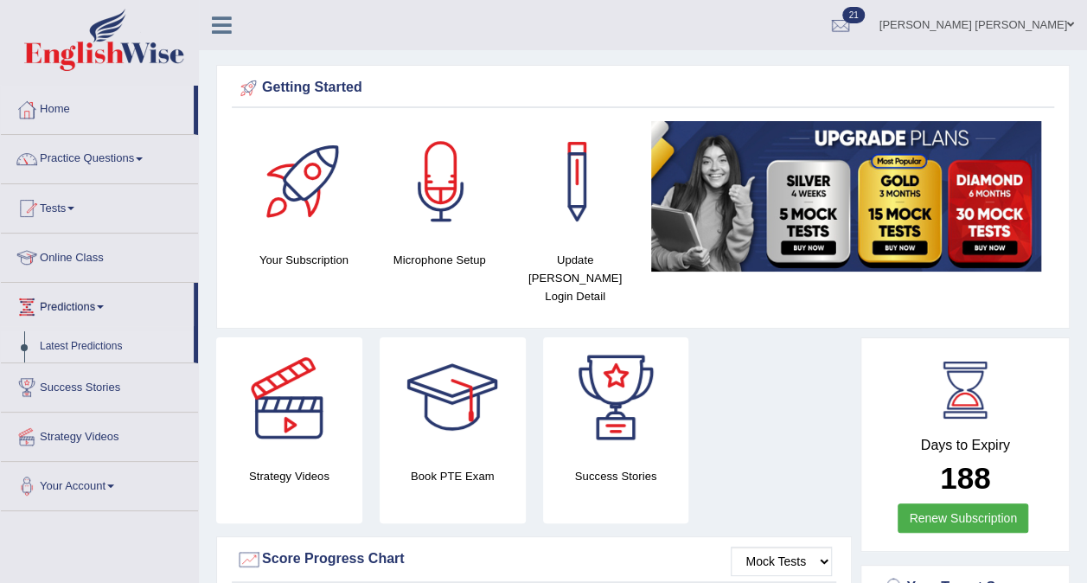
click at [89, 346] on link "Latest Predictions" at bounding box center [113, 346] width 162 height 31
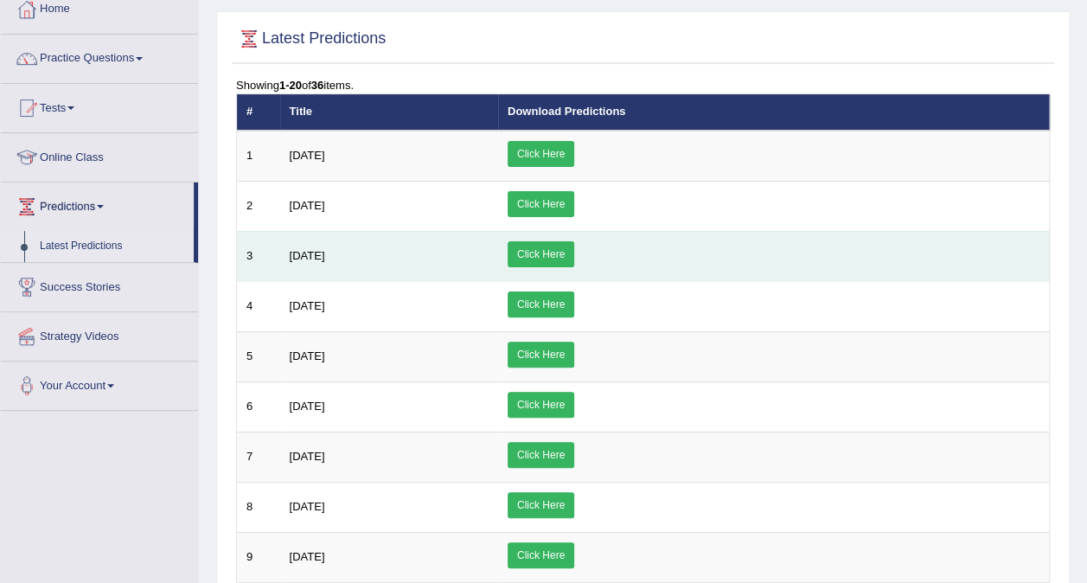
scroll to position [99, 0]
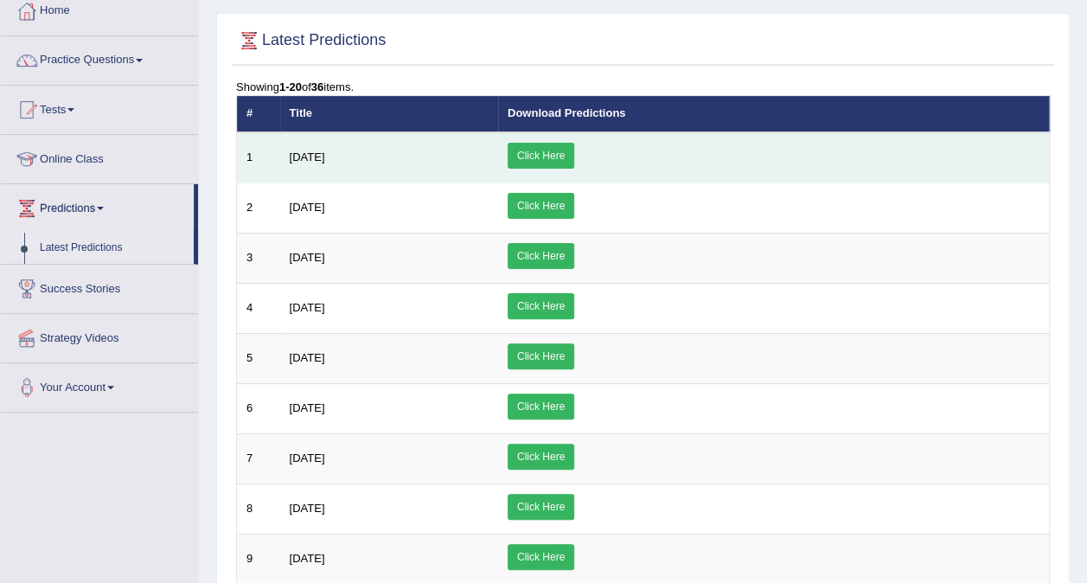
click at [574, 154] on link "Click Here" at bounding box center [541, 156] width 67 height 26
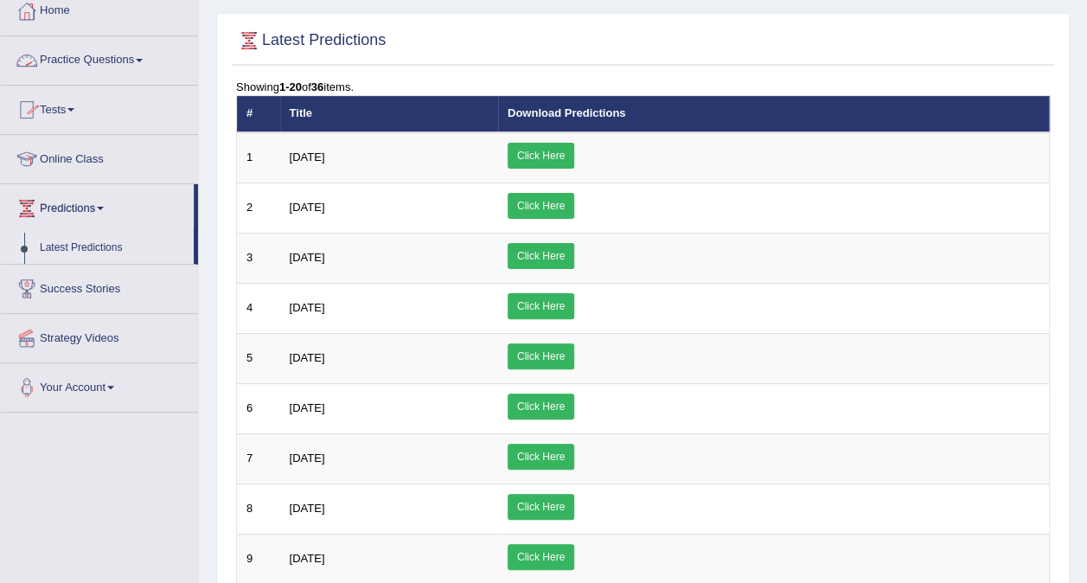
click at [66, 108] on link "Tests" at bounding box center [99, 107] width 197 height 43
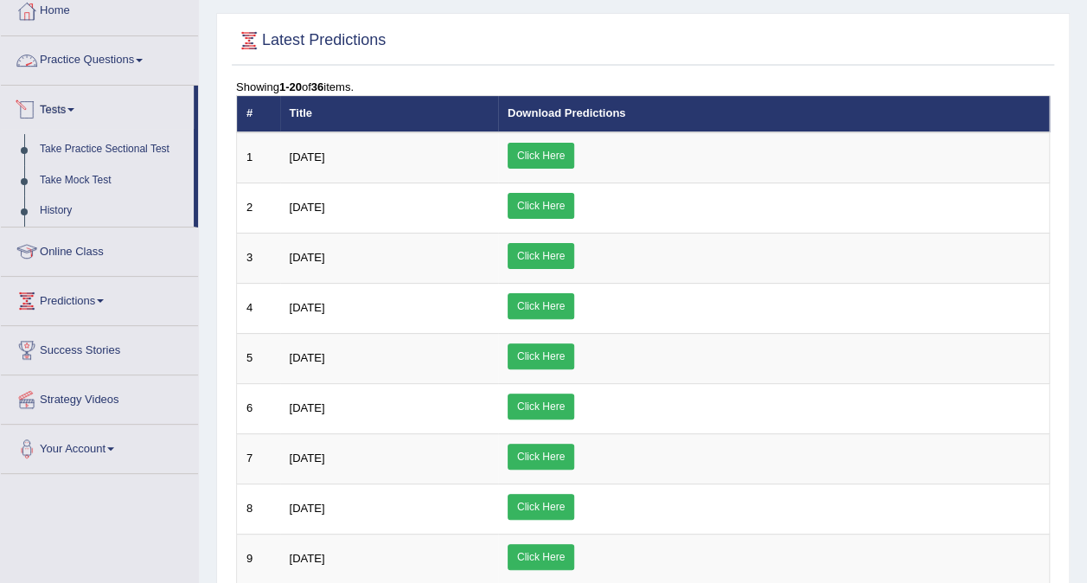
click at [81, 61] on link "Practice Questions" at bounding box center [99, 57] width 197 height 43
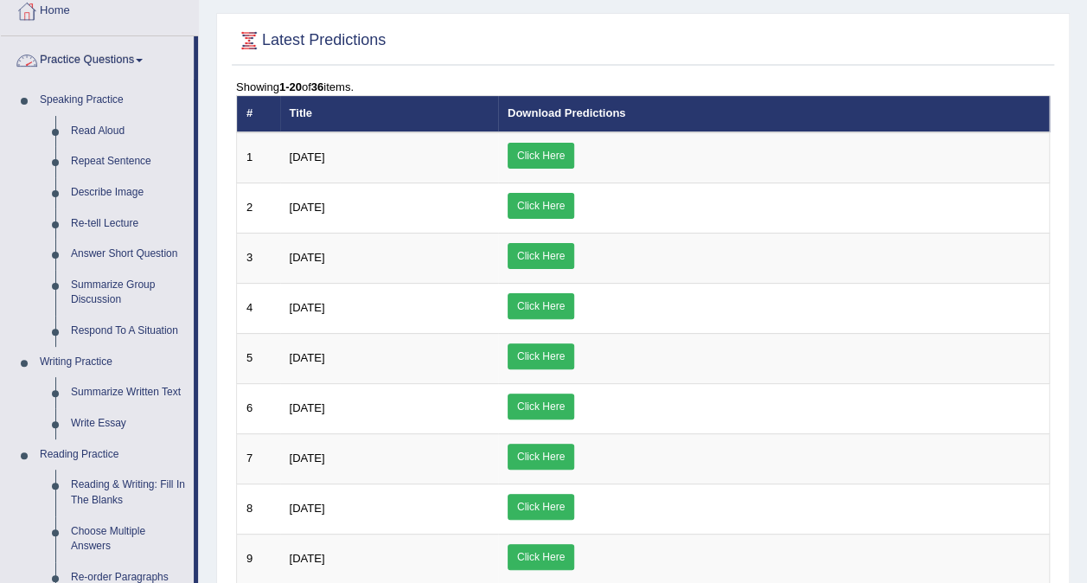
click at [118, 50] on link "Practice Questions" at bounding box center [97, 57] width 193 height 43
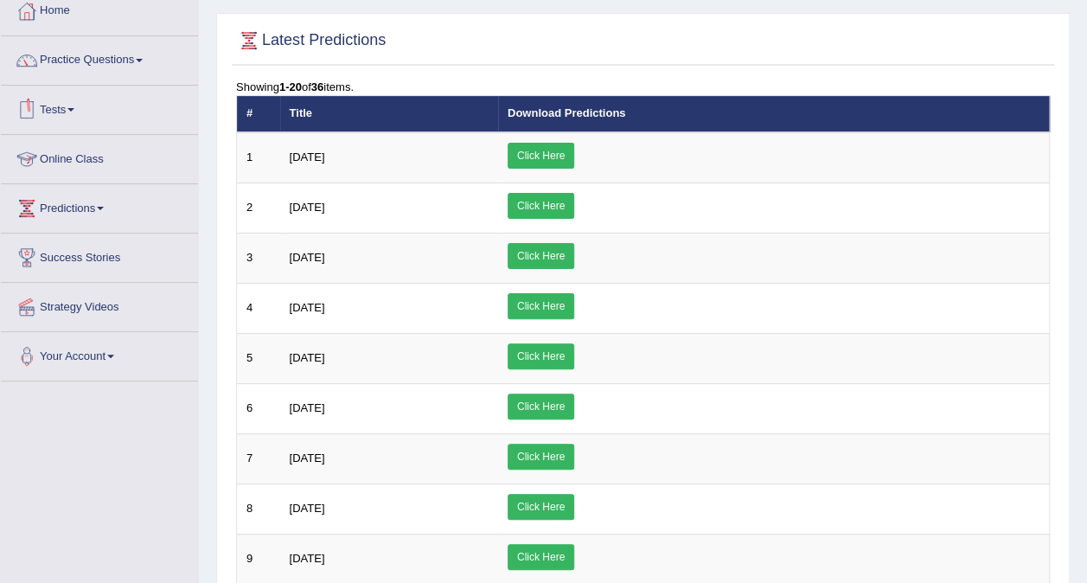
click at [67, 154] on link "Online Class" at bounding box center [99, 156] width 197 height 43
